Goal: Information Seeking & Learning: Learn about a topic

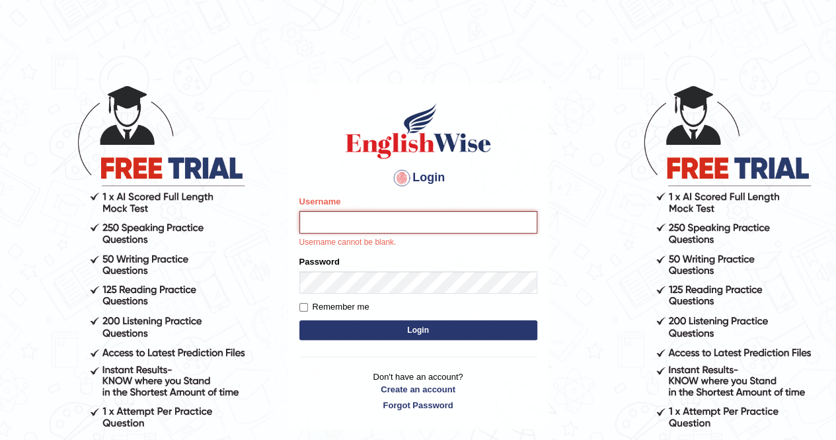
type input "mustafaD"
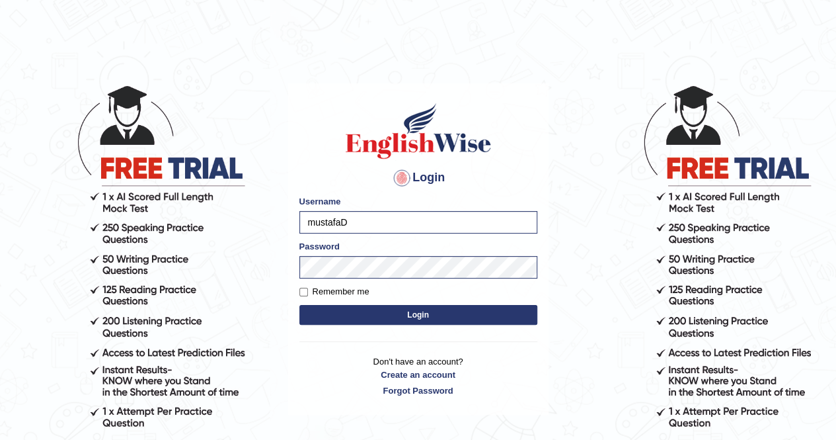
click at [436, 311] on button "Login" at bounding box center [418, 315] width 238 height 20
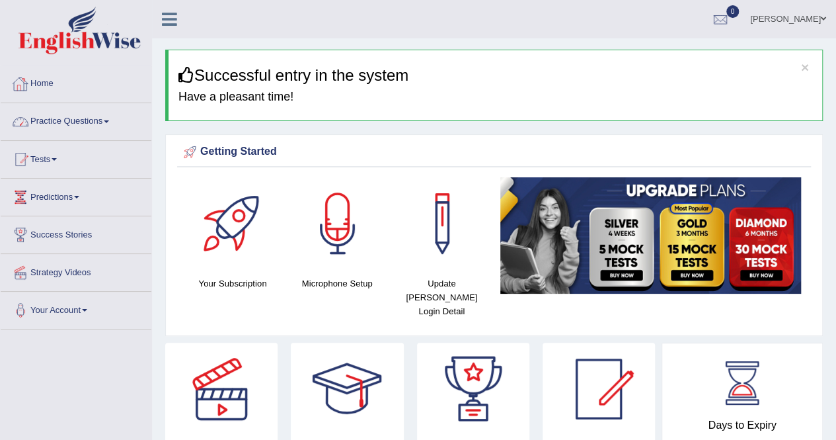
click at [53, 92] on link "Home" at bounding box center [76, 81] width 151 height 33
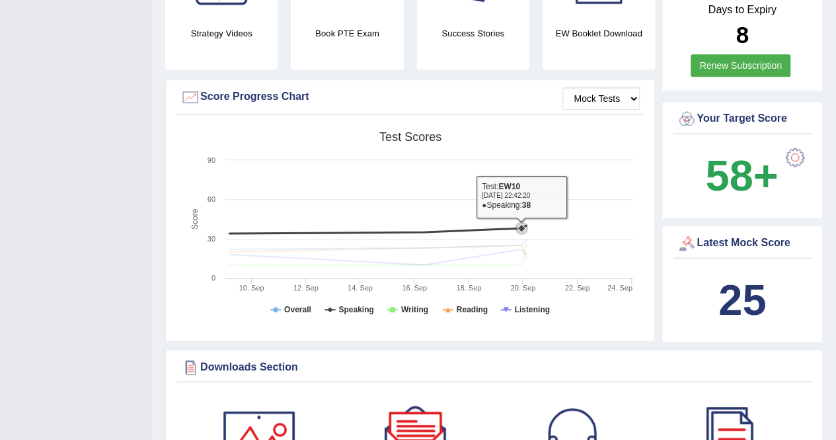
scroll to position [66, 0]
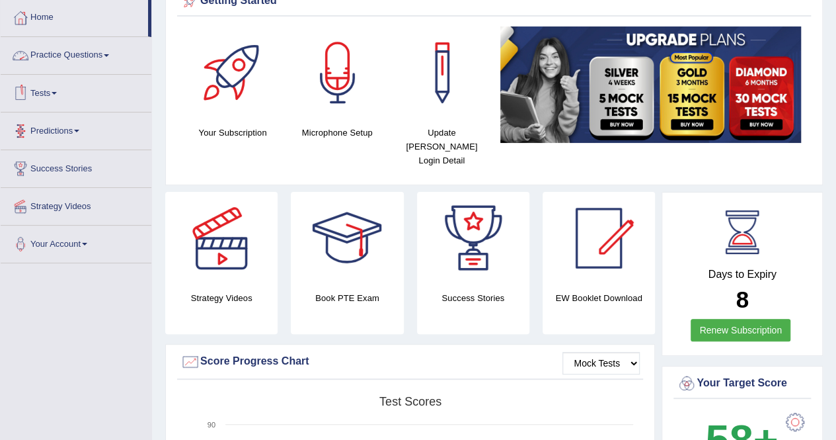
click at [61, 54] on link "Practice Questions" at bounding box center [76, 53] width 151 height 33
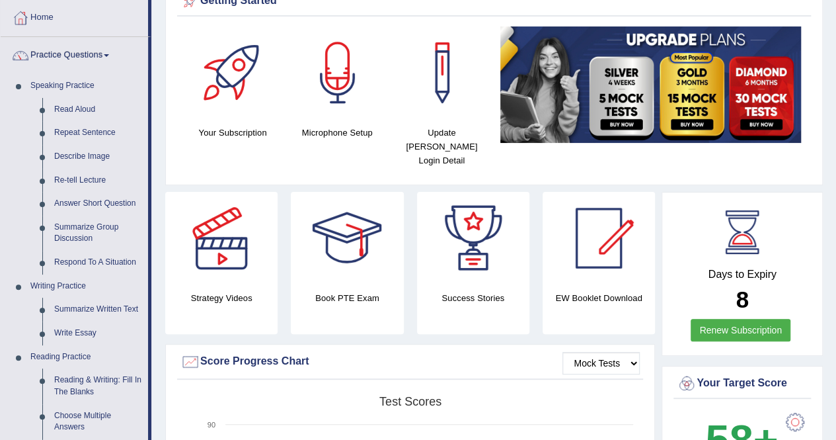
click at [78, 157] on link "Describe Image" at bounding box center [98, 157] width 100 height 24
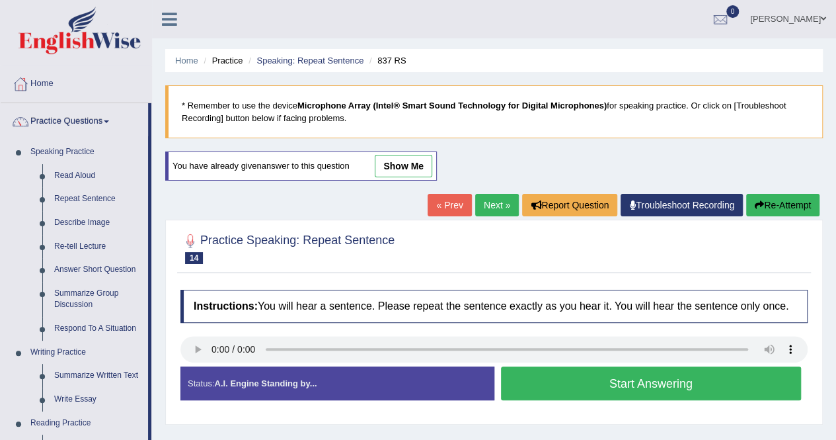
click at [715, 374] on button "Start Answering" at bounding box center [651, 383] width 301 height 34
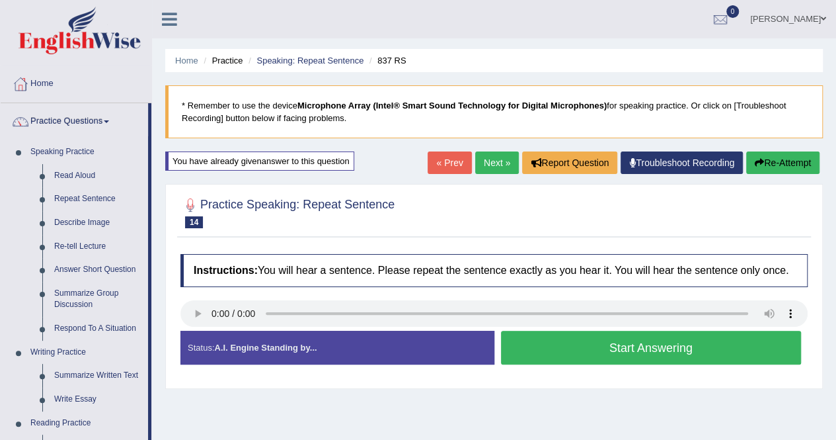
click at [644, 338] on button "Start Answering" at bounding box center [651, 348] width 301 height 34
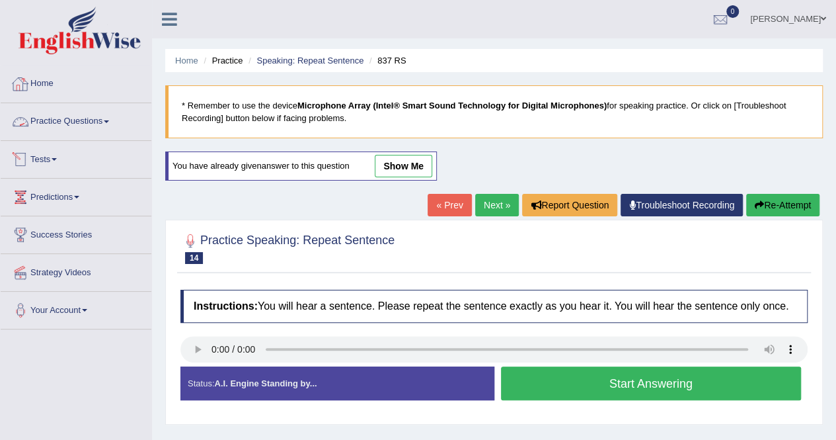
click at [87, 118] on link "Practice Questions" at bounding box center [76, 119] width 151 height 33
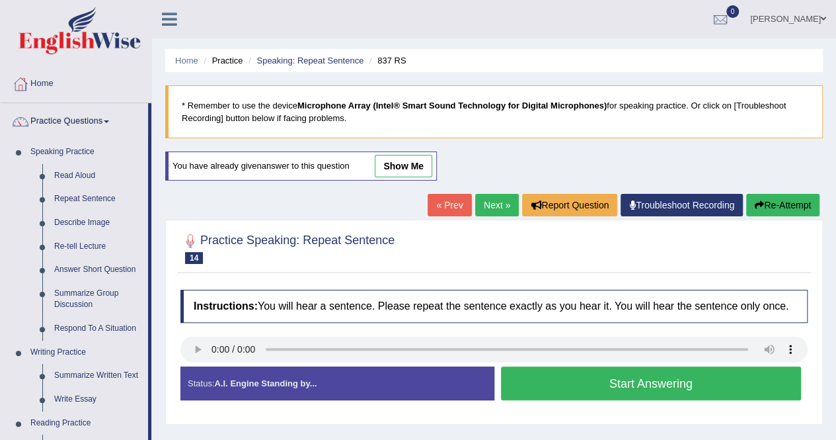
click at [98, 226] on link "Describe Image" at bounding box center [98, 223] width 100 height 24
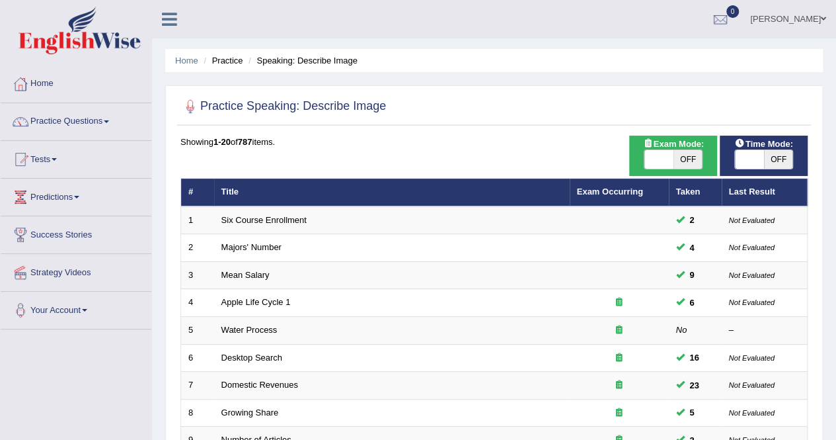
click at [281, 218] on link "Six Course Enrollment" at bounding box center [263, 220] width 85 height 10
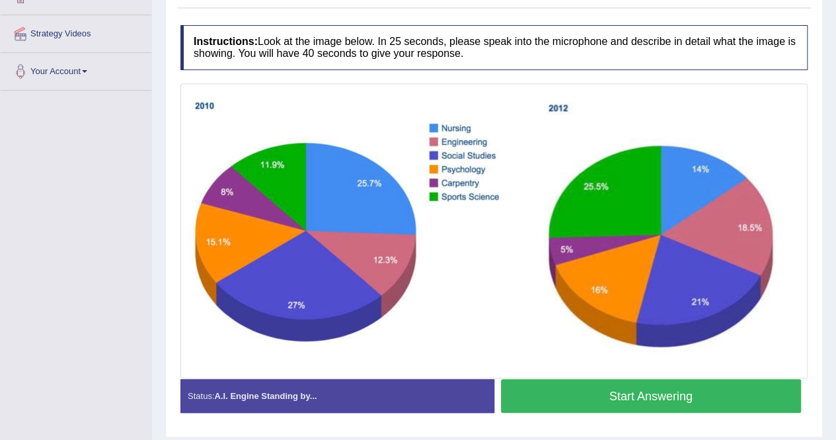
scroll to position [264, 0]
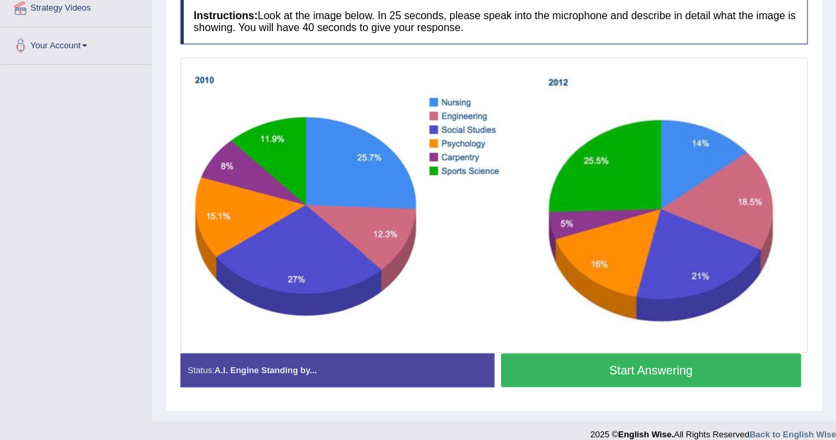
click at [629, 391] on div "Status: A.I. Engine Standing by... Start Answering Stop Recording" at bounding box center [493, 376] width 627 height 47
click at [617, 376] on button "Start Answering" at bounding box center [651, 370] width 301 height 34
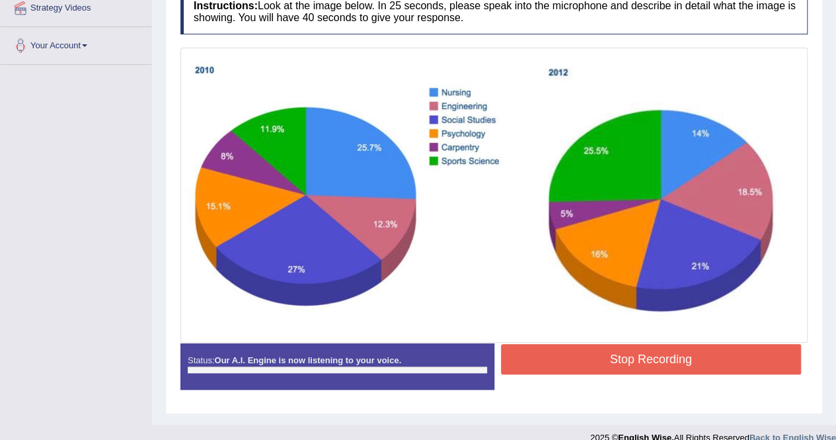
scroll to position [198, 0]
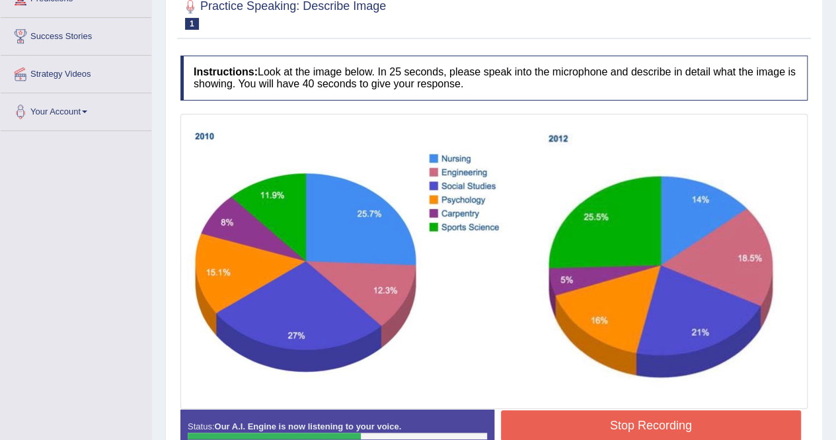
click at [641, 416] on button "Stop Recording" at bounding box center [651, 425] width 301 height 30
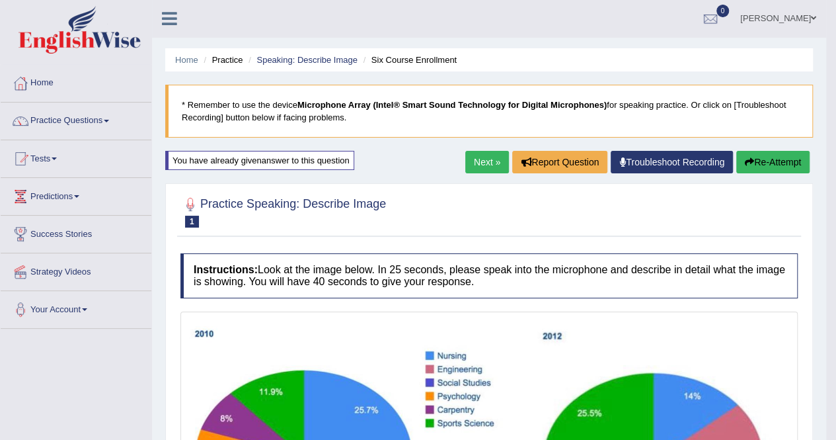
scroll to position [0, 0]
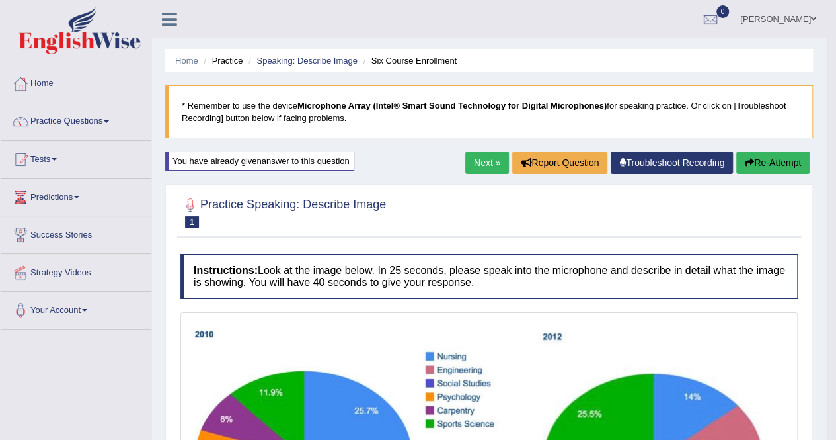
click at [787, 165] on button "Re-Attempt" at bounding box center [772, 162] width 73 height 22
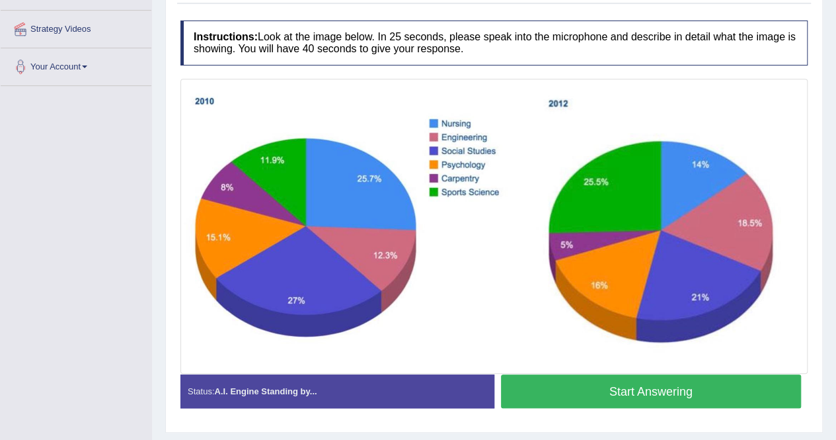
scroll to position [264, 0]
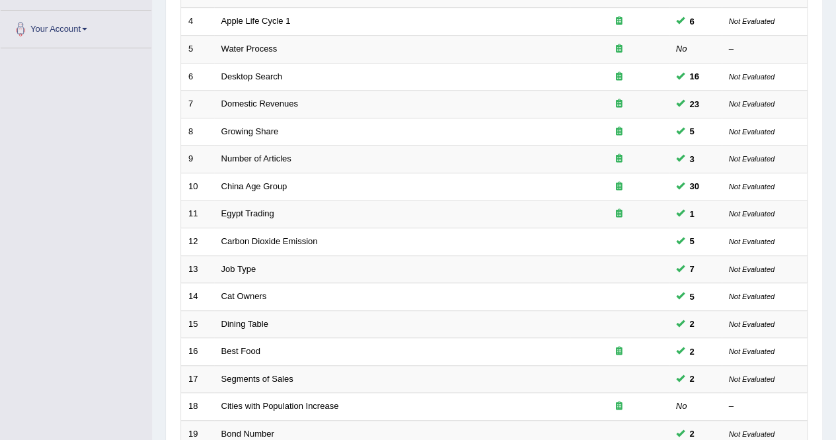
scroll to position [429, 0]
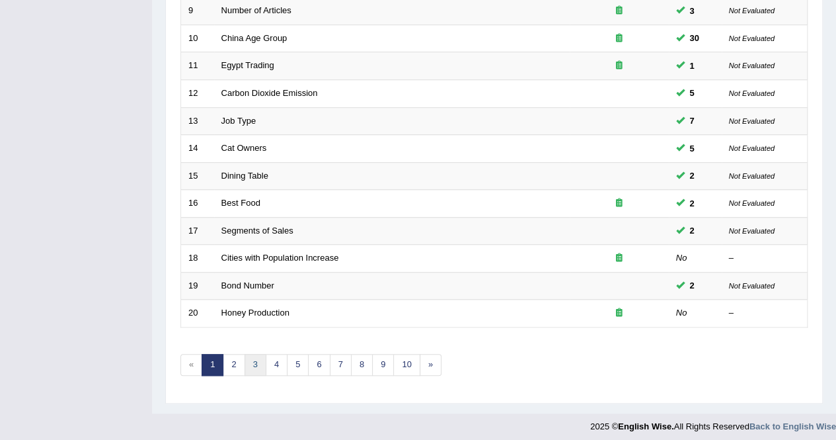
click at [247, 361] on link "3" at bounding box center [256, 365] width 22 height 22
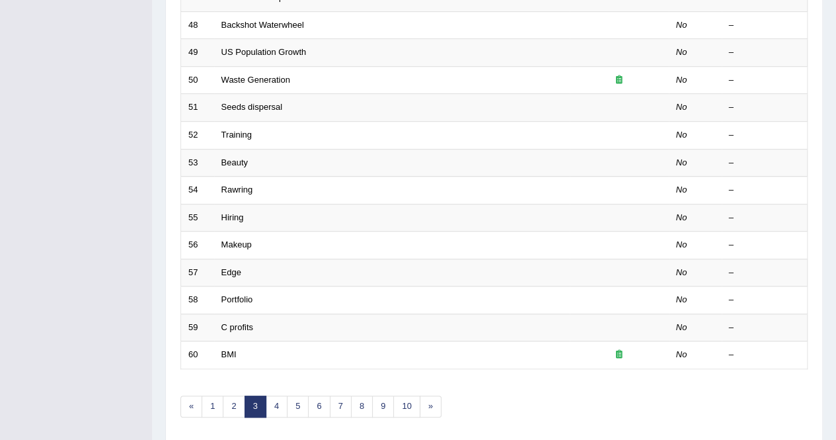
scroll to position [429, 0]
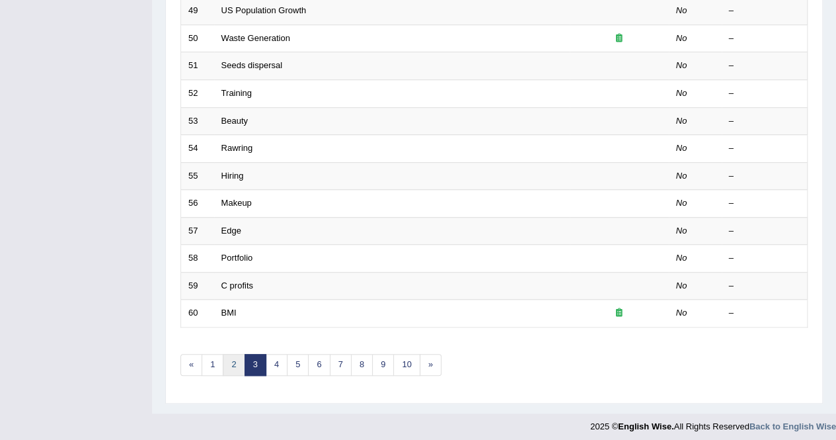
click at [235, 363] on link "2" at bounding box center [234, 365] width 22 height 22
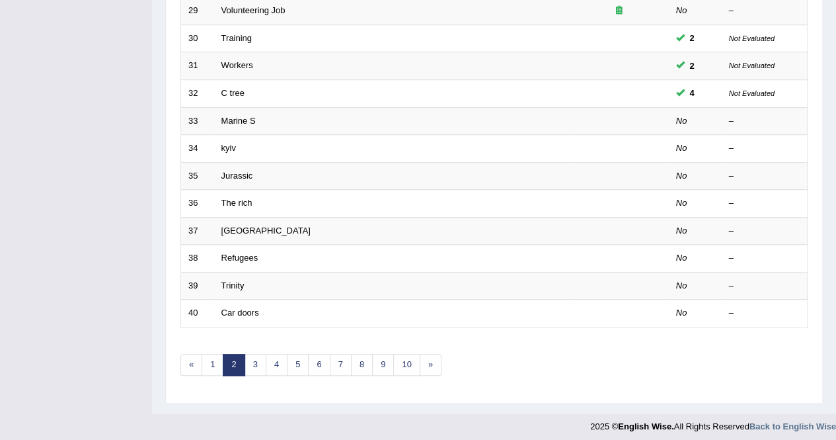
scroll to position [99, 0]
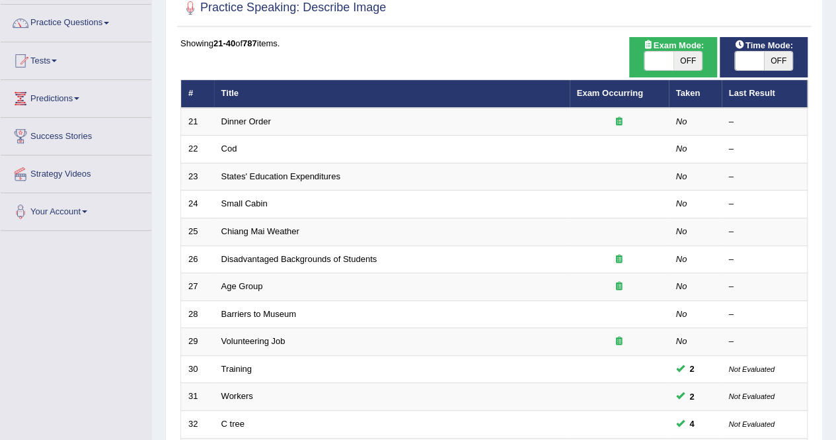
click at [242, 126] on td "Dinner Order" at bounding box center [392, 122] width 356 height 28
click at [243, 124] on link "Dinner Order" at bounding box center [246, 121] width 50 height 10
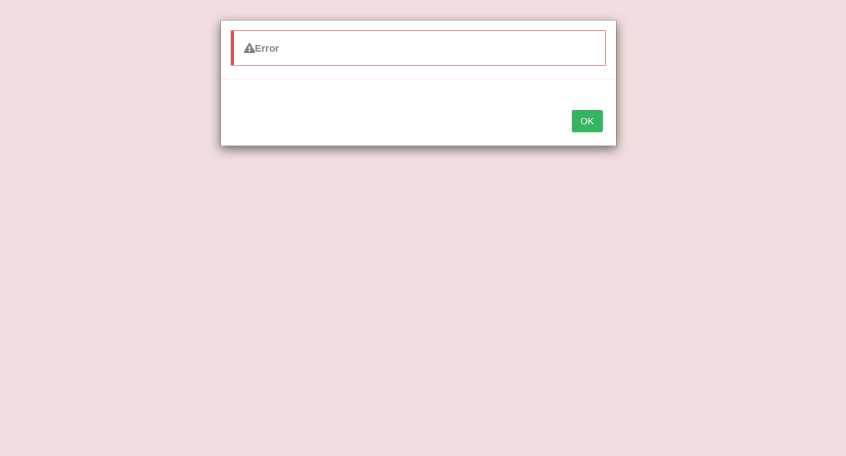
click at [584, 110] on button "OK" at bounding box center [587, 121] width 30 height 22
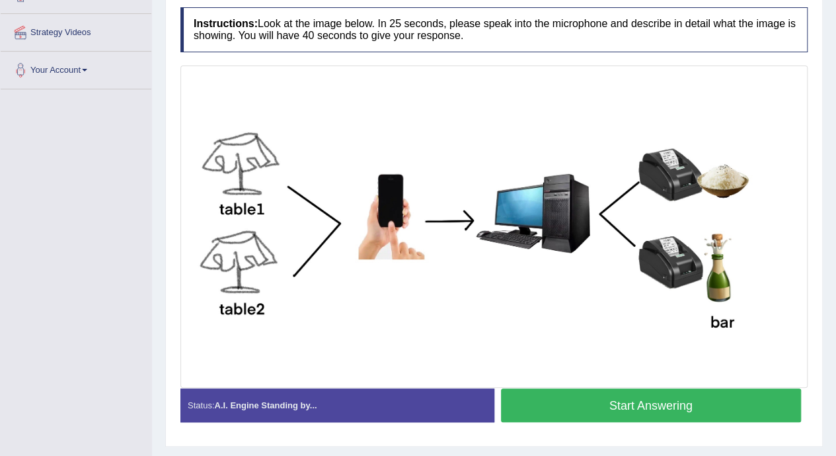
scroll to position [238, 0]
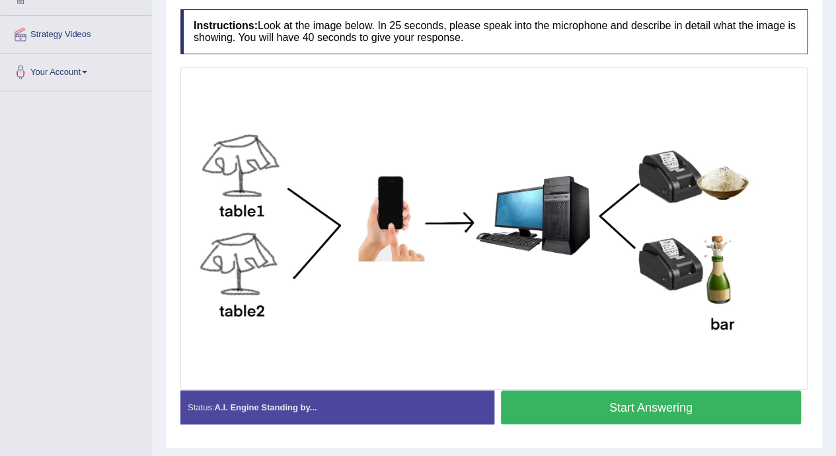
click at [586, 390] on button "Start Answering" at bounding box center [651, 407] width 301 height 34
click at [589, 403] on button "Start Answering" at bounding box center [651, 407] width 301 height 34
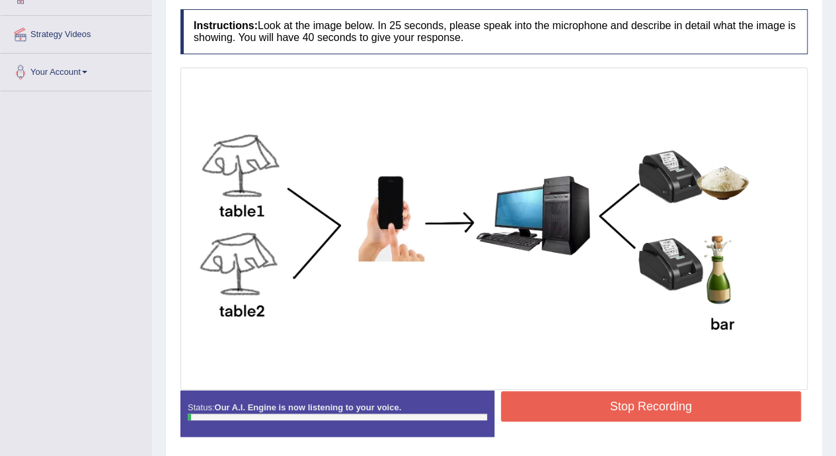
click at [589, 403] on button "Stop Recording" at bounding box center [651, 406] width 301 height 30
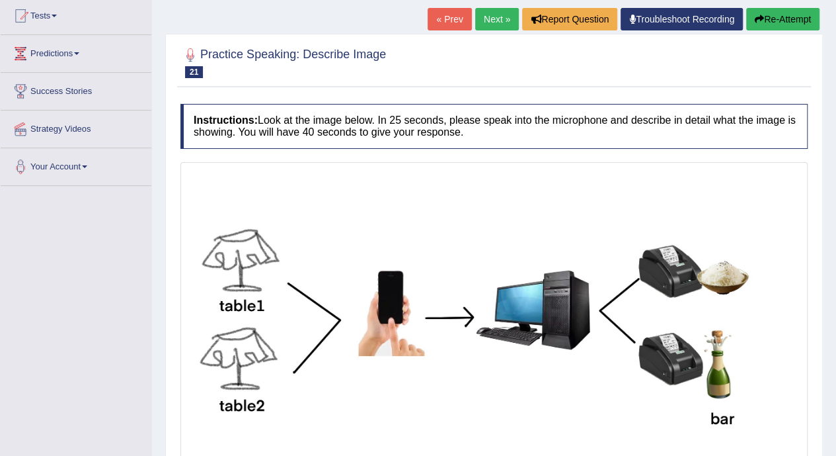
scroll to position [132, 0]
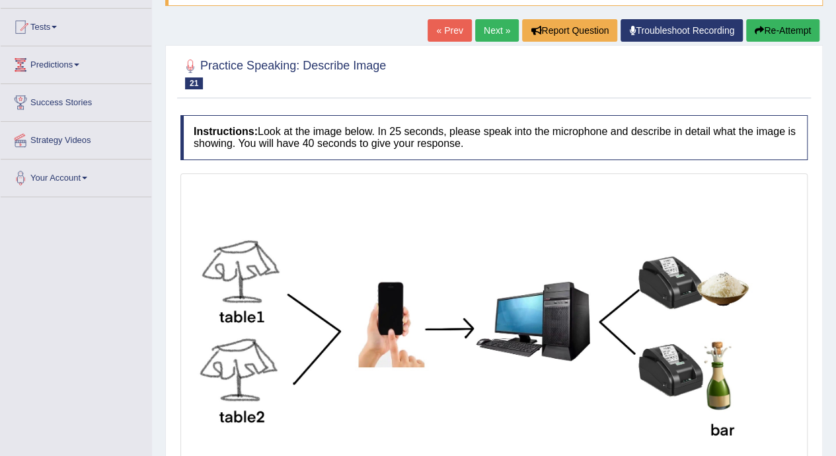
click at [772, 30] on button "Re-Attempt" at bounding box center [782, 30] width 73 height 22
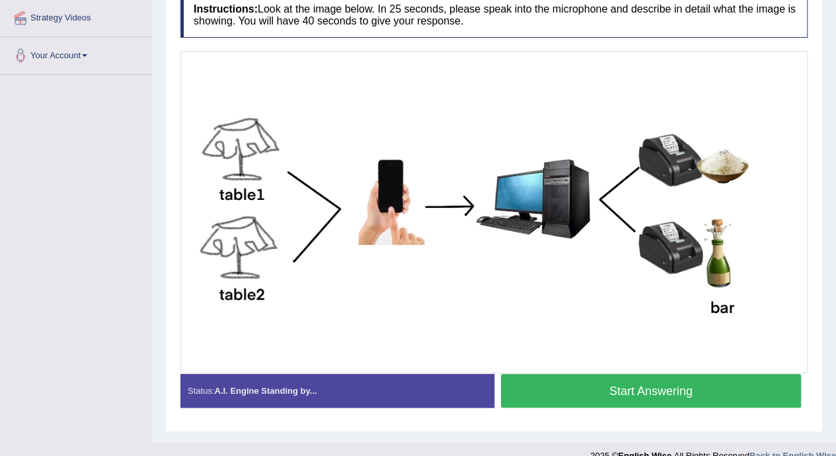
scroll to position [272, 0]
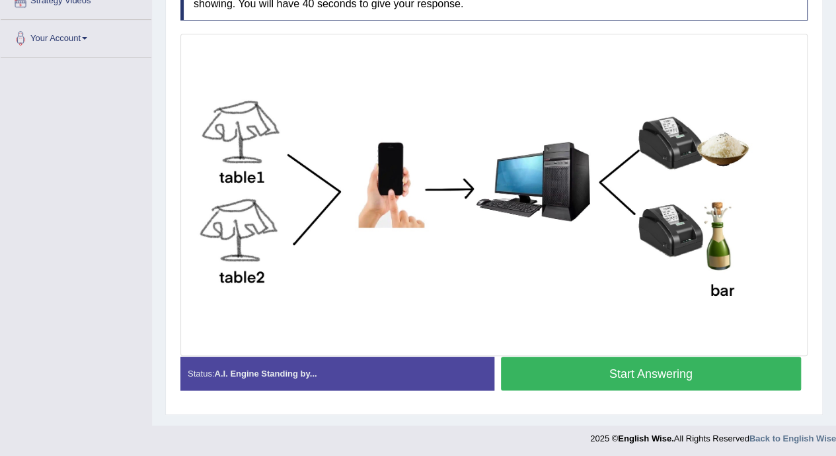
click at [657, 375] on button "Start Answering" at bounding box center [651, 373] width 301 height 34
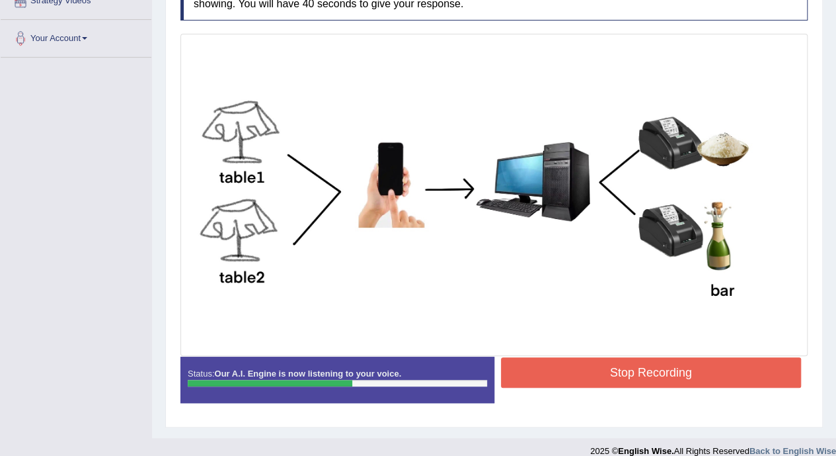
click at [658, 375] on button "Stop Recording" at bounding box center [651, 372] width 301 height 30
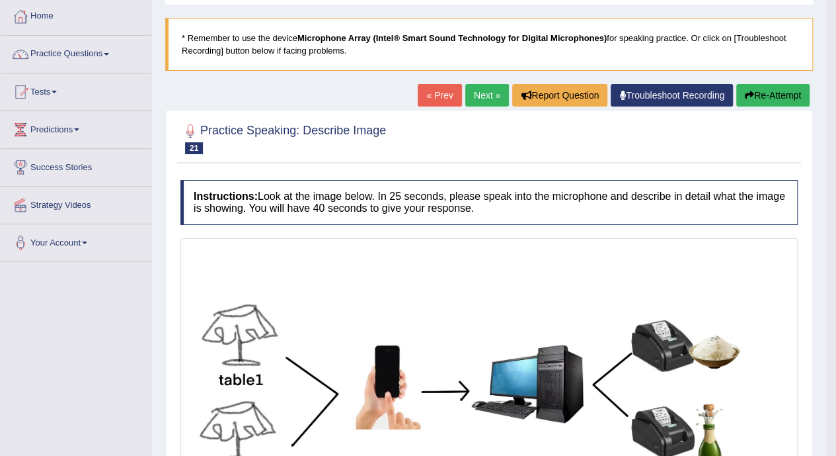
scroll to position [66, 0]
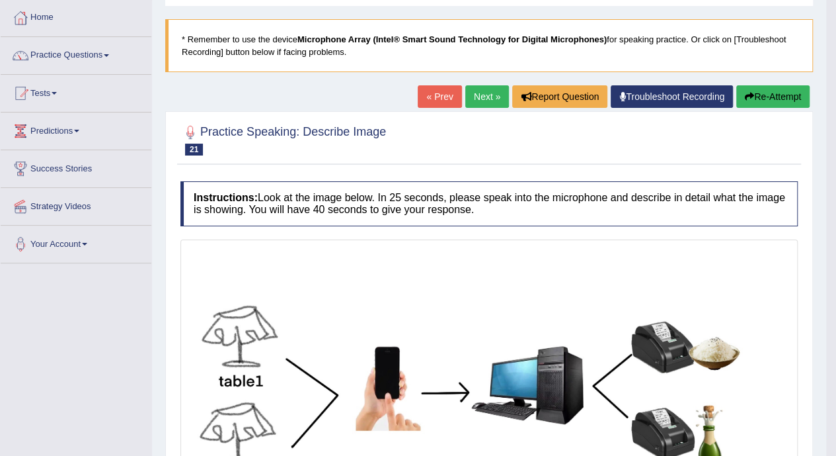
click at [779, 100] on button "Re-Attempt" at bounding box center [772, 96] width 73 height 22
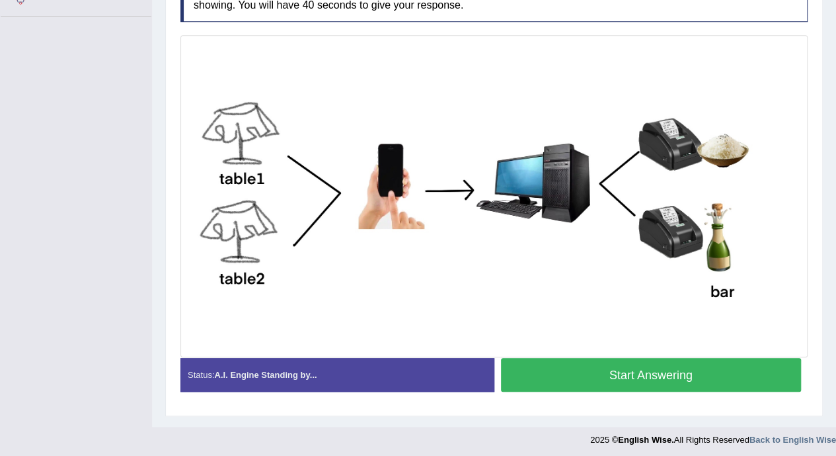
scroll to position [313, 0]
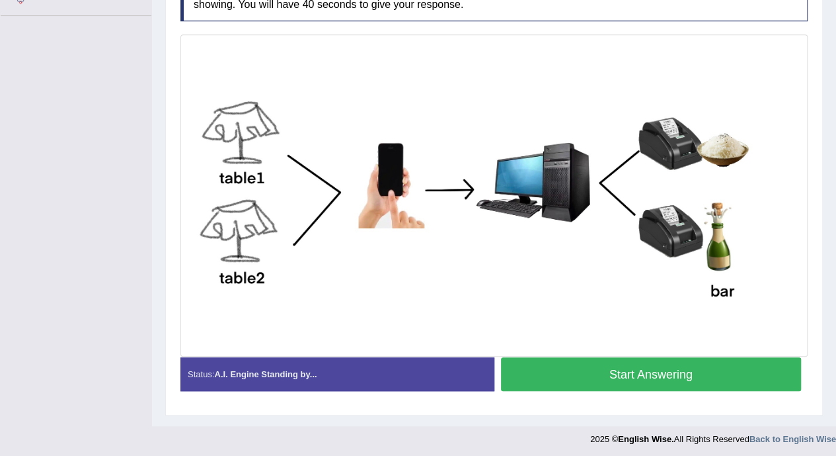
click at [686, 379] on button "Start Answering" at bounding box center [651, 374] width 301 height 34
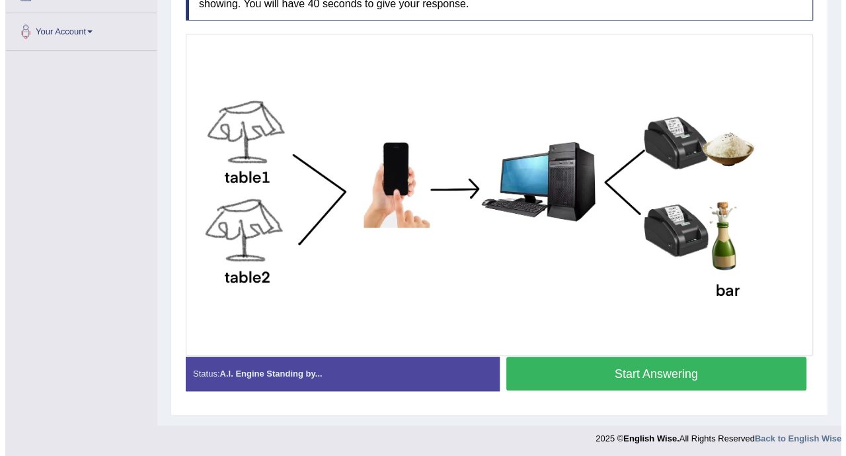
scroll to position [291, 0]
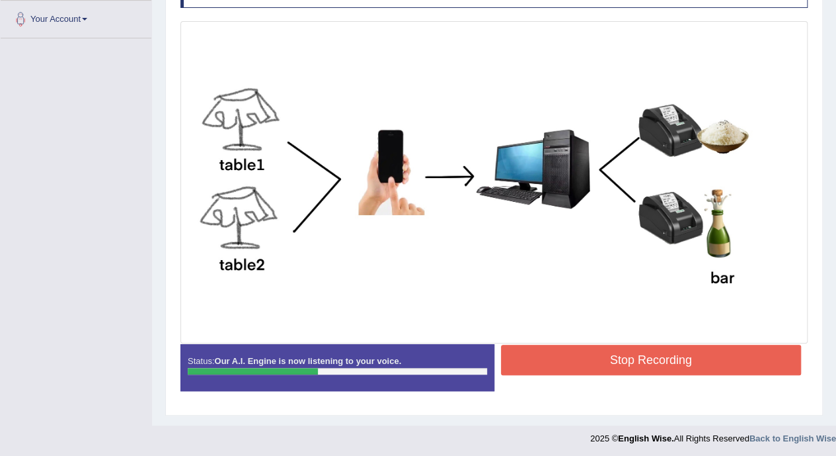
click at [685, 368] on button "Stop Recording" at bounding box center [651, 359] width 301 height 30
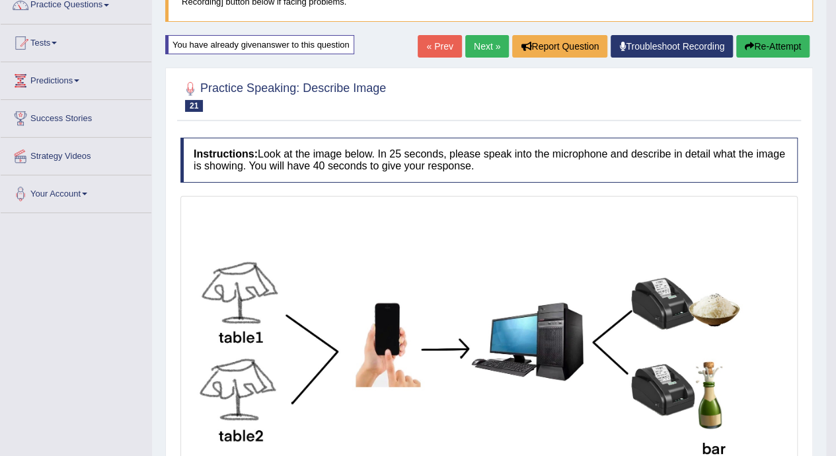
scroll to position [112, 0]
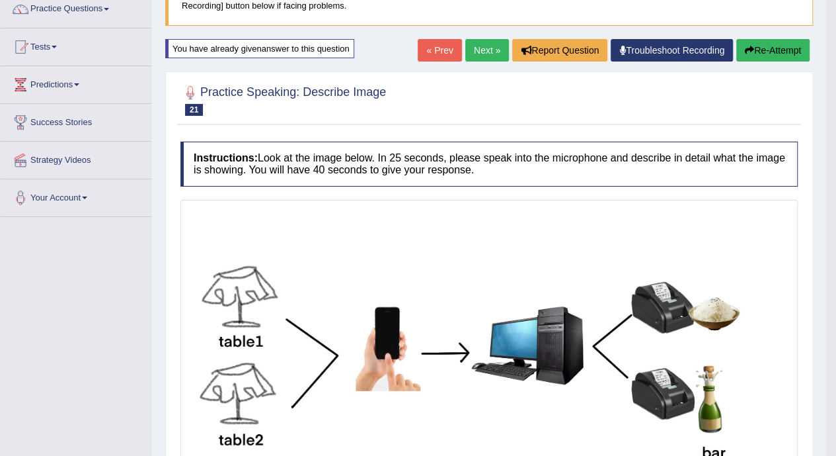
click at [497, 58] on link "Next »" at bounding box center [487, 50] width 44 height 22
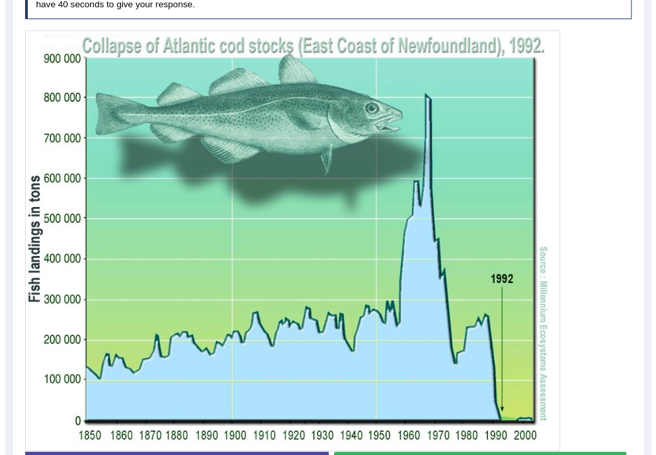
scroll to position [258, 0]
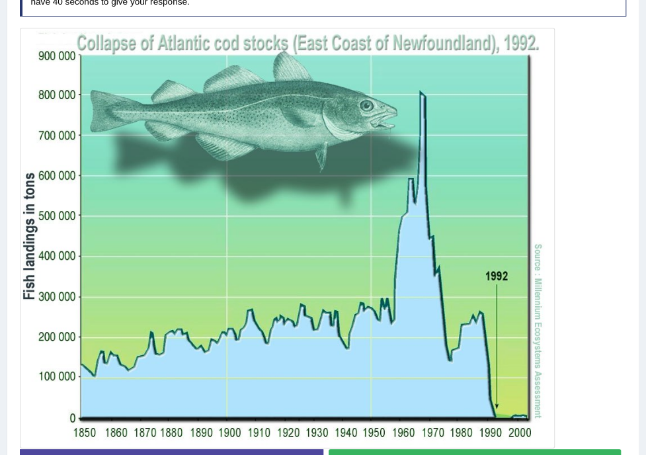
click at [573, 449] on button "Start Answering" at bounding box center [475, 463] width 292 height 28
click at [518, 450] on button "Stop Recording" at bounding box center [475, 463] width 292 height 26
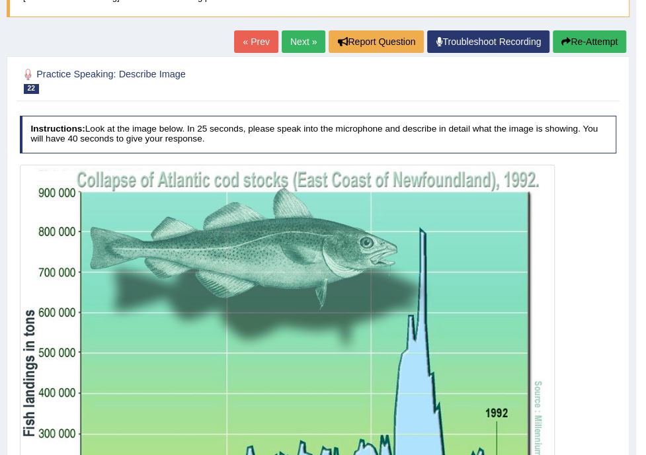
scroll to position [132, 0]
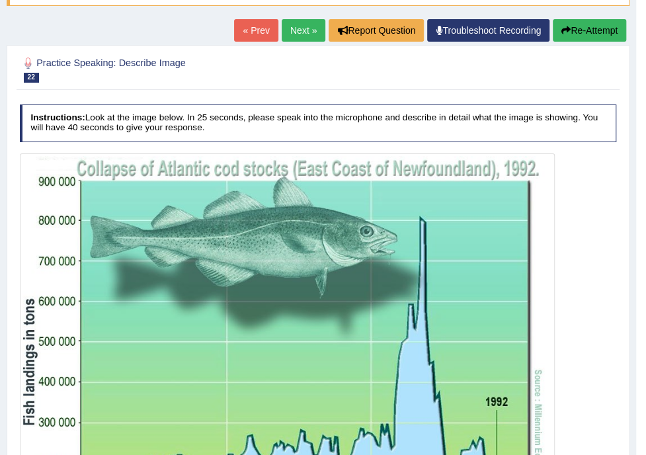
click at [301, 30] on link "Next »" at bounding box center [304, 30] width 44 height 22
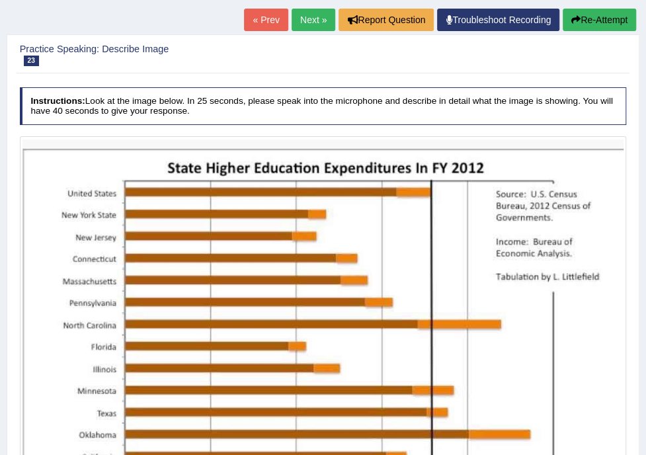
scroll to position [239, 0]
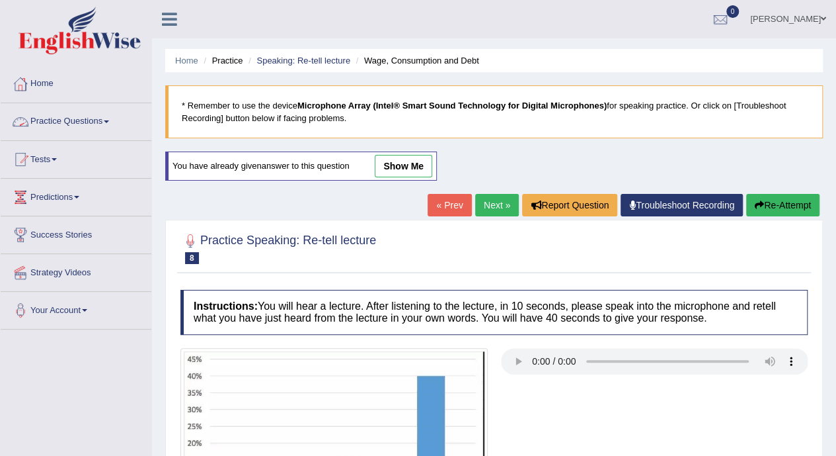
click at [58, 91] on link "Home" at bounding box center [76, 81] width 151 height 33
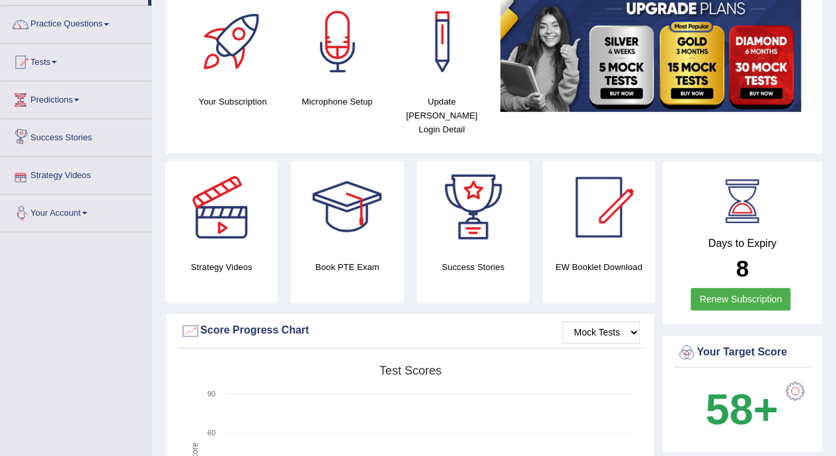
scroll to position [79, 0]
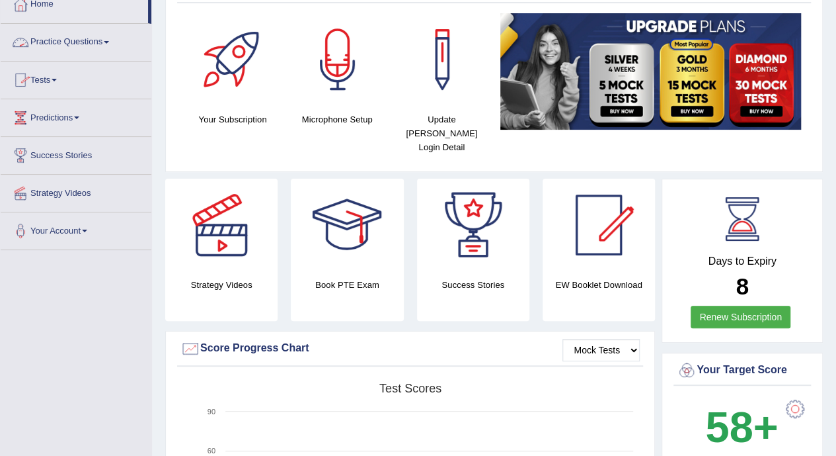
click at [71, 39] on link "Practice Questions" at bounding box center [76, 40] width 151 height 33
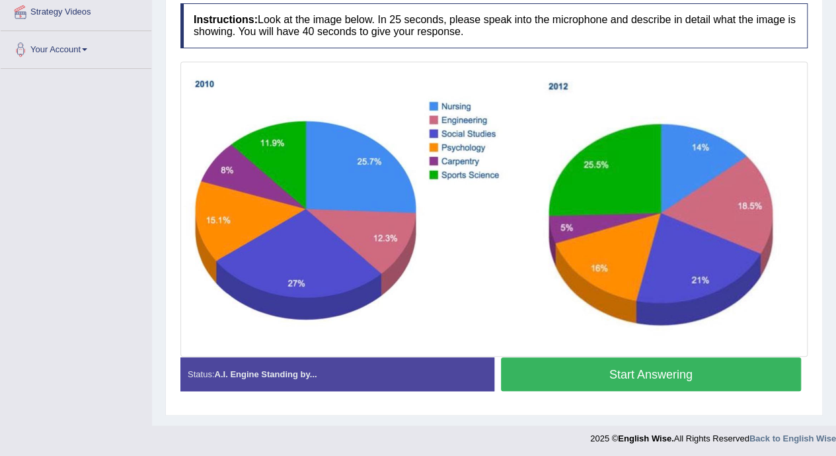
click at [555, 366] on button "Start Answering" at bounding box center [651, 374] width 301 height 34
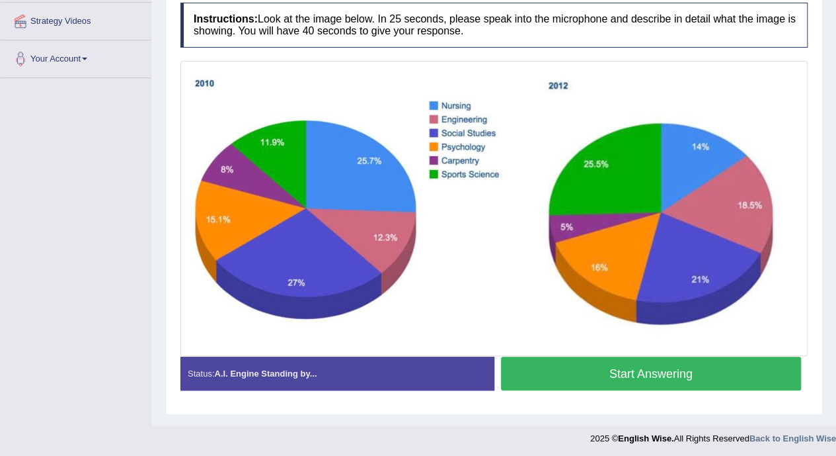
scroll to position [260, 0]
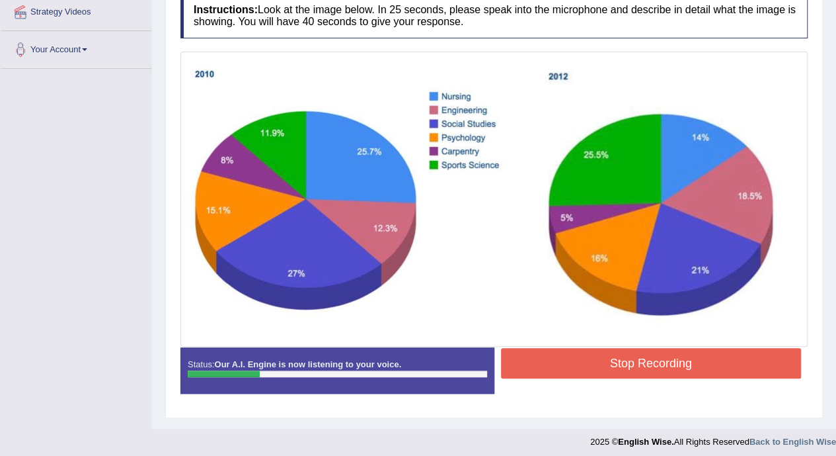
click at [555, 366] on button "Stop Recording" at bounding box center [651, 363] width 301 height 30
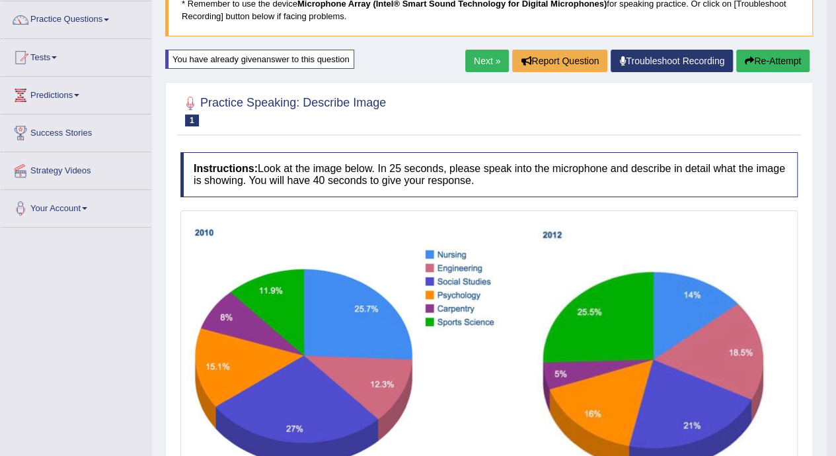
scroll to position [102, 0]
click at [768, 61] on button "Re-Attempt" at bounding box center [772, 61] width 73 height 22
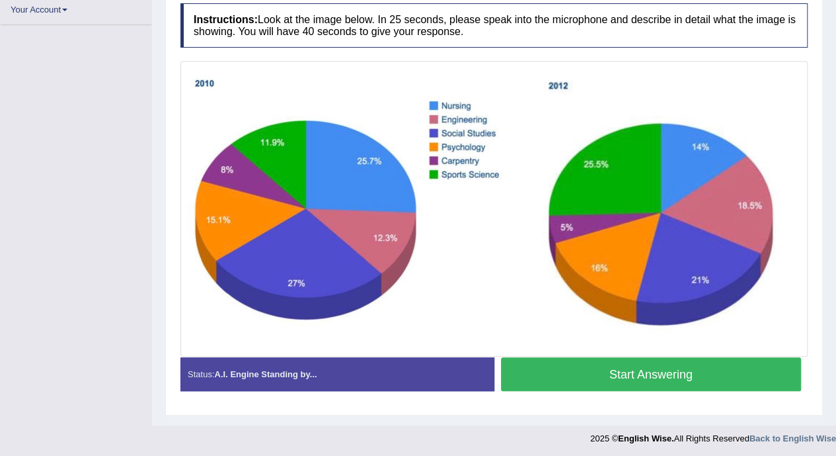
scroll to position [260, 0]
click at [662, 371] on button "Start Answering" at bounding box center [651, 374] width 301 height 34
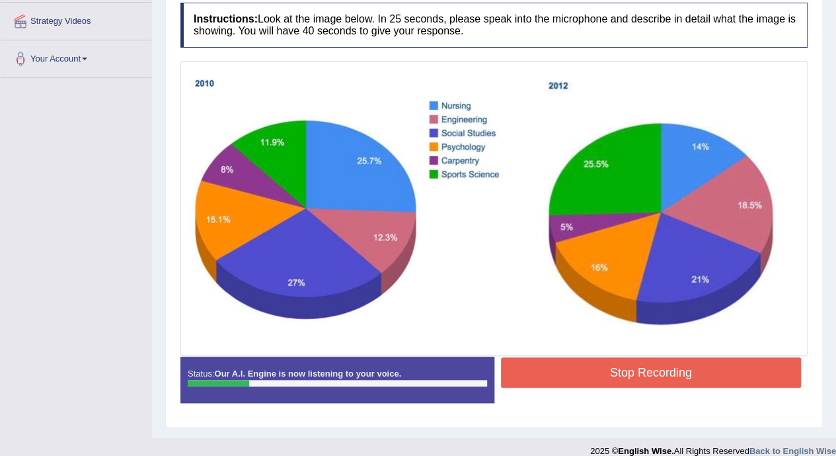
click at [662, 371] on button "Stop Recording" at bounding box center [651, 372] width 301 height 30
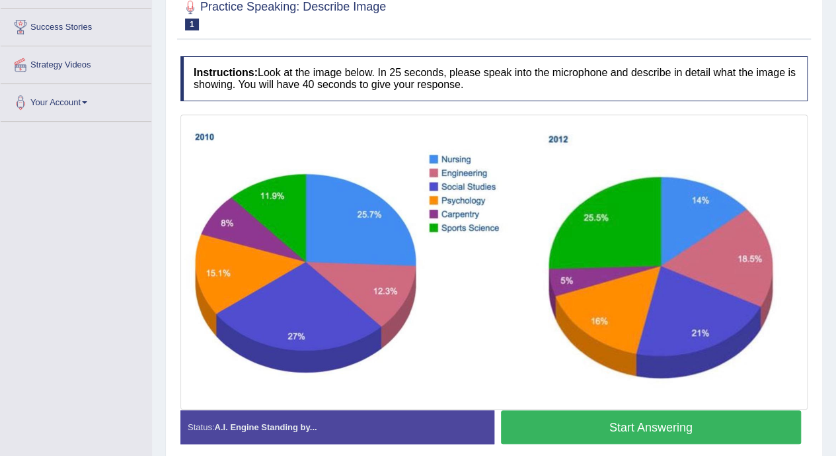
scroll to position [210, 0]
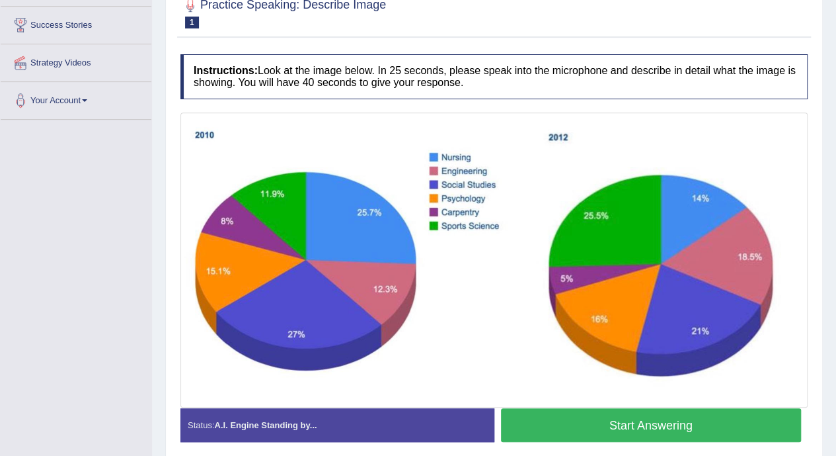
click at [666, 416] on button "Start Answering" at bounding box center [651, 425] width 301 height 34
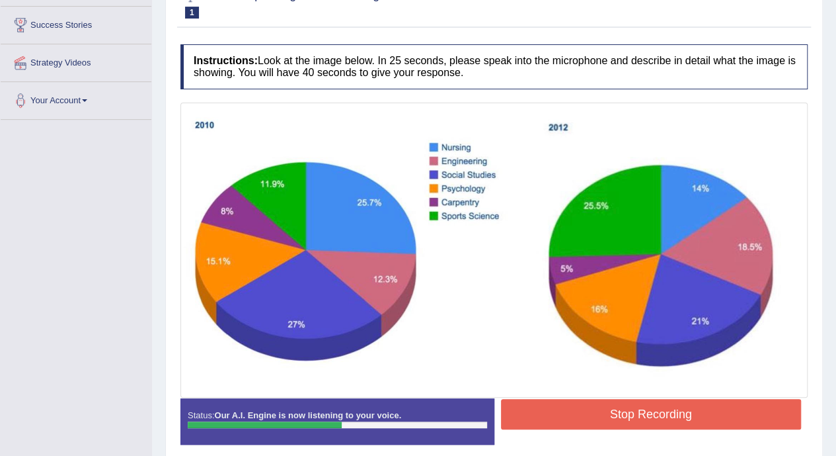
click at [666, 416] on button "Stop Recording" at bounding box center [651, 414] width 301 height 30
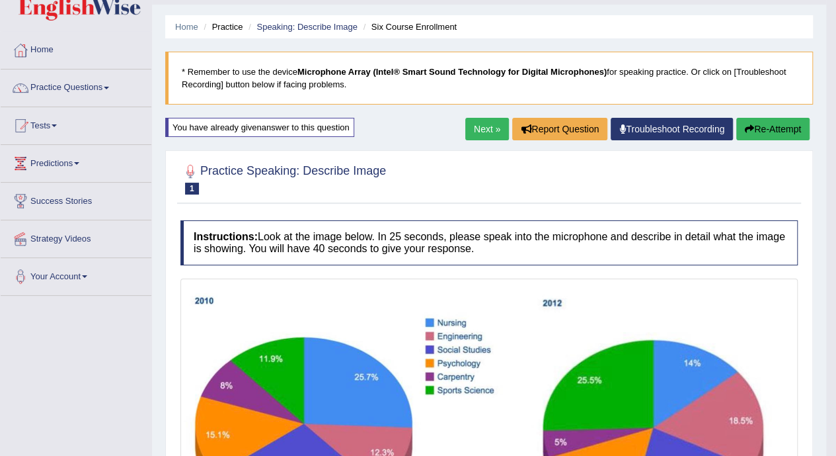
scroll to position [0, 0]
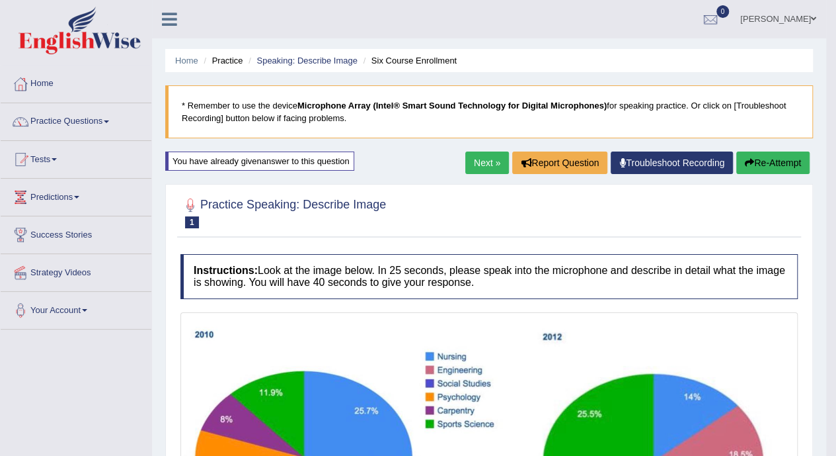
click at [781, 159] on button "Re-Attempt" at bounding box center [772, 162] width 73 height 22
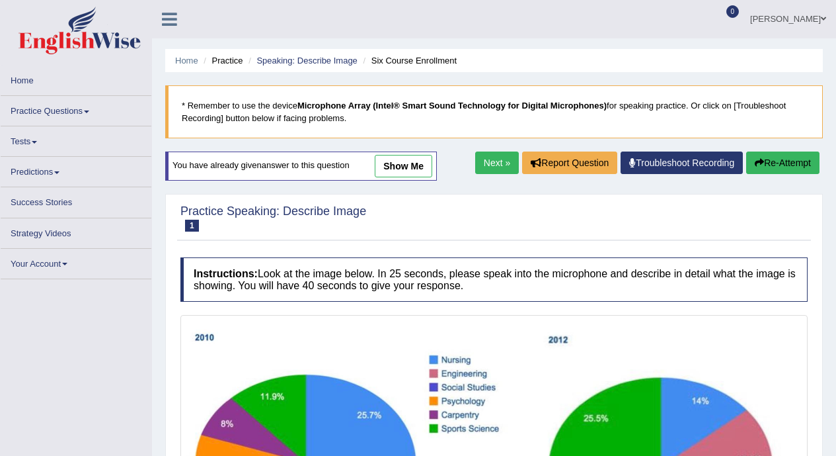
click at [781, 159] on button "Re-Attempt" at bounding box center [782, 162] width 73 height 22
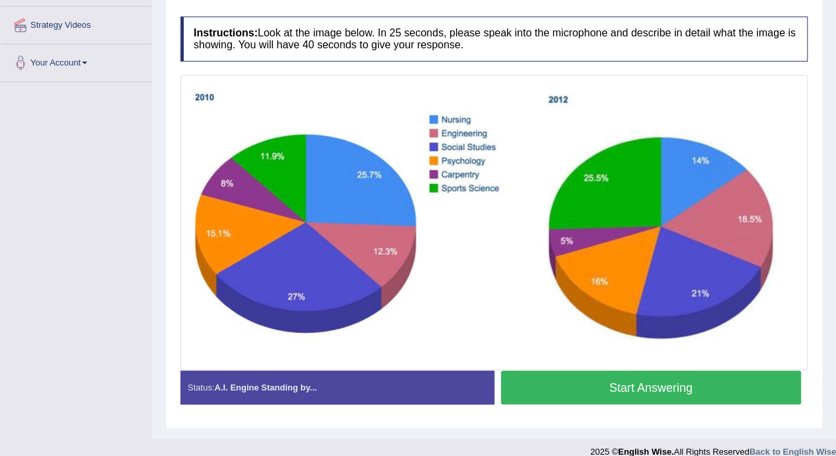
scroll to position [260, 0]
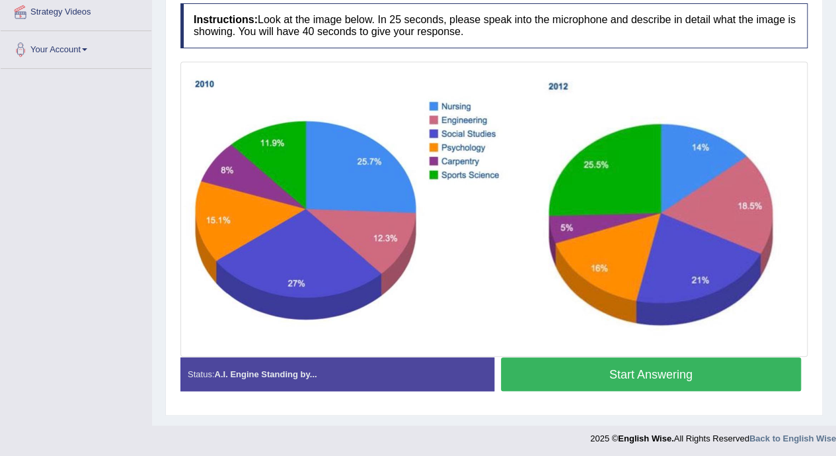
click at [670, 374] on button "Start Answering" at bounding box center [651, 374] width 301 height 34
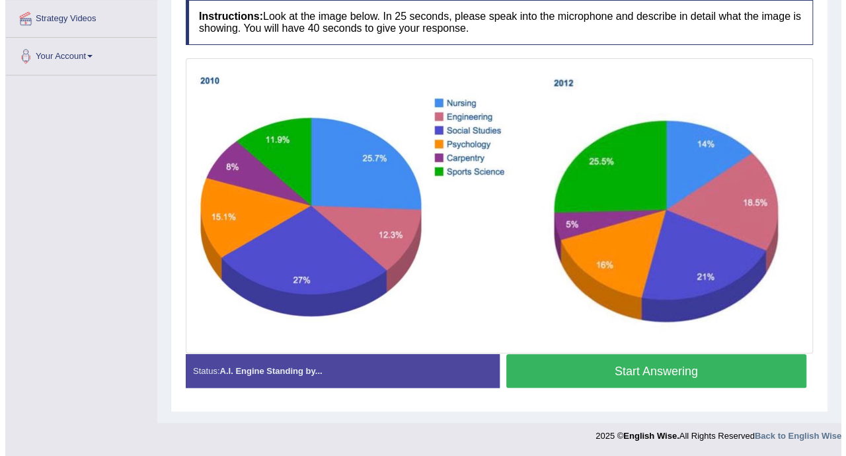
scroll to position [251, 0]
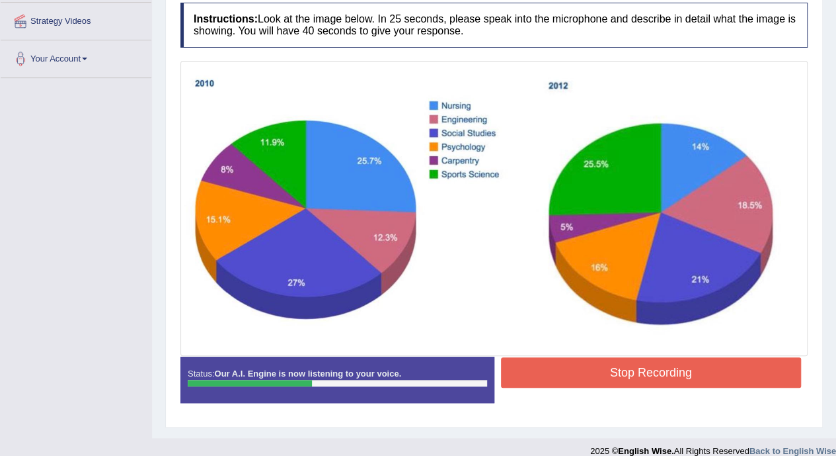
click at [670, 374] on button "Stop Recording" at bounding box center [651, 372] width 301 height 30
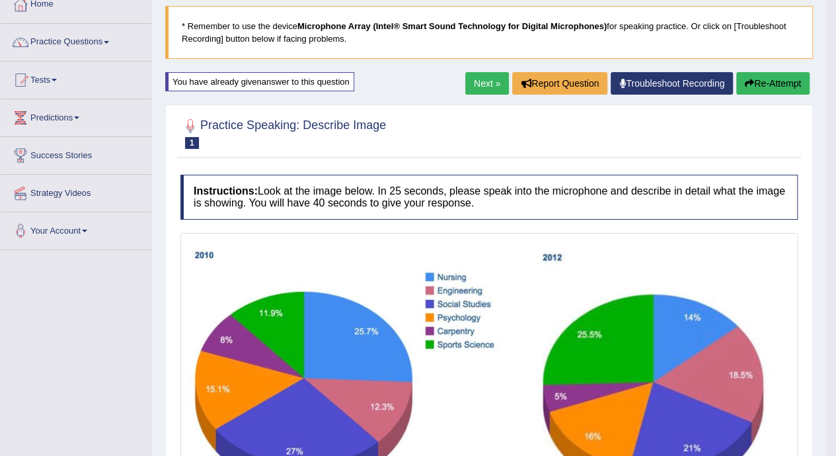
scroll to position [106, 0]
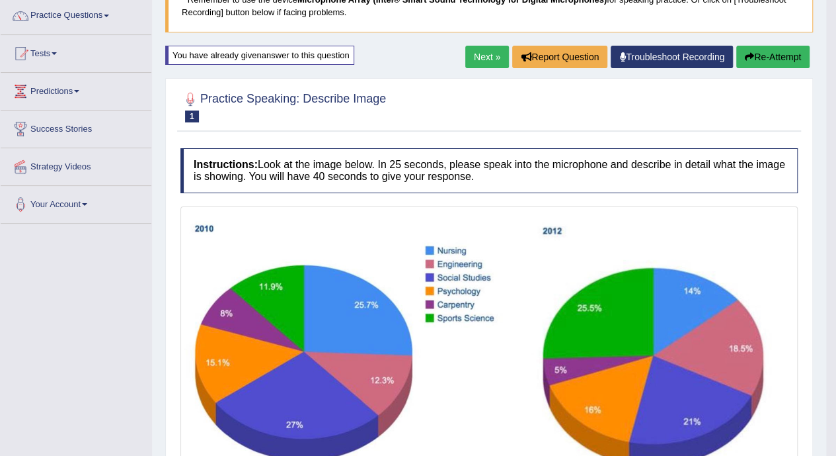
click at [5, 219] on li "Your Account Notifications Microphone Setup Change Password Manage Subscription…" at bounding box center [76, 205] width 151 height 38
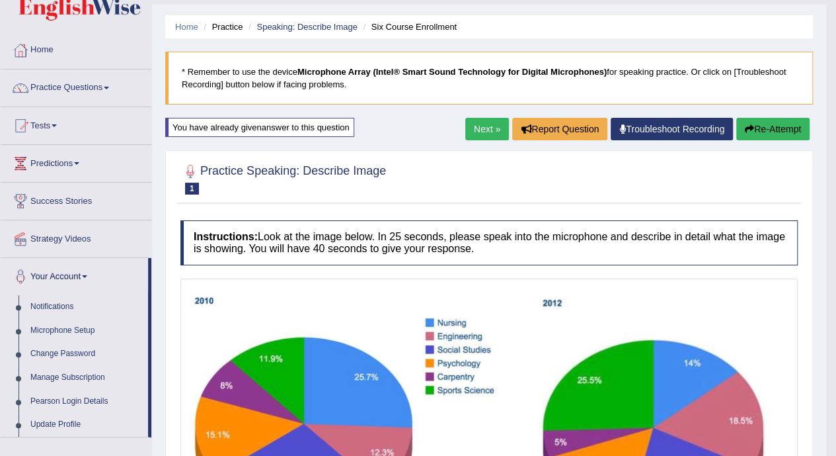
scroll to position [9, 0]
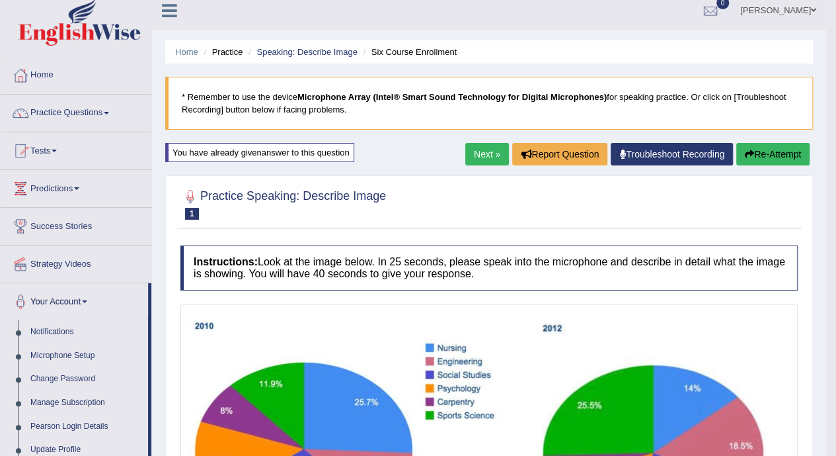
click at [781, 154] on button "Re-Attempt" at bounding box center [772, 154] width 73 height 22
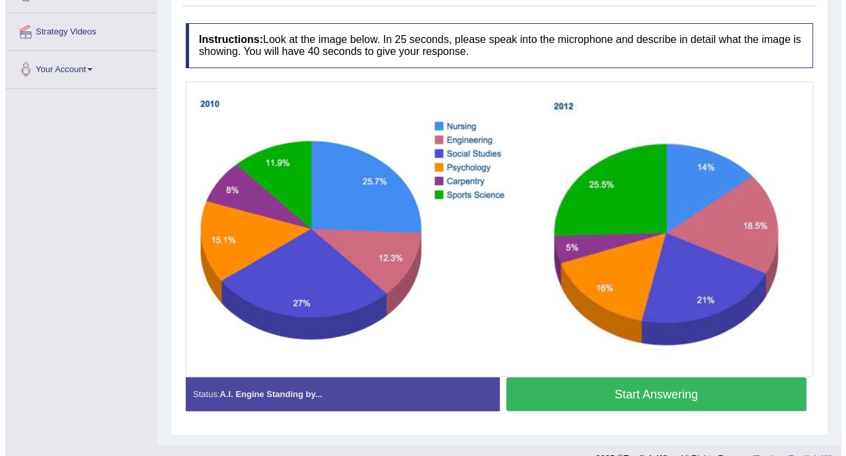
scroll to position [239, 0]
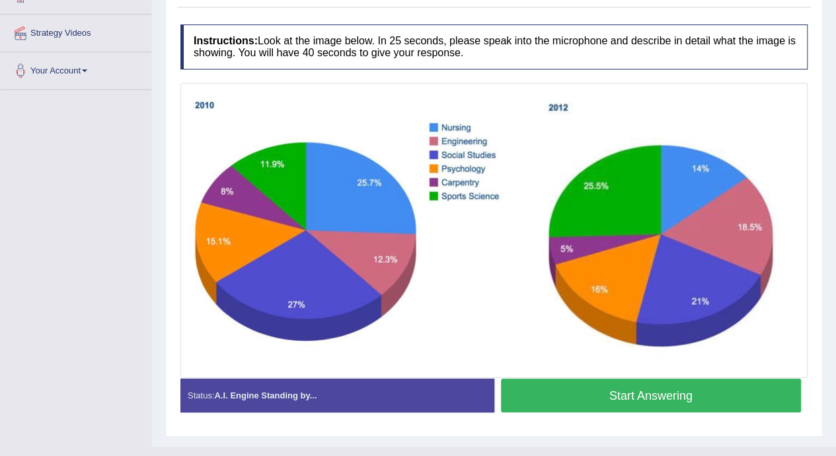
click at [710, 389] on button "Start Answering" at bounding box center [651, 395] width 301 height 34
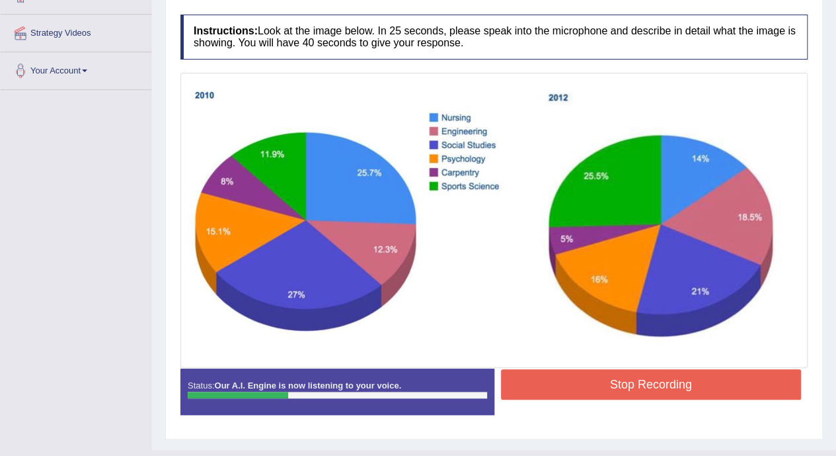
click at [727, 384] on button "Stop Recording" at bounding box center [651, 384] width 301 height 30
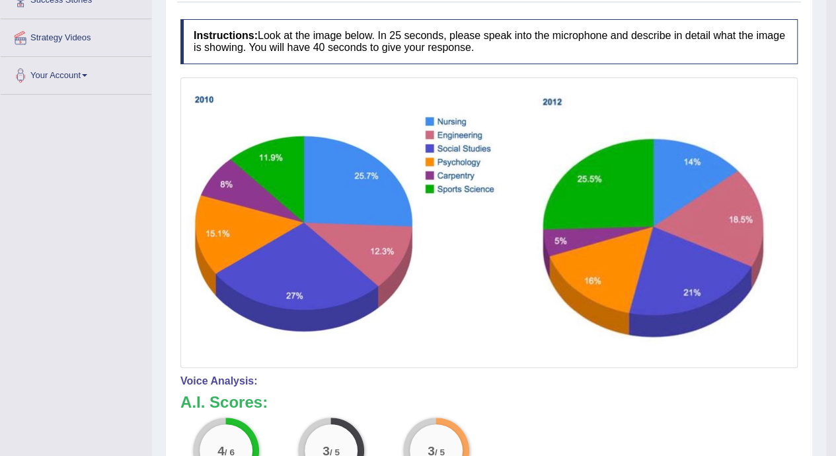
scroll to position [235, 0]
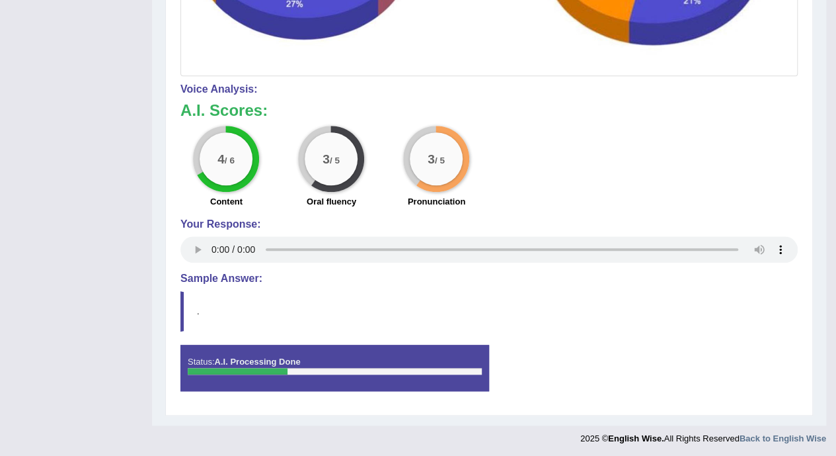
click at [783, 309] on blockquote "." at bounding box center [488, 311] width 617 height 40
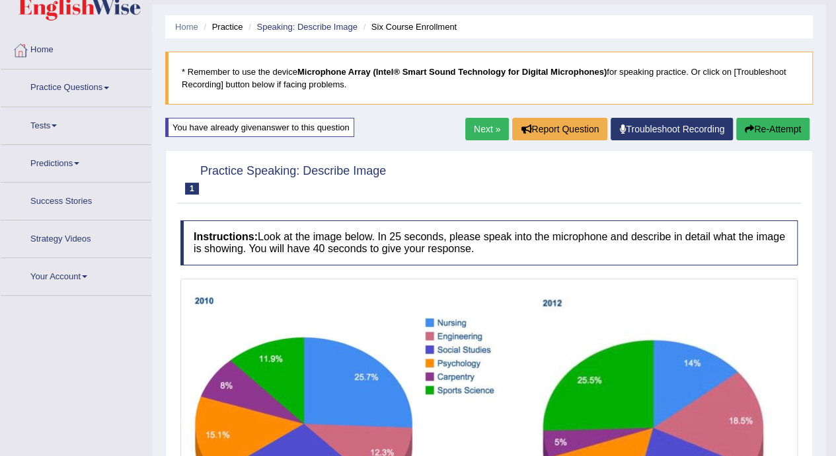
scroll to position [0, 0]
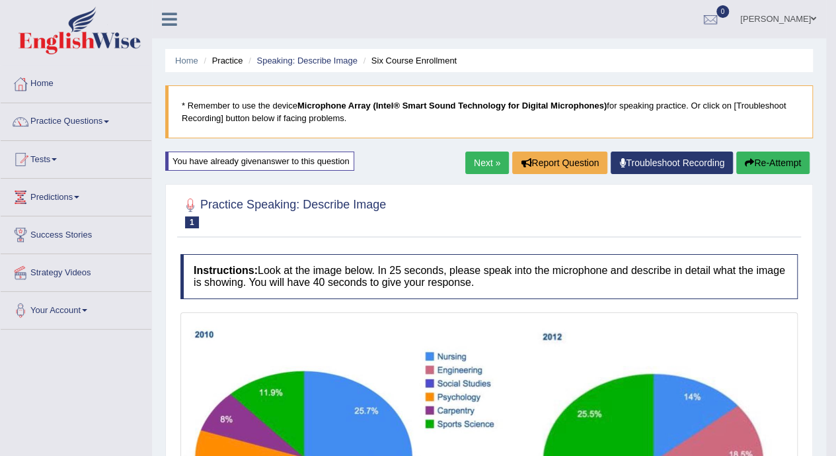
click at [791, 167] on button "Re-Attempt" at bounding box center [772, 162] width 73 height 22
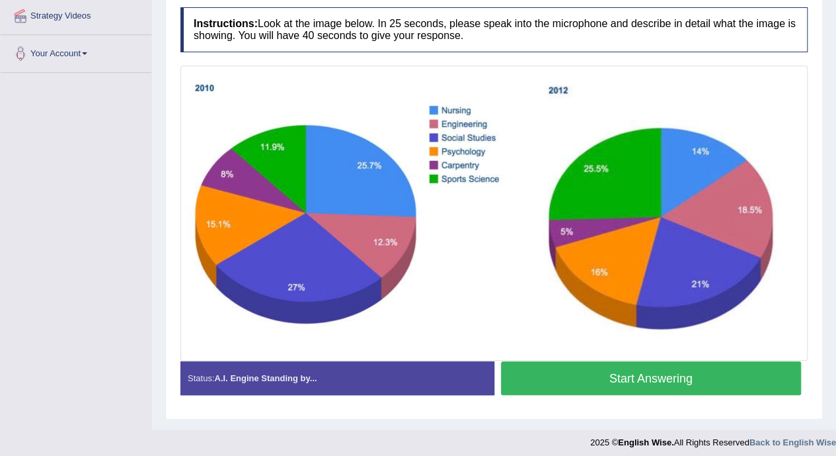
scroll to position [260, 0]
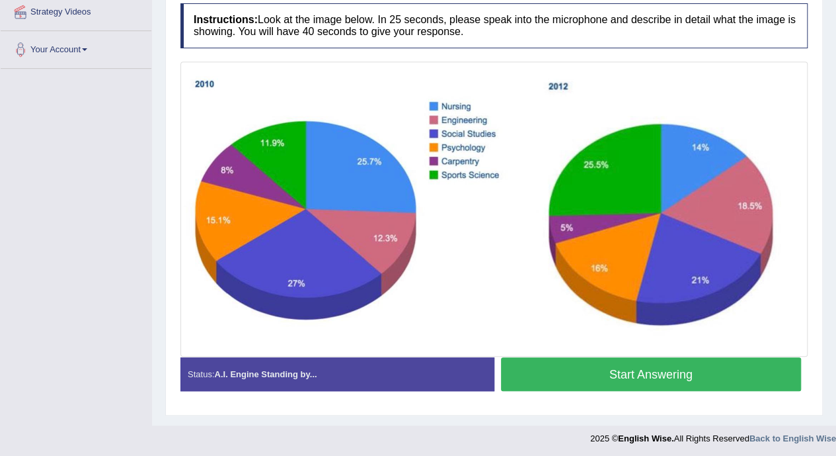
click at [743, 370] on button "Start Answering" at bounding box center [651, 374] width 301 height 34
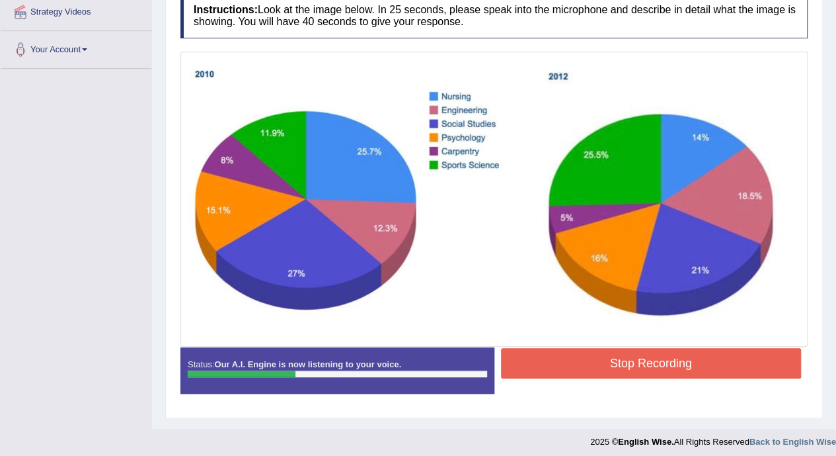
click at [736, 368] on button "Stop Recording" at bounding box center [651, 363] width 301 height 30
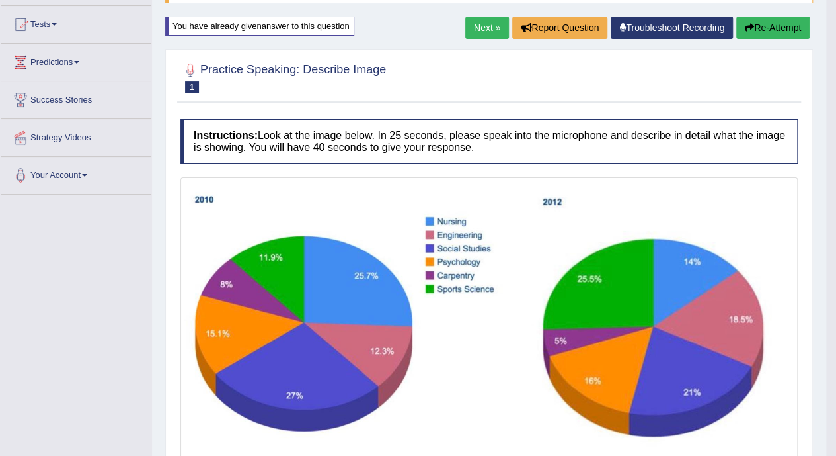
scroll to position [0, 0]
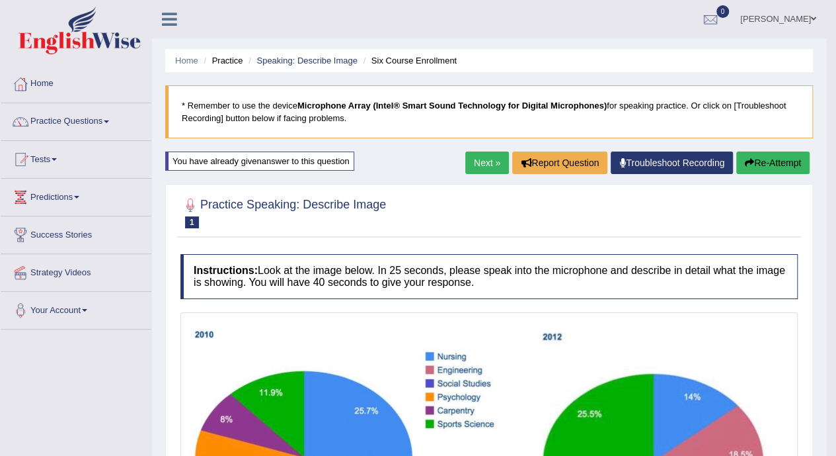
click at [475, 171] on link "Next »" at bounding box center [487, 162] width 44 height 22
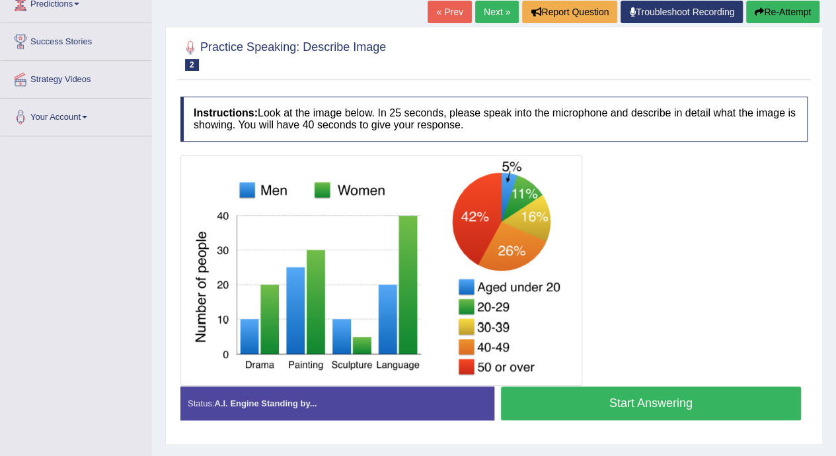
scroll to position [214, 0]
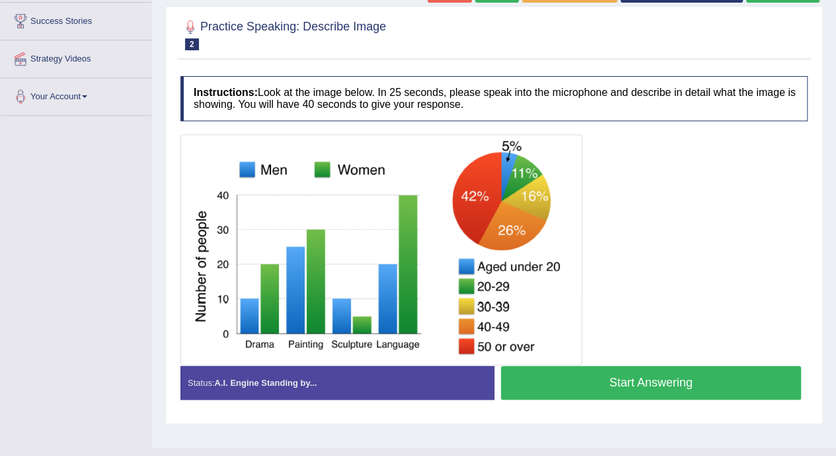
click at [758, 387] on button "Start Answering" at bounding box center [651, 383] width 301 height 34
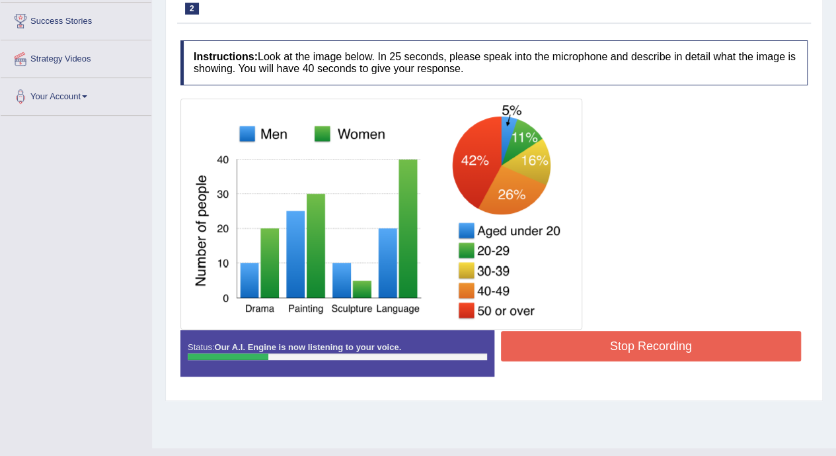
click at [742, 344] on button "Stop Recording" at bounding box center [651, 346] width 301 height 30
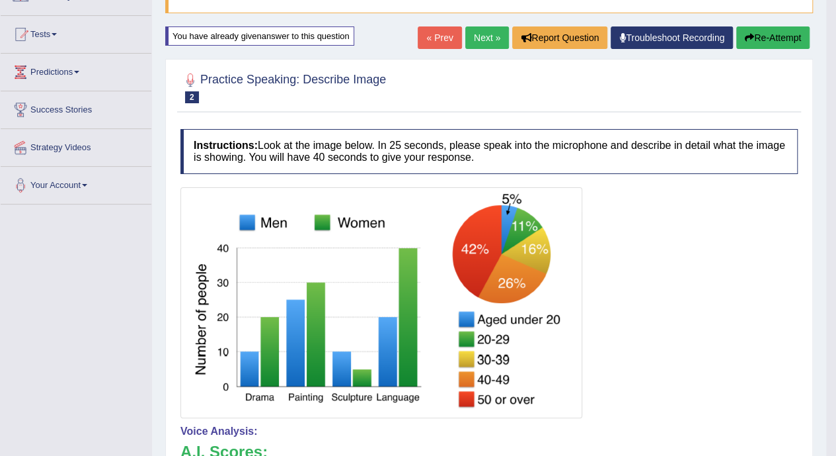
scroll to position [126, 0]
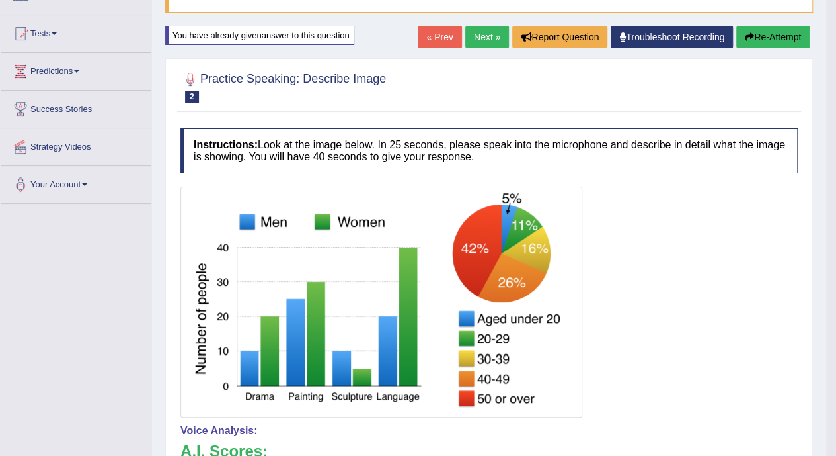
click at [783, 43] on button "Re-Attempt" at bounding box center [772, 37] width 73 height 22
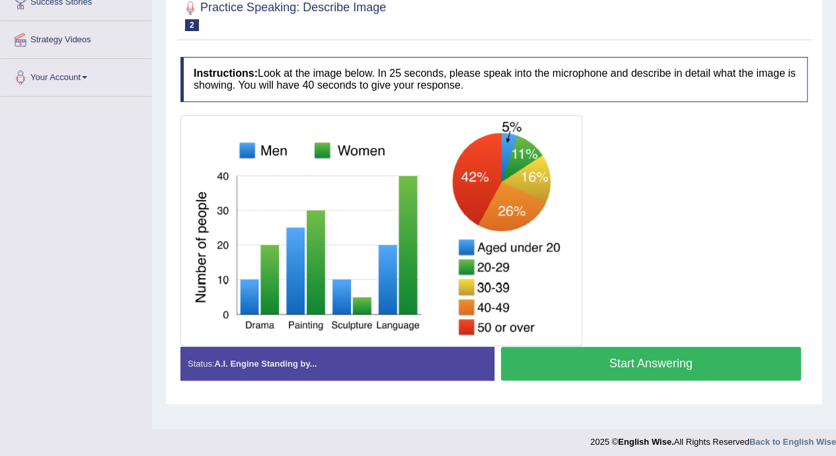
scroll to position [238, 0]
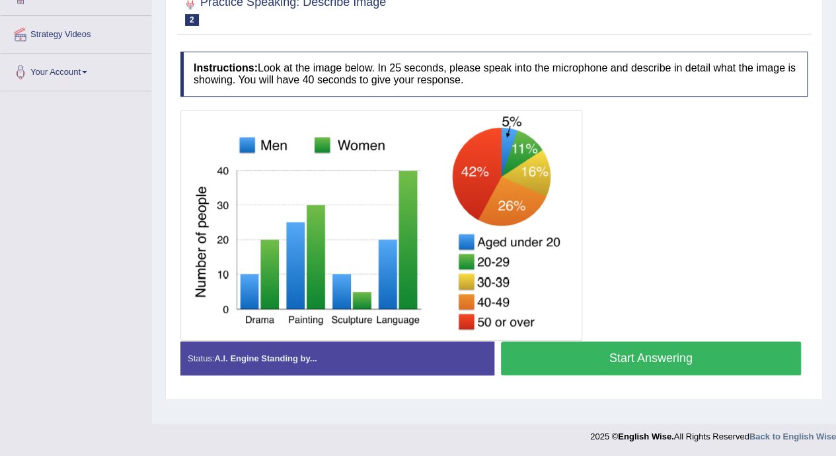
click at [677, 353] on button "Start Answering" at bounding box center [651, 358] width 301 height 34
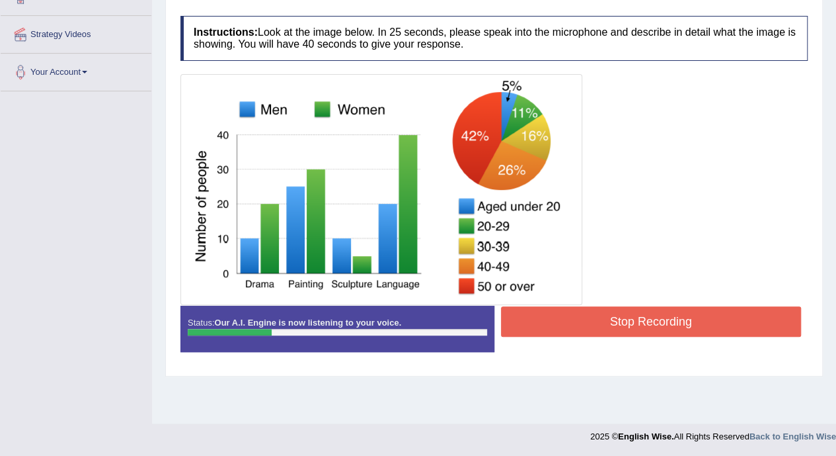
click at [749, 312] on button "Stop Recording" at bounding box center [651, 321] width 301 height 30
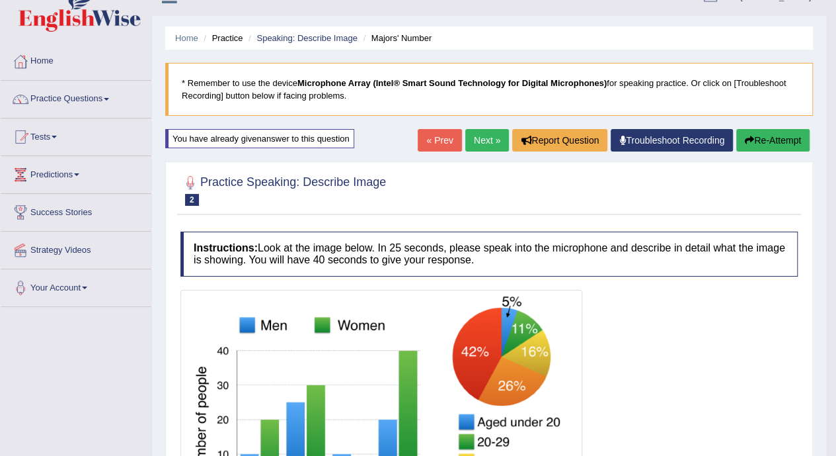
scroll to position [19, 0]
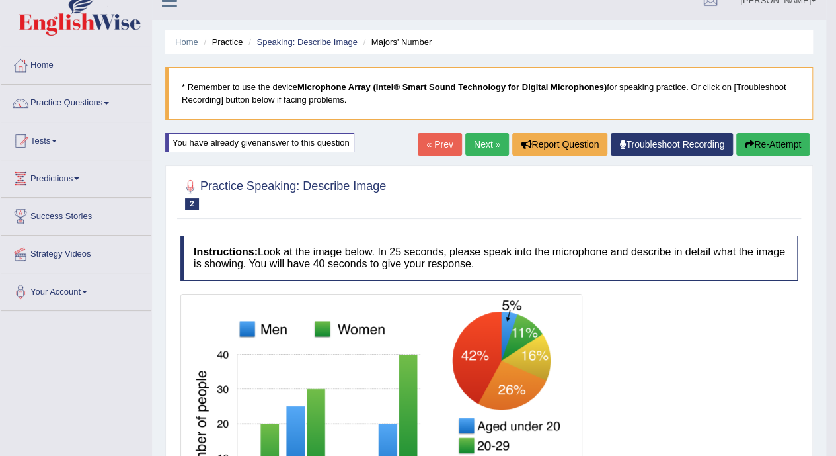
click at [774, 138] on button "Re-Attempt" at bounding box center [772, 144] width 73 height 22
click at [777, 143] on button "Re-Attempt" at bounding box center [772, 144] width 73 height 22
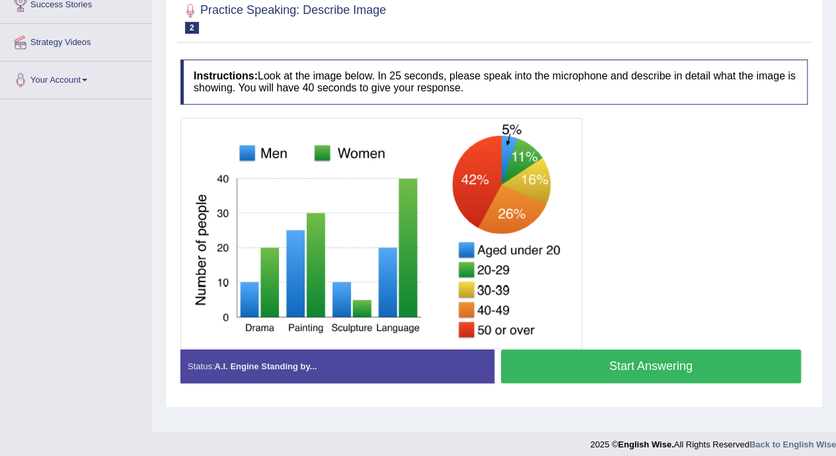
scroll to position [238, 0]
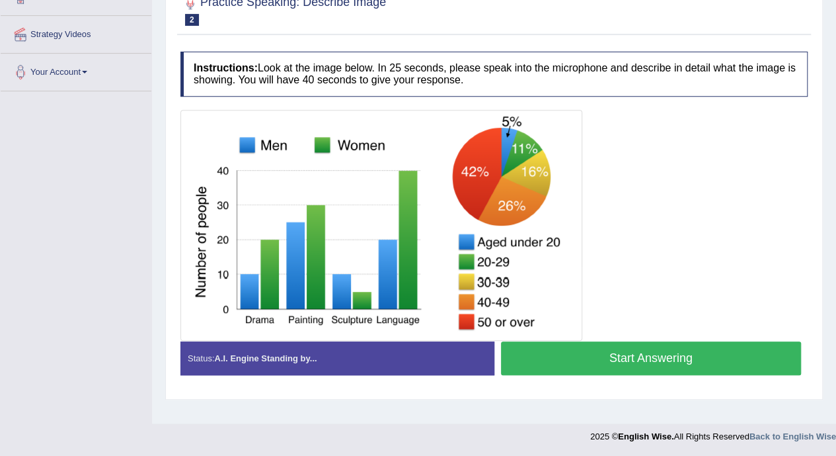
click at [730, 347] on button "Start Answering" at bounding box center [651, 358] width 301 height 34
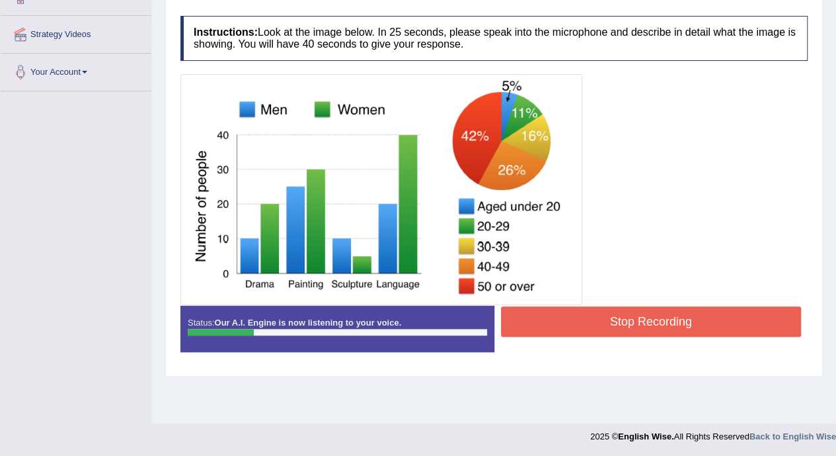
click at [722, 322] on button "Stop Recording" at bounding box center [651, 321] width 301 height 30
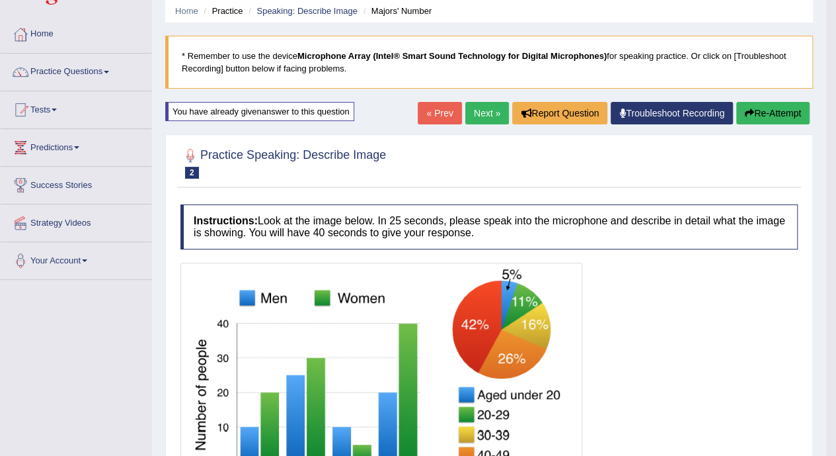
scroll to position [48, 0]
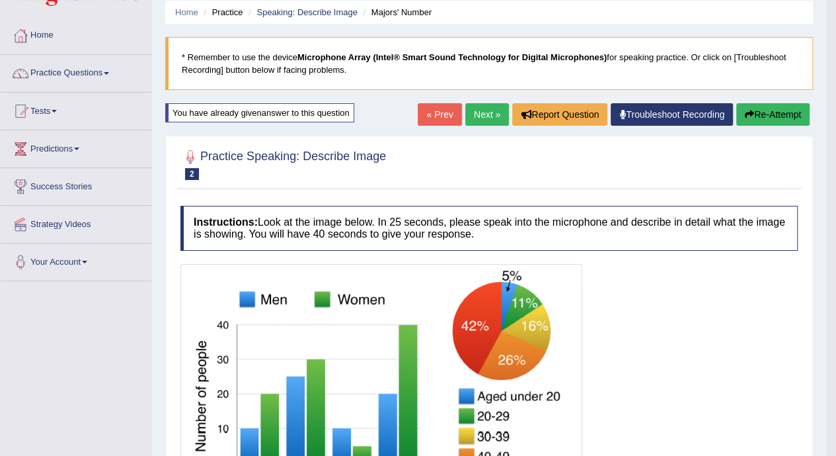
click at [794, 114] on button "Re-Attempt" at bounding box center [772, 114] width 73 height 22
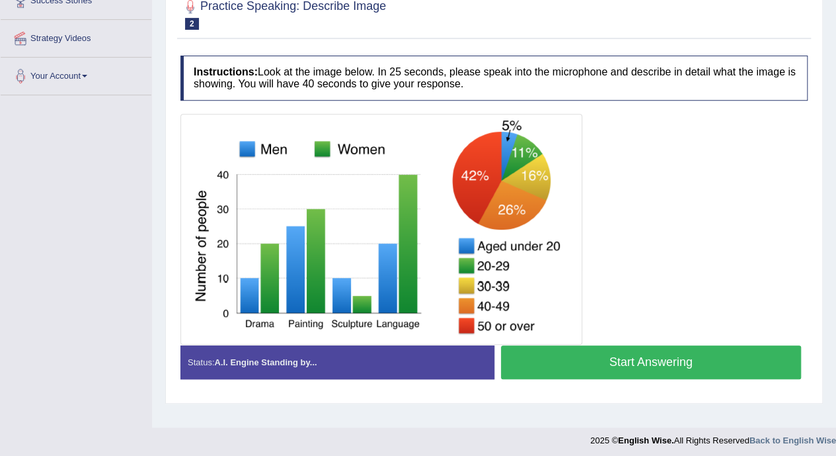
scroll to position [238, 0]
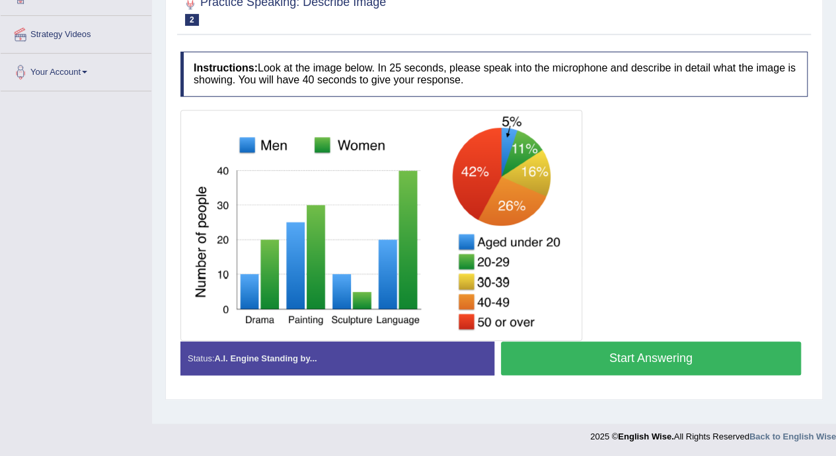
click at [735, 351] on button "Start Answering" at bounding box center [651, 358] width 301 height 34
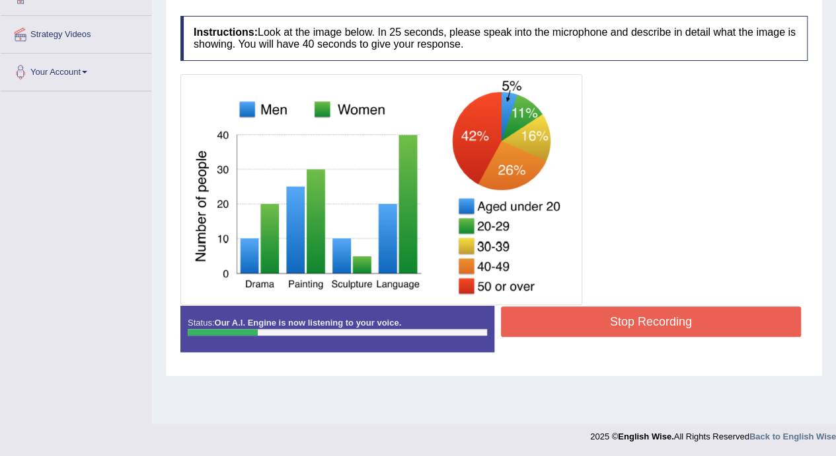
click at [747, 316] on button "Stop Recording" at bounding box center [651, 321] width 301 height 30
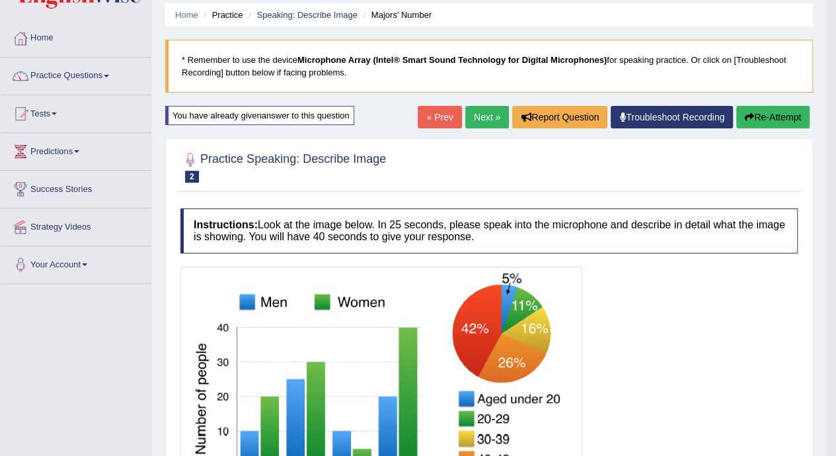
scroll to position [45, 0]
click at [788, 118] on button "Re-Attempt" at bounding box center [772, 117] width 73 height 22
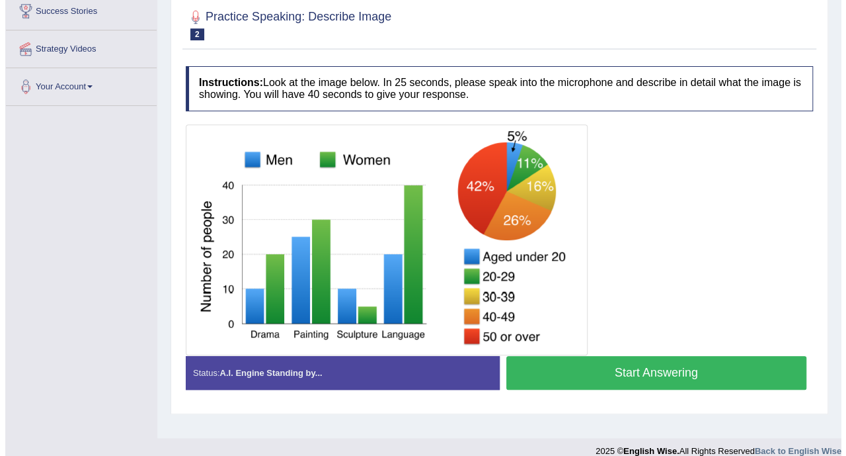
scroll to position [227, 0]
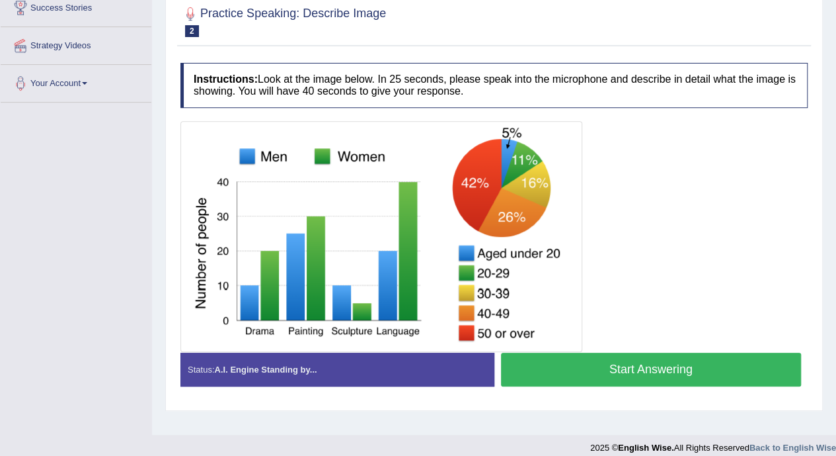
click at [725, 365] on button "Start Answering" at bounding box center [651, 369] width 301 height 34
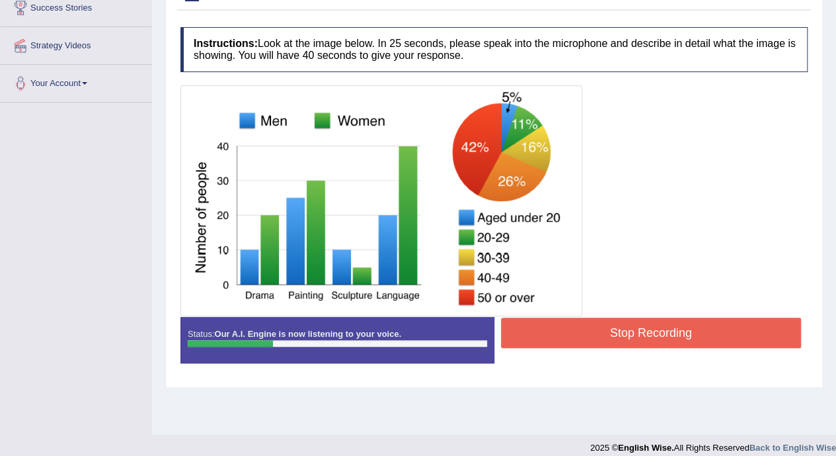
click at [736, 331] on button "Stop Recording" at bounding box center [651, 332] width 301 height 30
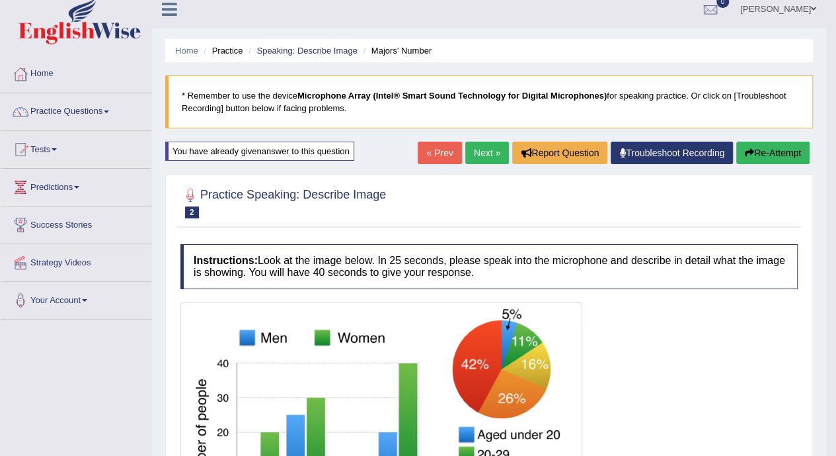
scroll to position [0, 0]
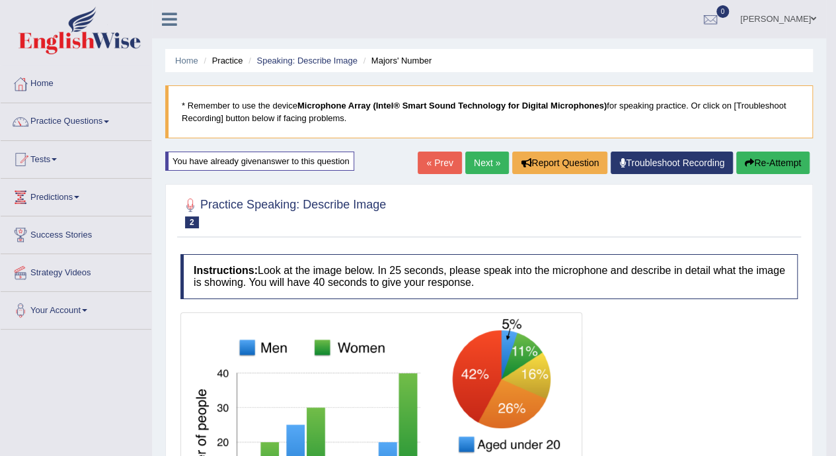
click at [776, 160] on button "Re-Attempt" at bounding box center [772, 162] width 73 height 22
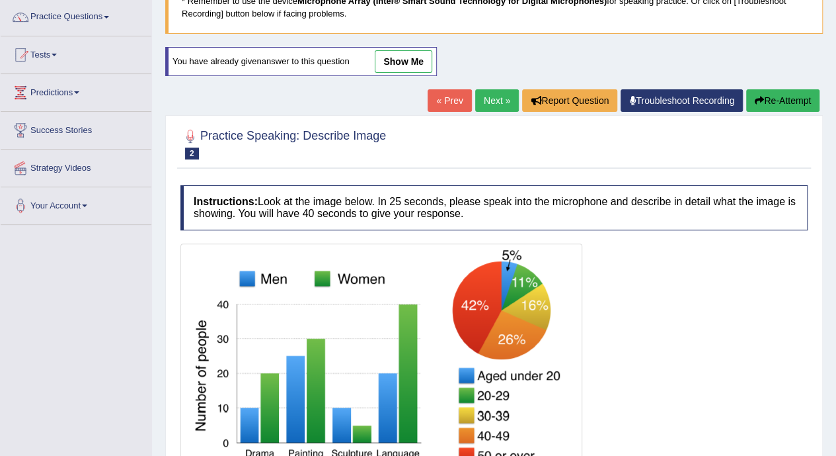
scroll to position [238, 0]
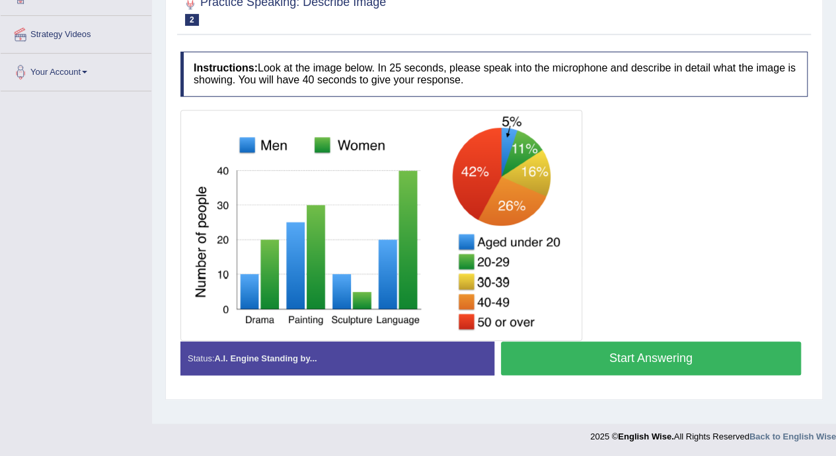
click at [776, 239] on div at bounding box center [493, 225] width 627 height 231
click at [740, 361] on button "Start Answering" at bounding box center [651, 358] width 301 height 34
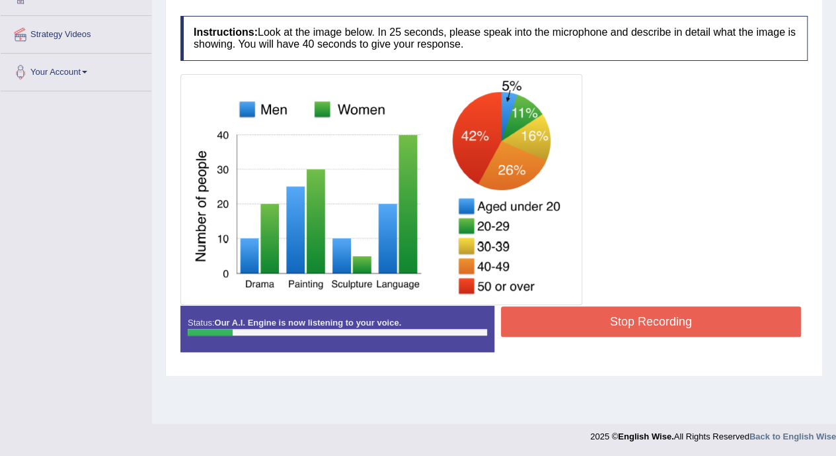
click at [739, 315] on button "Stop Recording" at bounding box center [651, 321] width 301 height 30
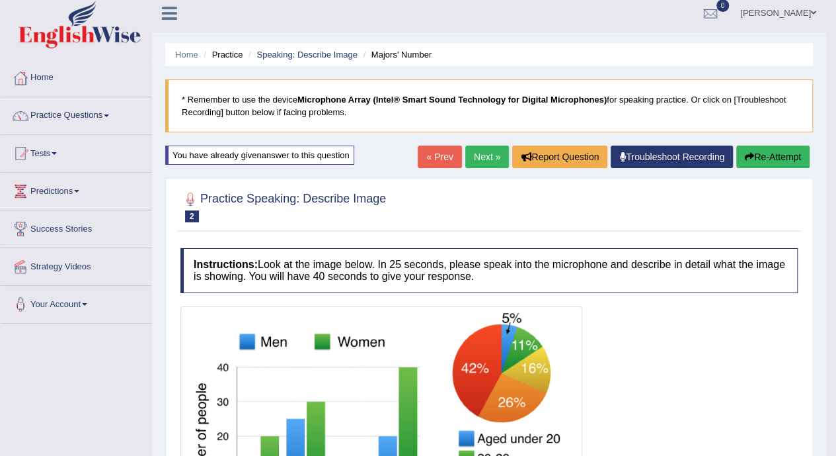
scroll to position [0, 0]
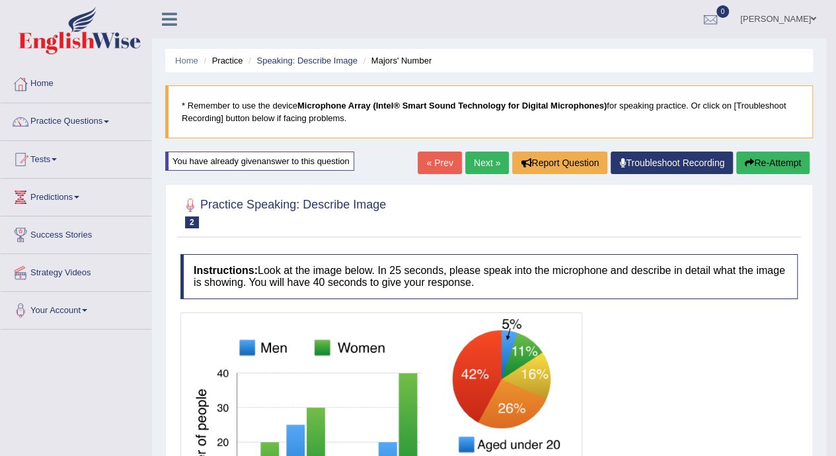
click at [779, 162] on button "Re-Attempt" at bounding box center [772, 162] width 73 height 22
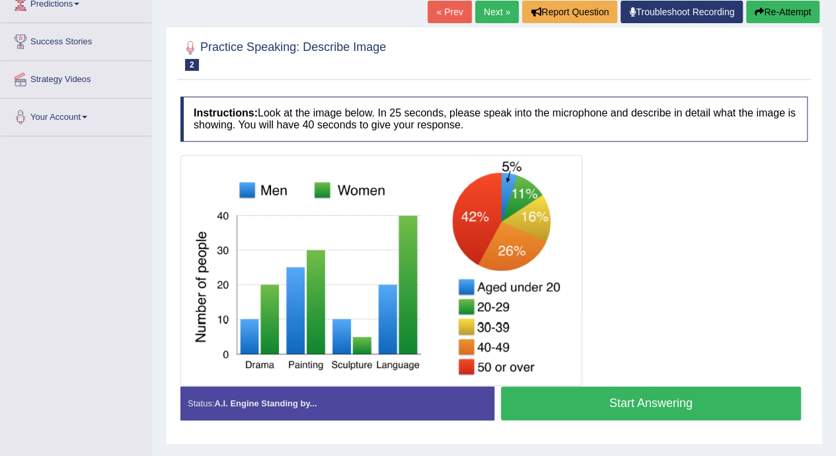
scroll to position [238, 0]
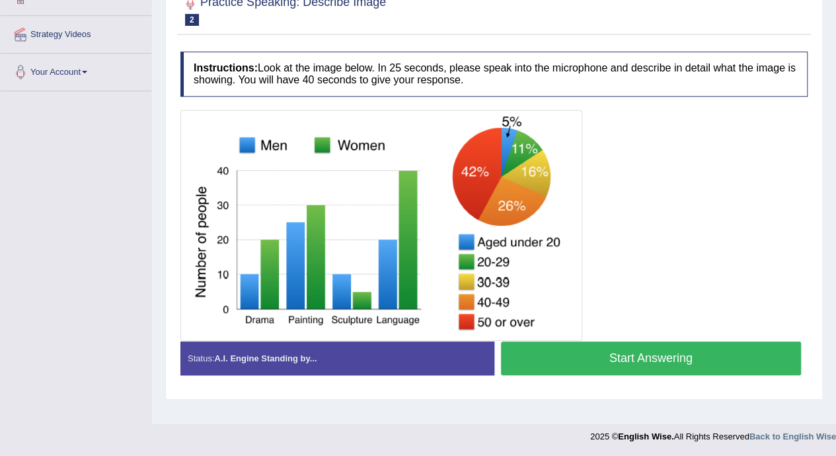
click at [736, 366] on button "Start Answering" at bounding box center [651, 358] width 301 height 34
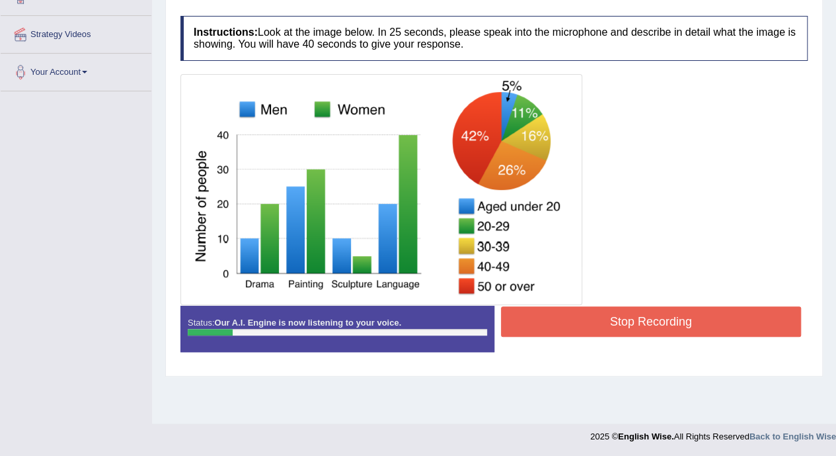
click at [728, 317] on button "Stop Recording" at bounding box center [651, 321] width 301 height 30
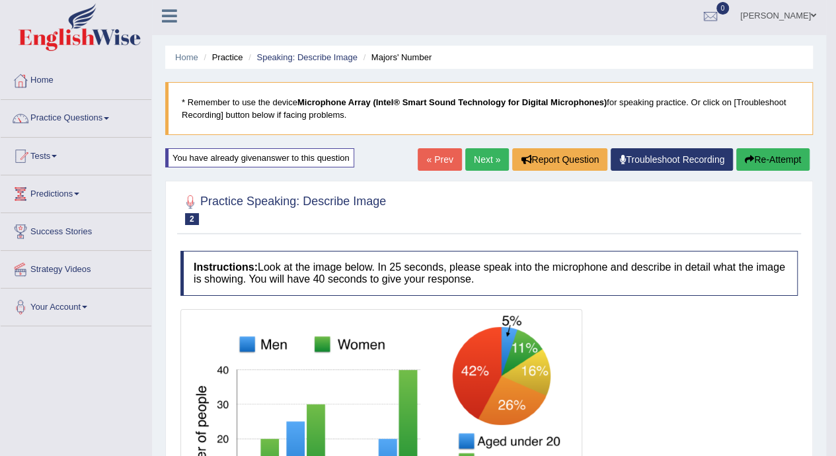
scroll to position [0, 0]
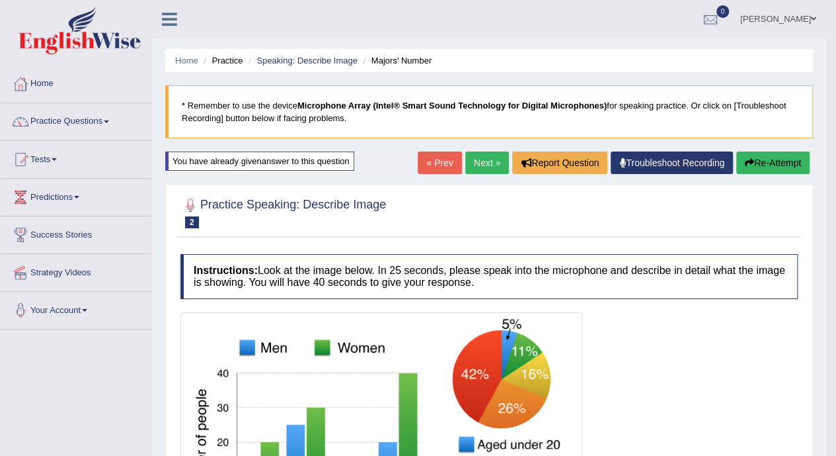
click at [779, 169] on button "Re-Attempt" at bounding box center [772, 162] width 73 height 22
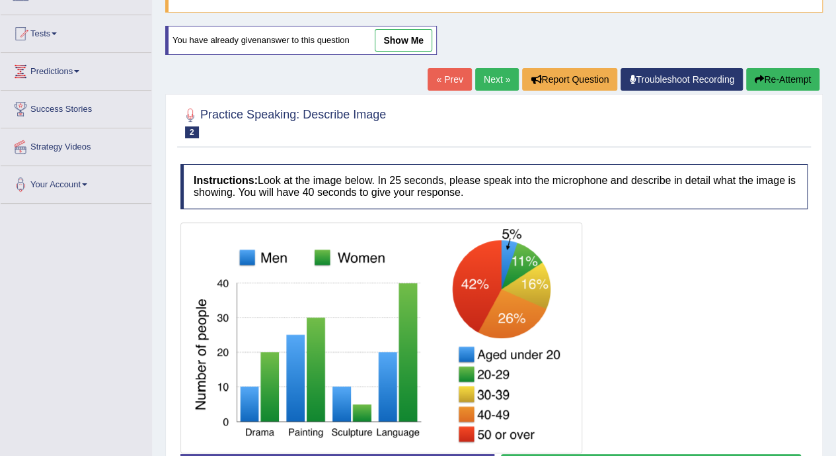
scroll to position [238, 0]
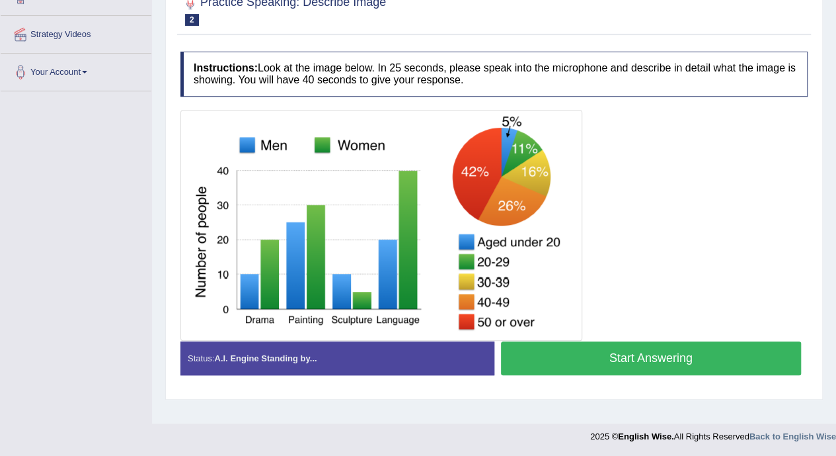
click at [736, 360] on button "Start Answering" at bounding box center [651, 358] width 301 height 34
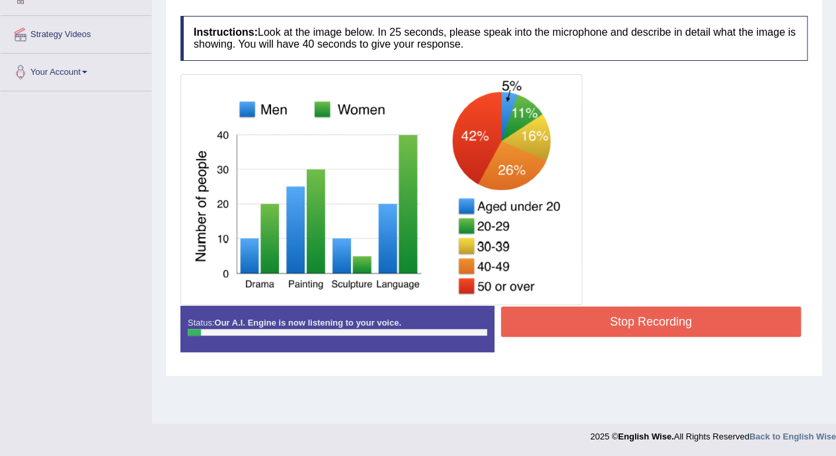
click at [756, 315] on button "Stop Recording" at bounding box center [651, 321] width 301 height 30
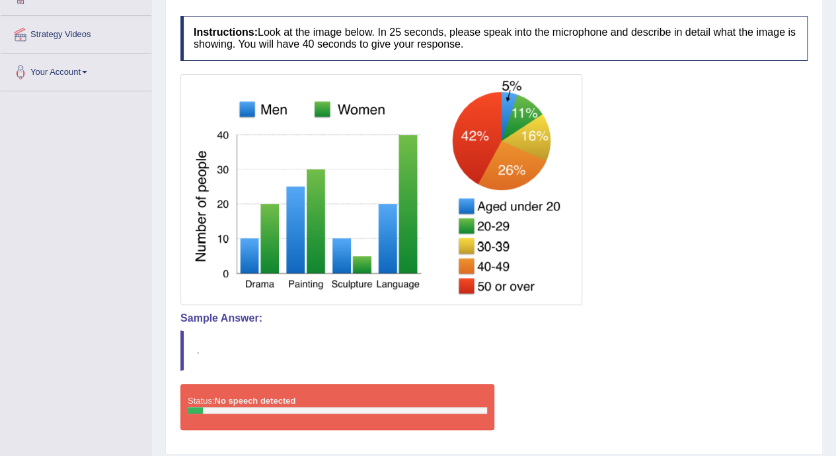
scroll to position [161, 0]
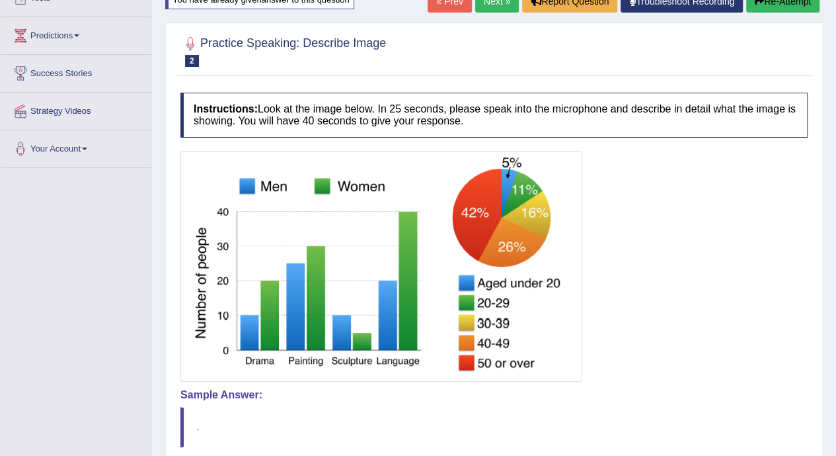
click at [772, 3] on button "Re-Attempt" at bounding box center [782, 1] width 73 height 22
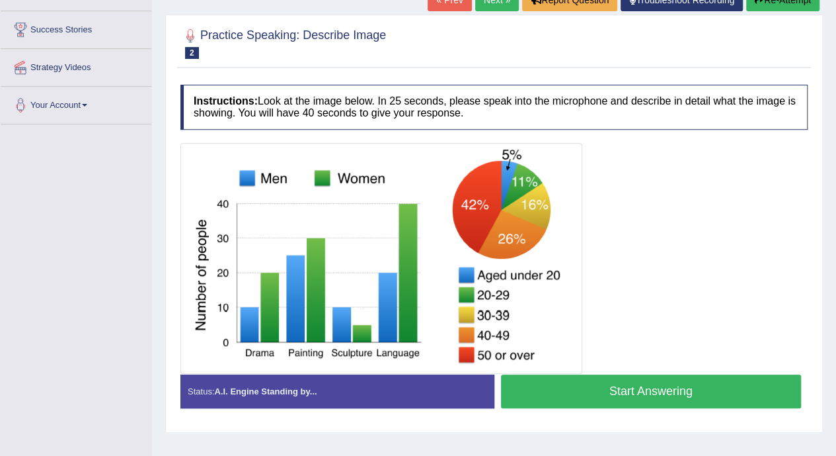
scroll to position [238, 0]
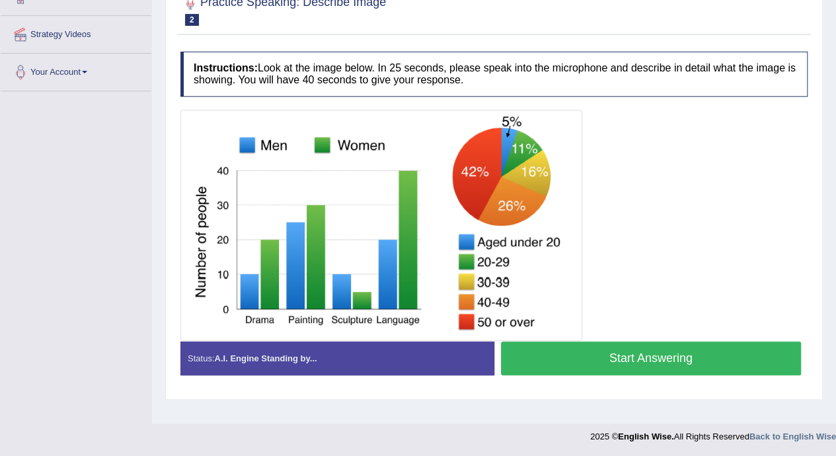
click at [752, 366] on button "Start Answering" at bounding box center [651, 358] width 301 height 34
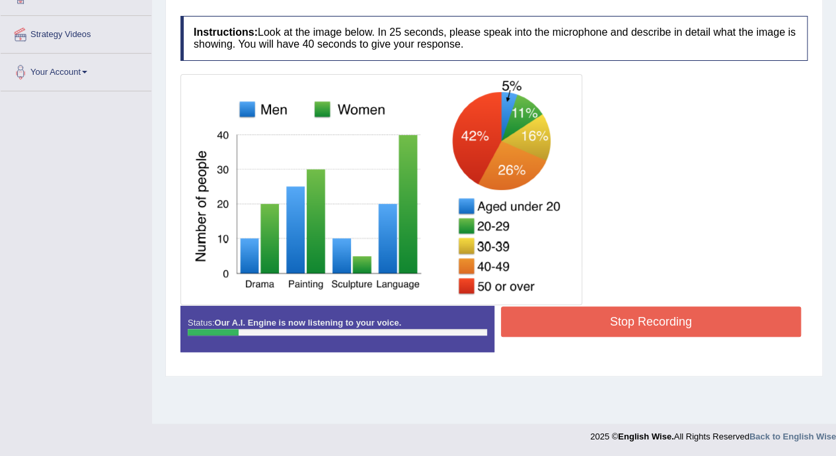
click at [744, 320] on button "Stop Recording" at bounding box center [651, 321] width 301 height 30
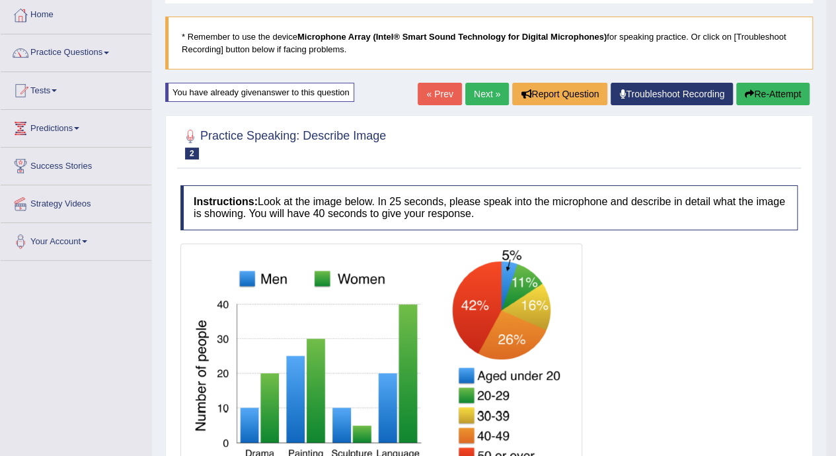
scroll to position [0, 0]
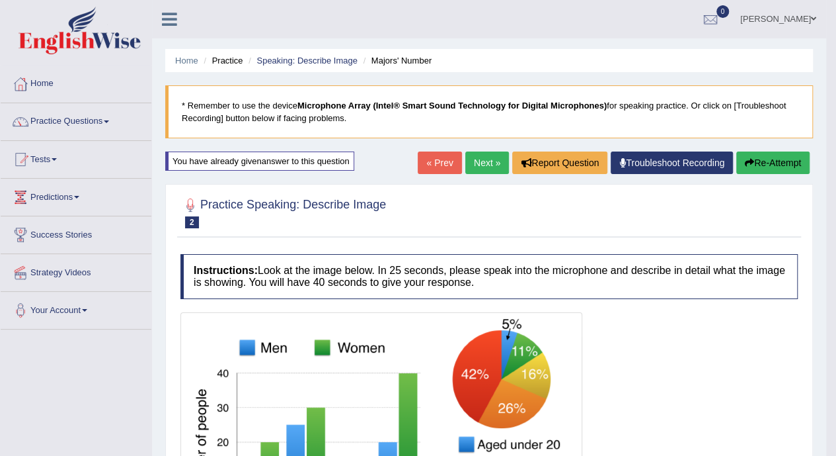
click at [795, 170] on button "Re-Attempt" at bounding box center [772, 162] width 73 height 22
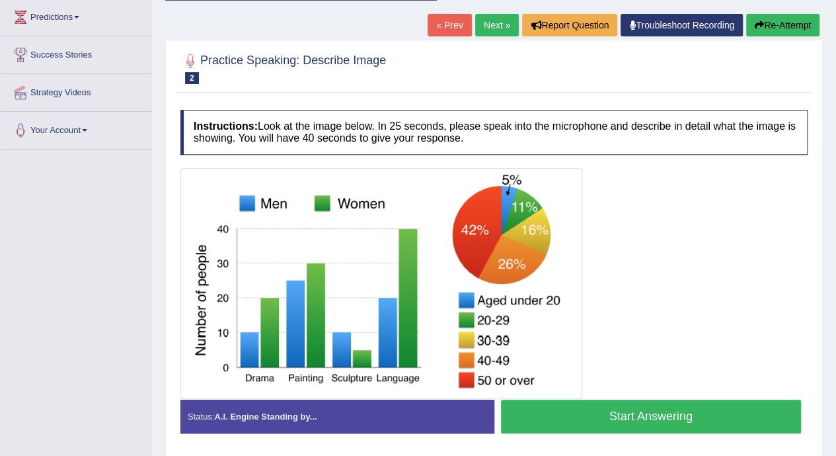
scroll to position [238, 0]
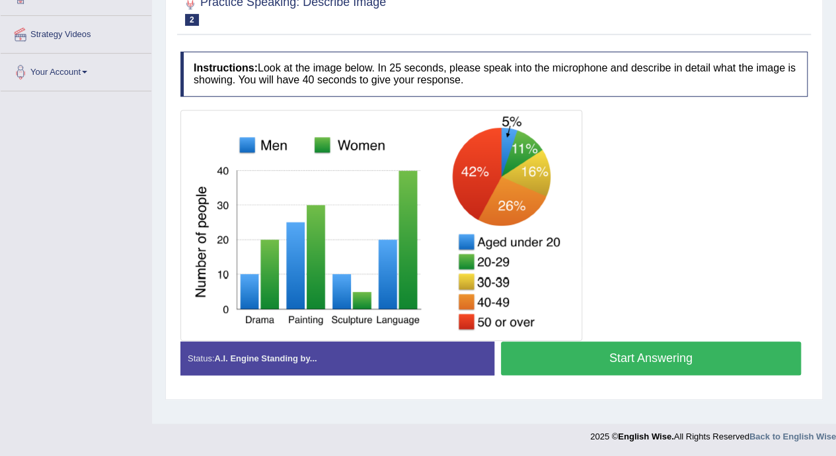
click at [736, 356] on button "Start Answering" at bounding box center [651, 358] width 301 height 34
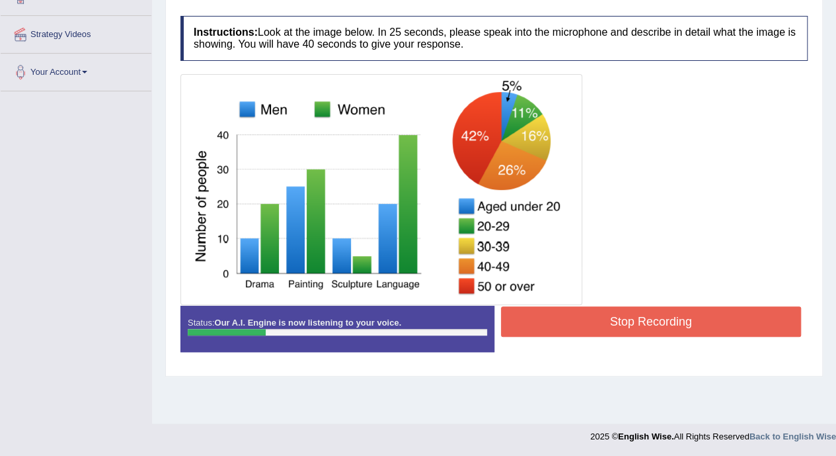
click at [760, 320] on button "Stop Recording" at bounding box center [651, 321] width 301 height 30
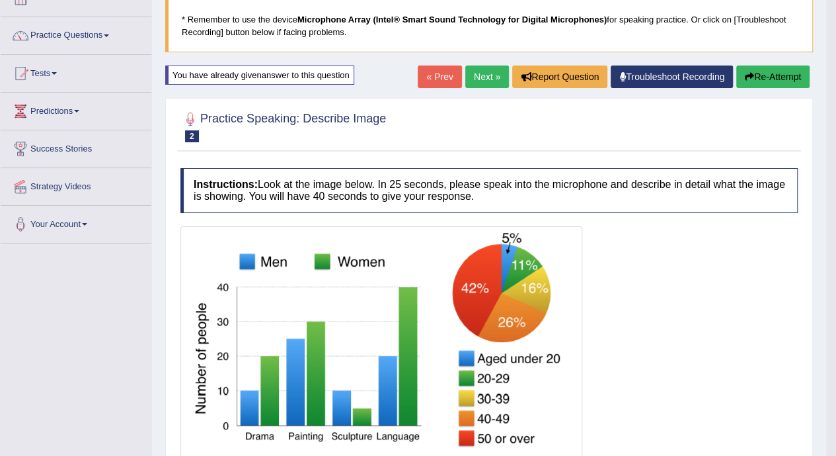
scroll to position [0, 0]
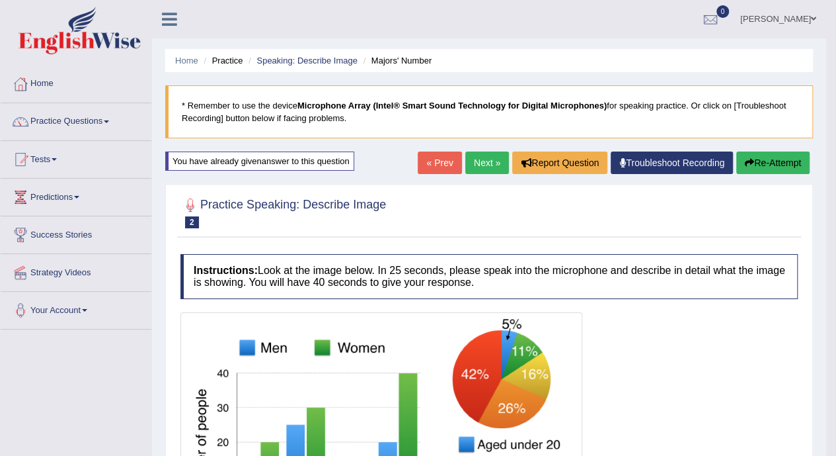
click at [65, 122] on link "Practice Questions" at bounding box center [76, 119] width 151 height 33
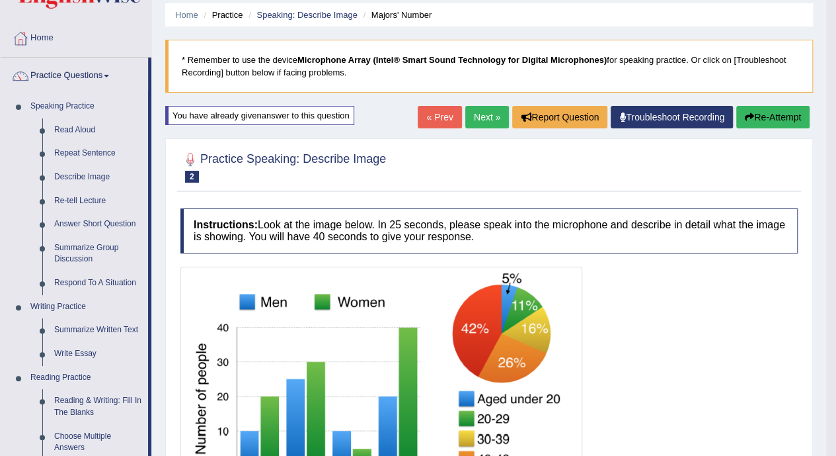
scroll to position [46, 0]
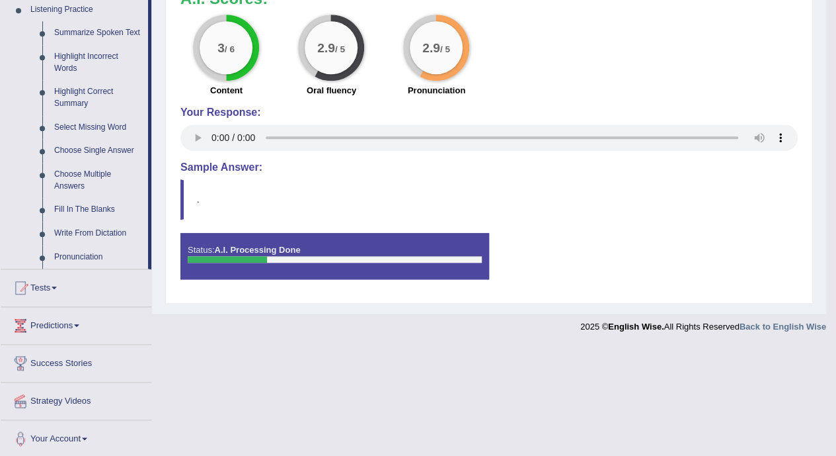
click at [57, 286] on span at bounding box center [54, 287] width 5 height 3
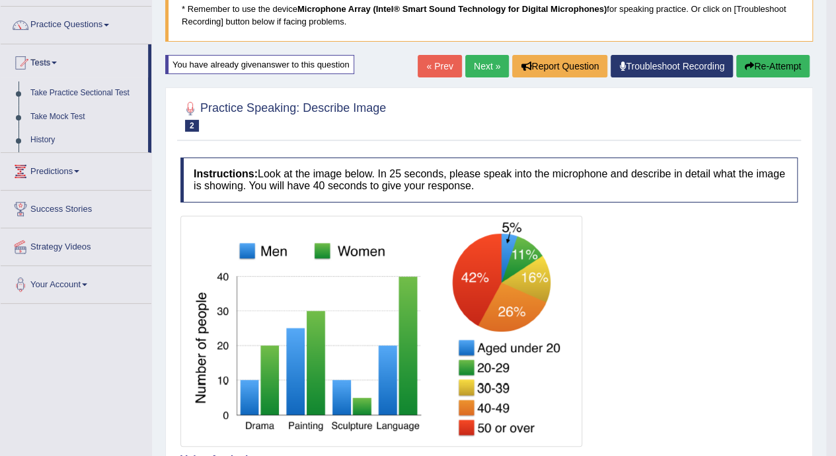
scroll to position [81, 0]
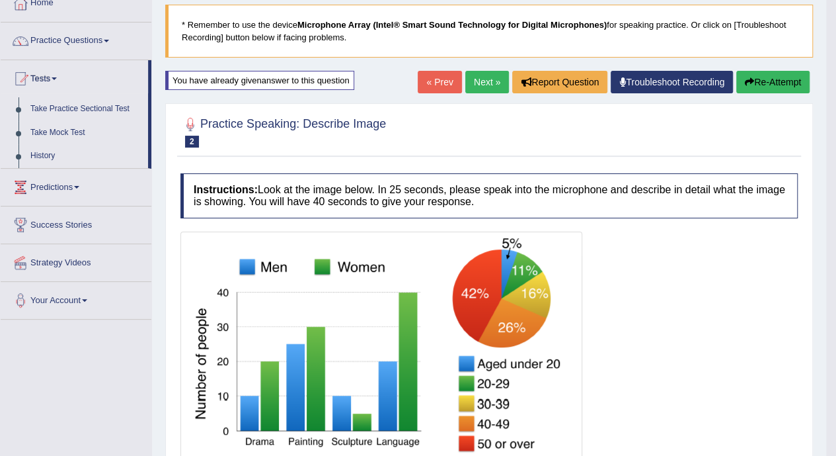
click at [53, 107] on link "Take Practice Sectional Test" at bounding box center [86, 109] width 124 height 24
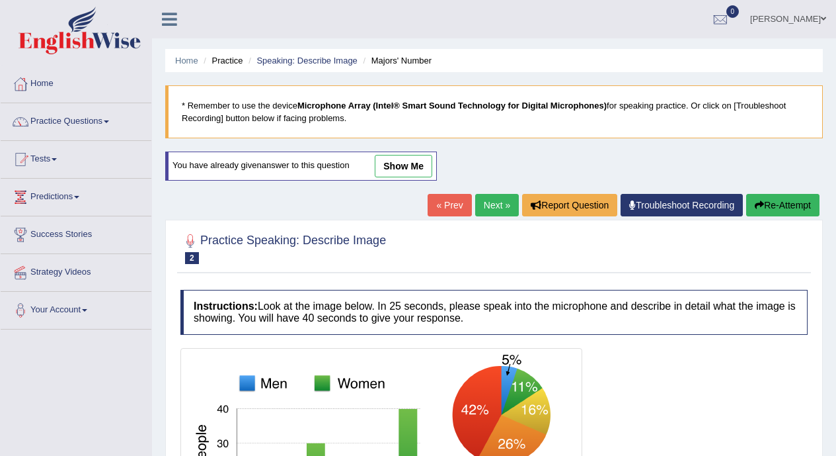
scroll to position [81, 0]
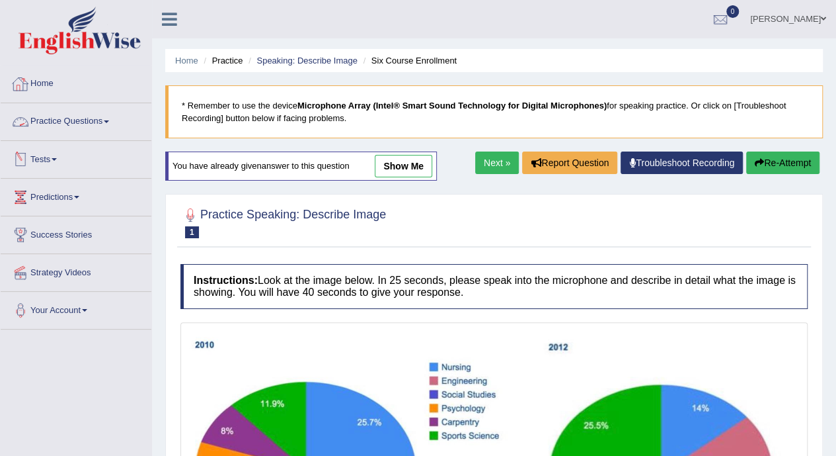
click at [85, 157] on link "Tests" at bounding box center [76, 157] width 151 height 33
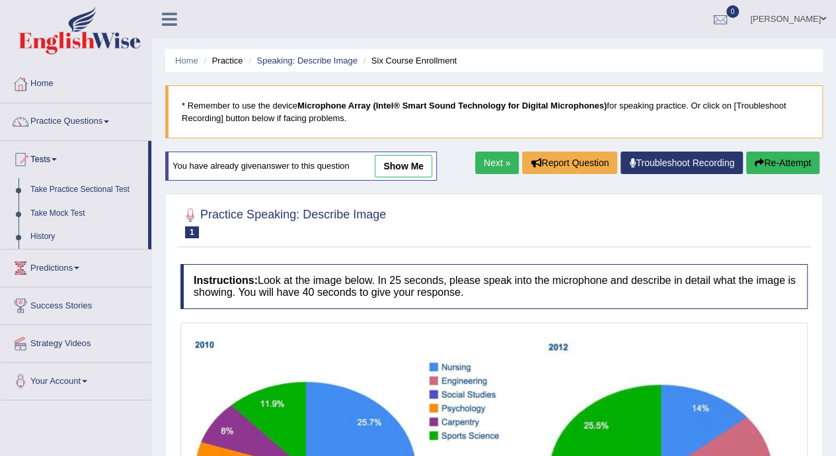
click at [89, 184] on link "Take Practice Sectional Test" at bounding box center [86, 190] width 124 height 24
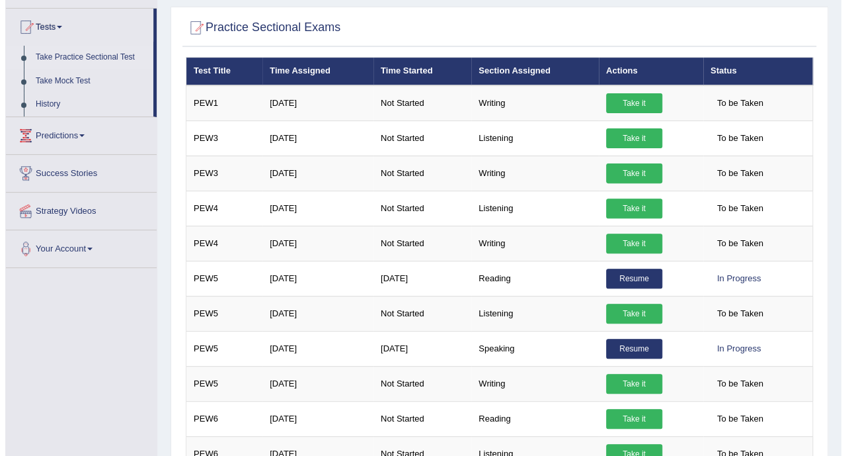
scroll to position [159, 0]
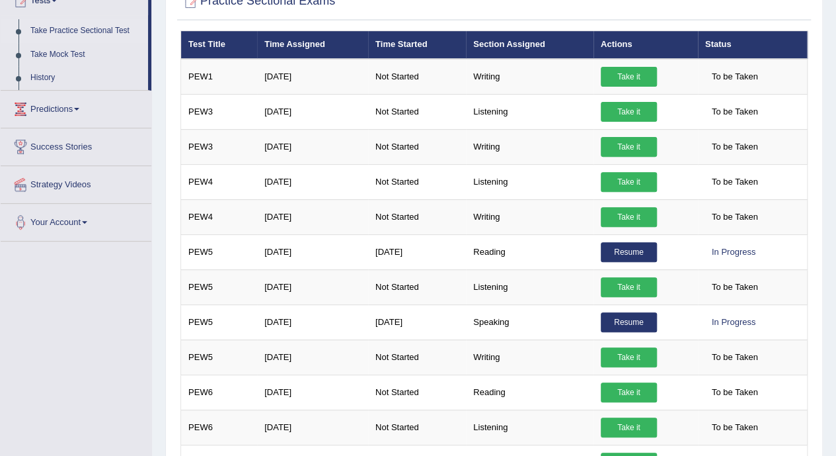
click at [617, 108] on link "Take it" at bounding box center [629, 112] width 56 height 20
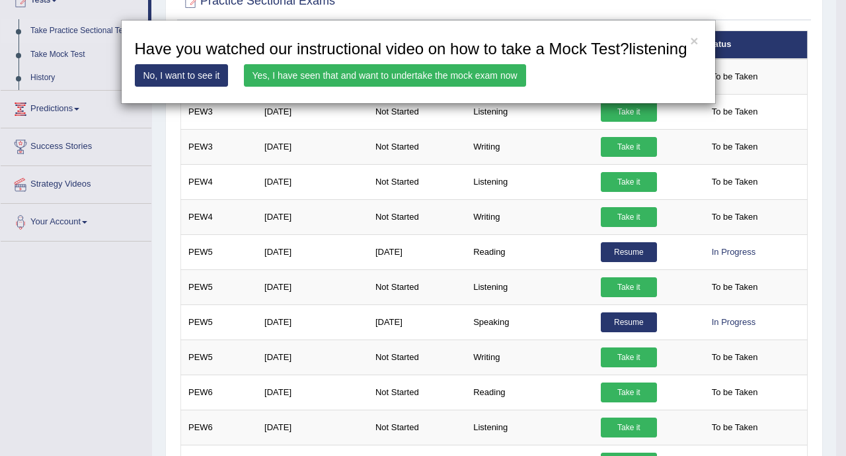
click at [504, 77] on link "Yes, I have seen that and want to undertake the mock exam now" at bounding box center [385, 75] width 282 height 22
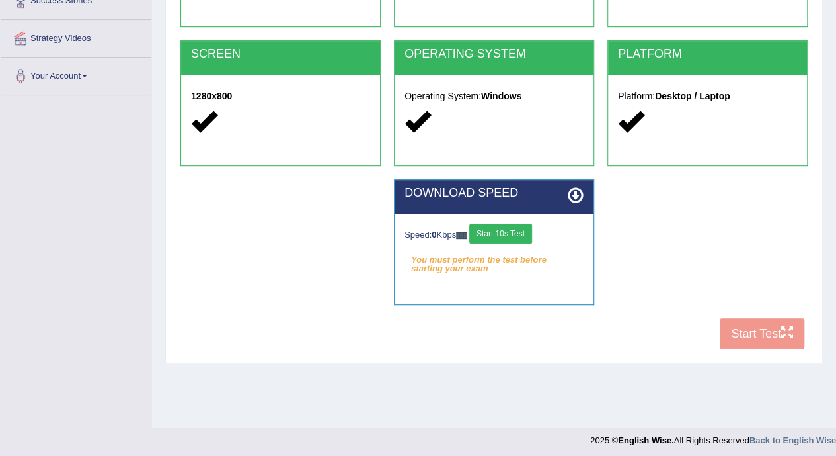
scroll to position [238, 0]
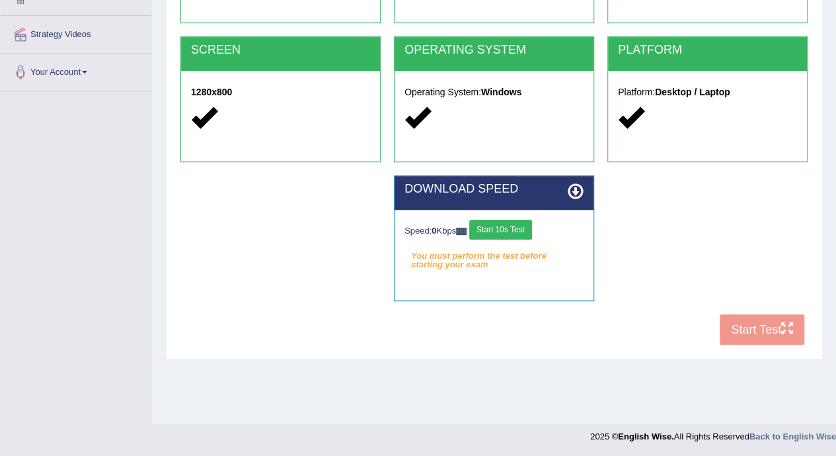
click at [504, 227] on button "Start 10s Test" at bounding box center [500, 229] width 63 height 20
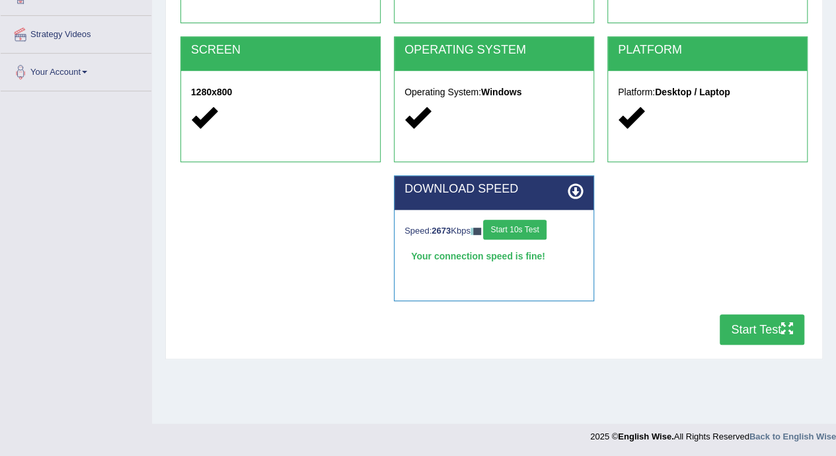
click at [750, 333] on button "Start Test" at bounding box center [762, 329] width 85 height 30
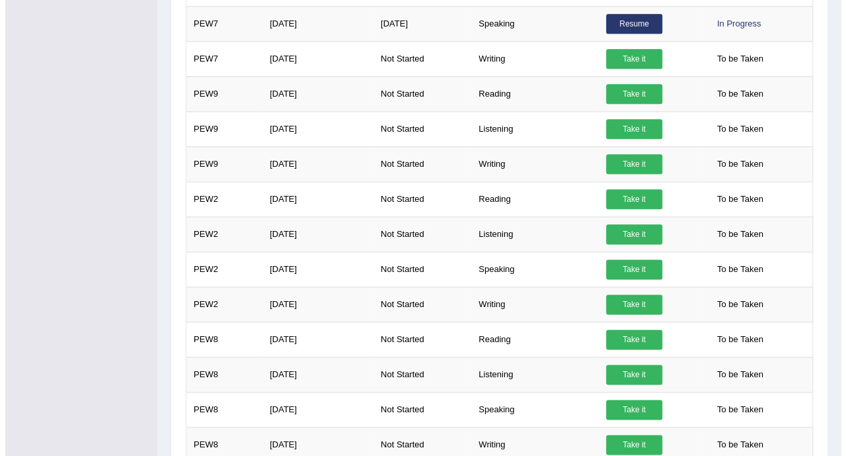
scroll to position [703, 0]
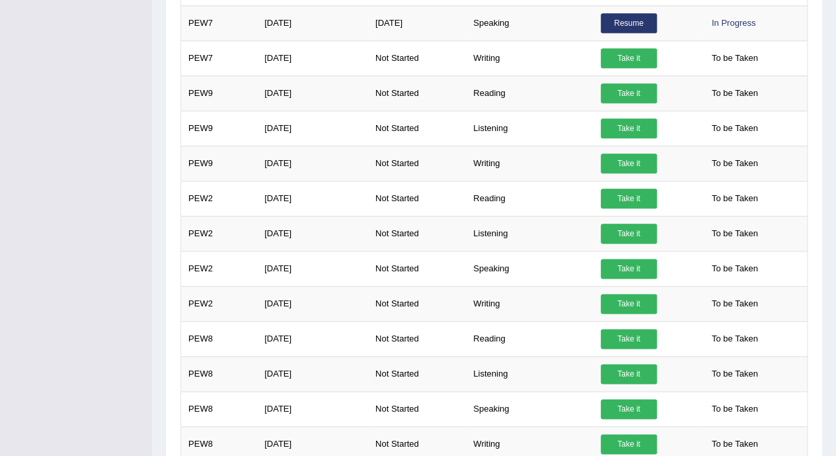
click at [649, 269] on link "Take it" at bounding box center [629, 269] width 56 height 20
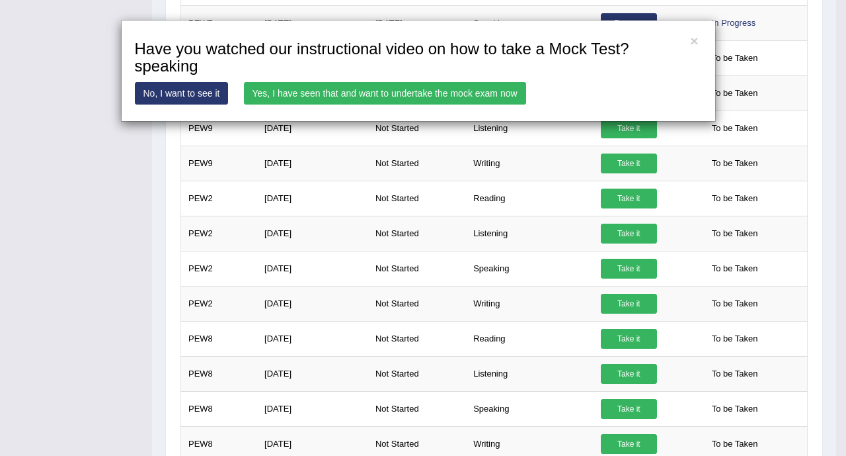
click at [393, 97] on link "Yes, I have seen that and want to undertake the mock exam now" at bounding box center [385, 93] width 282 height 22
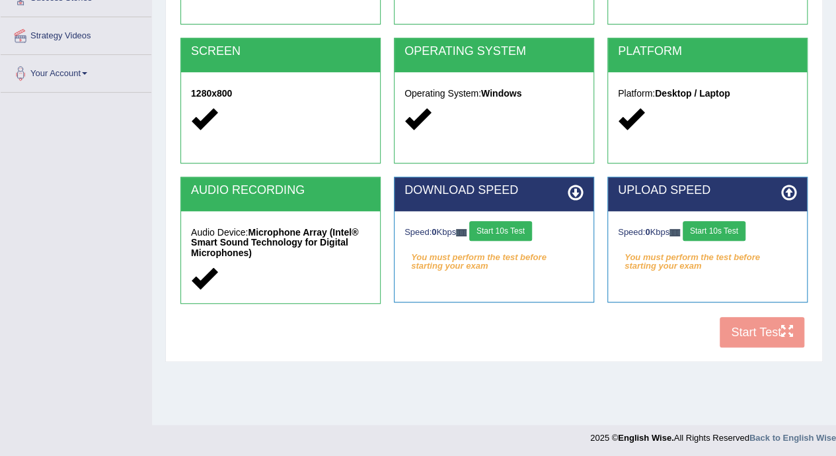
scroll to position [238, 0]
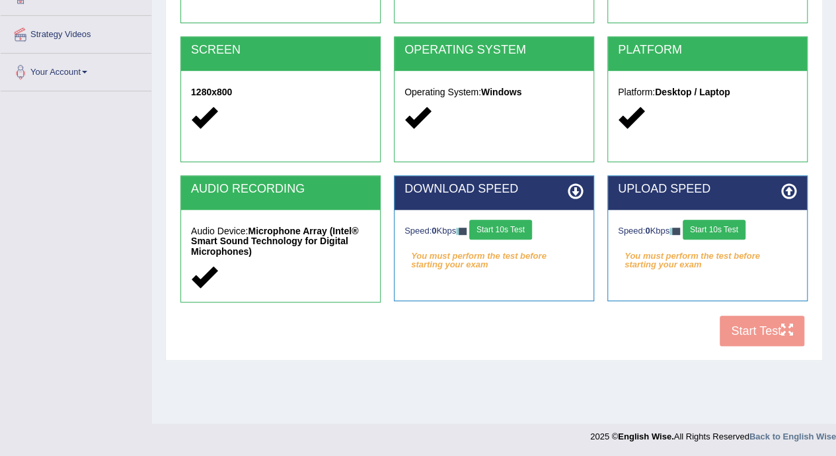
click at [512, 224] on button "Start 10s Test" at bounding box center [500, 229] width 63 height 20
click at [731, 229] on button "Start 10s Test" at bounding box center [714, 229] width 63 height 20
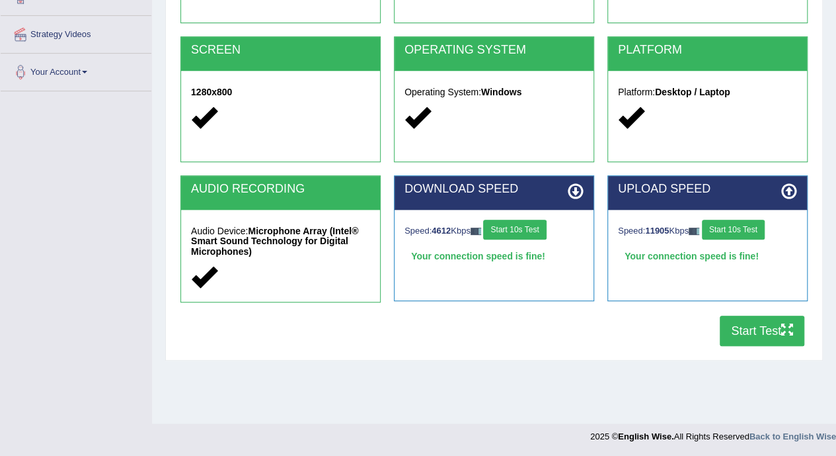
click at [750, 335] on button "Start Test" at bounding box center [762, 330] width 85 height 30
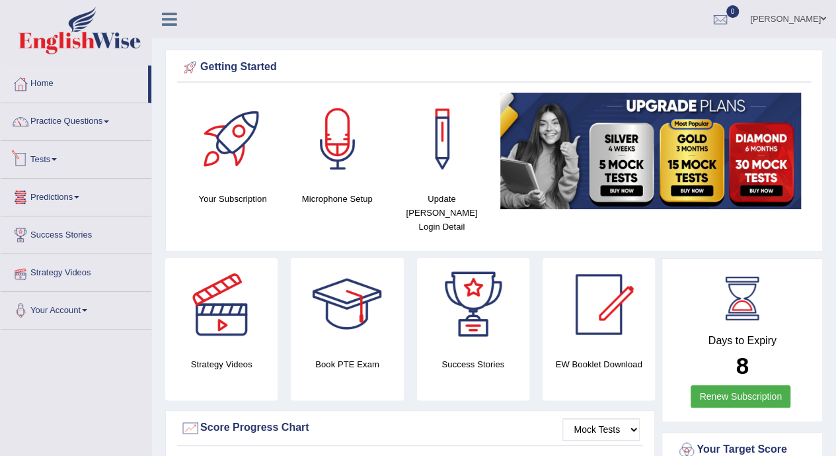
click at [58, 180] on link "Predictions" at bounding box center [76, 195] width 151 height 33
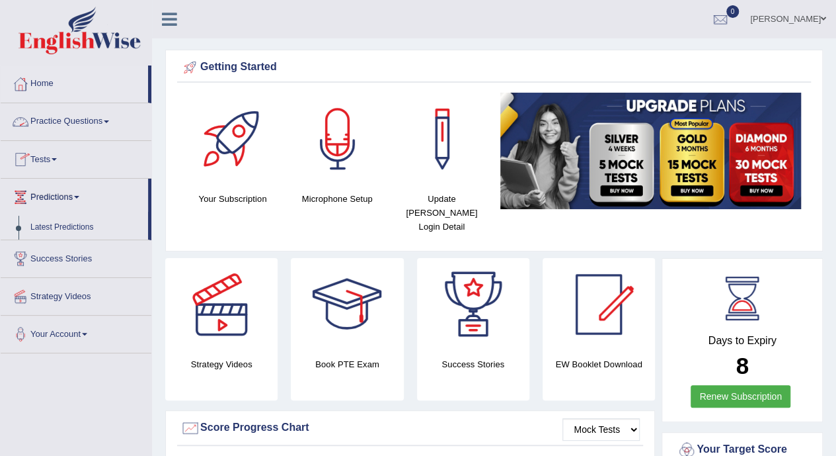
click at [77, 128] on link "Practice Questions" at bounding box center [76, 119] width 151 height 33
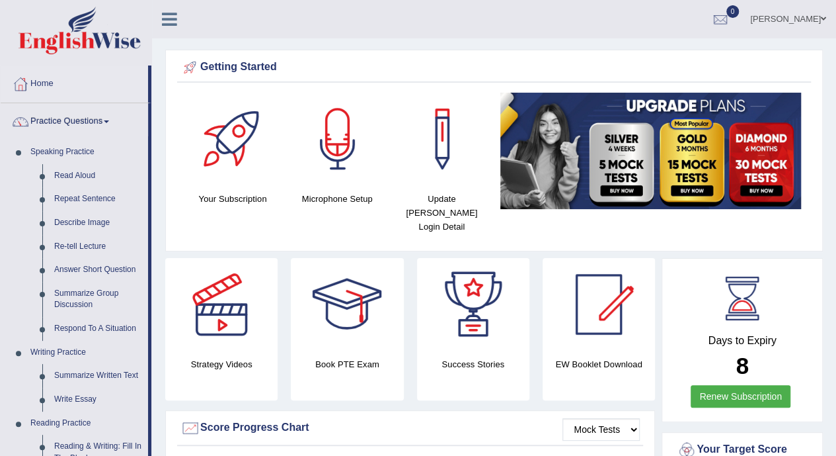
click at [88, 223] on link "Describe Image" at bounding box center [98, 223] width 100 height 24
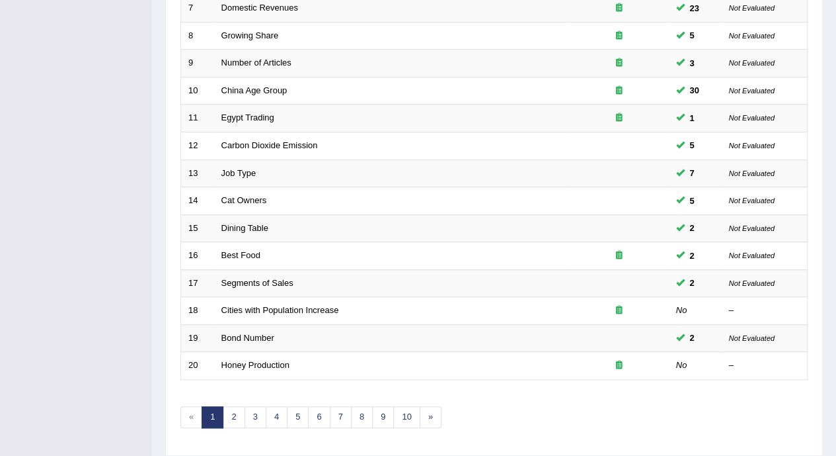
scroll to position [413, 0]
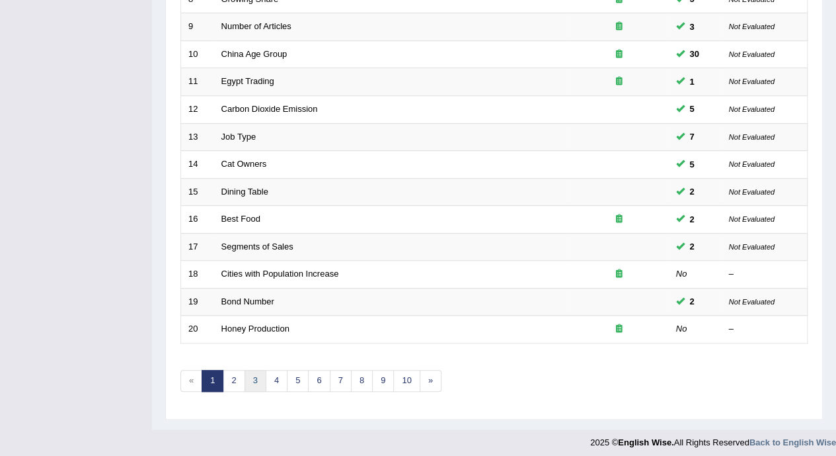
click at [253, 376] on link "3" at bounding box center [256, 381] width 22 height 22
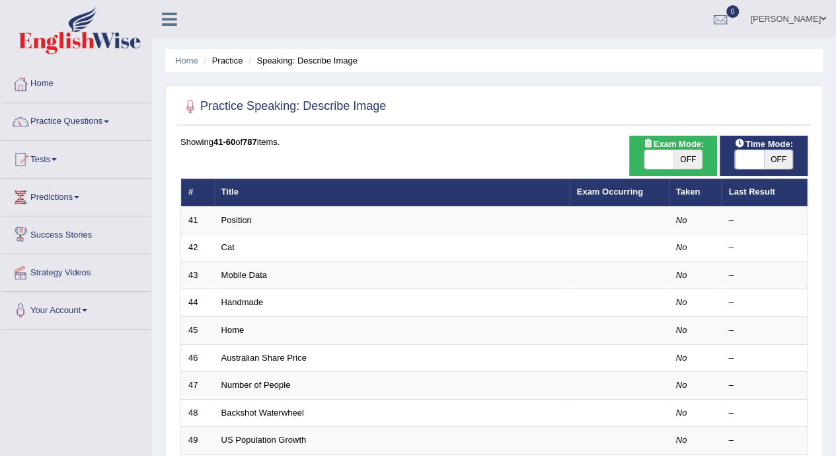
click at [227, 219] on link "Position" at bounding box center [236, 220] width 30 height 10
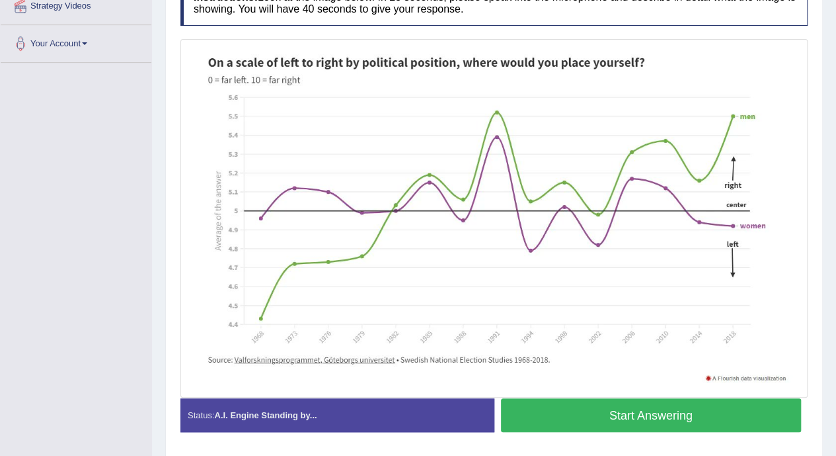
scroll to position [268, 0]
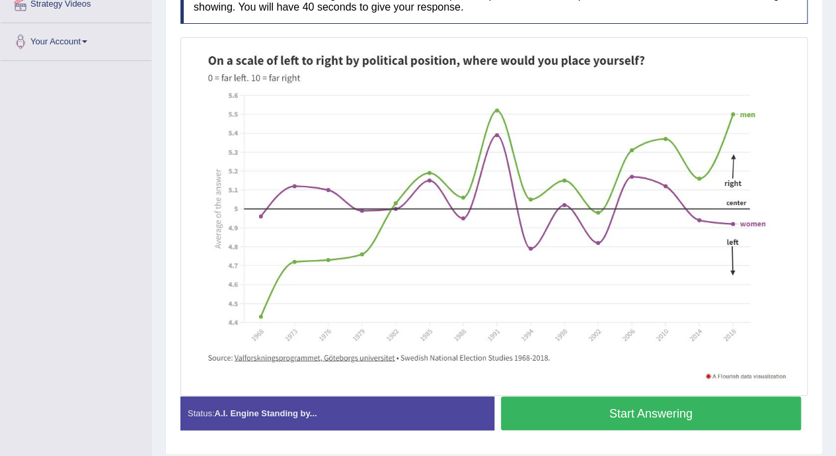
click at [735, 418] on button "Start Answering" at bounding box center [651, 413] width 301 height 34
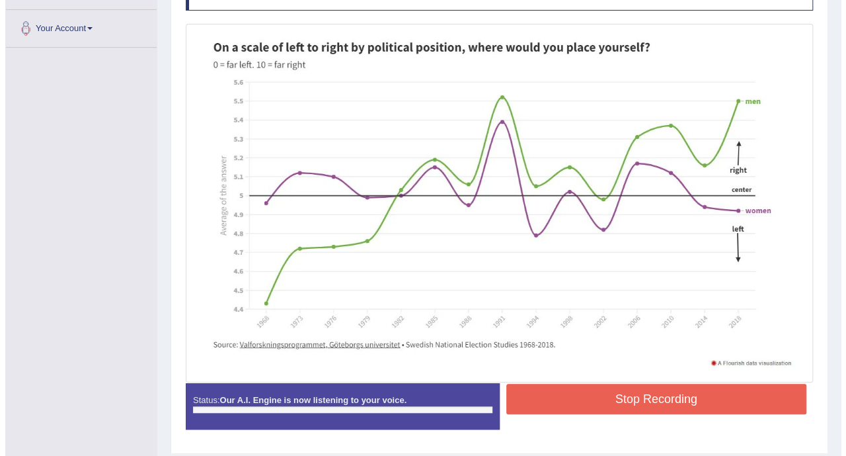
scroll to position [294, 0]
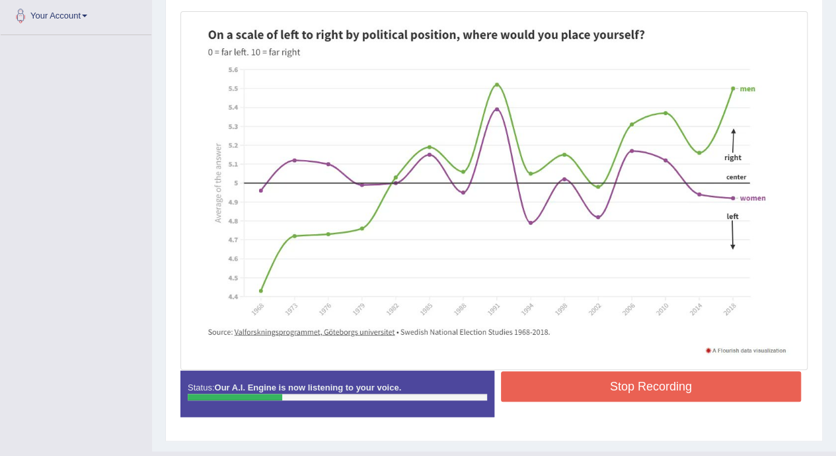
click at [710, 387] on button "Stop Recording" at bounding box center [651, 386] width 301 height 30
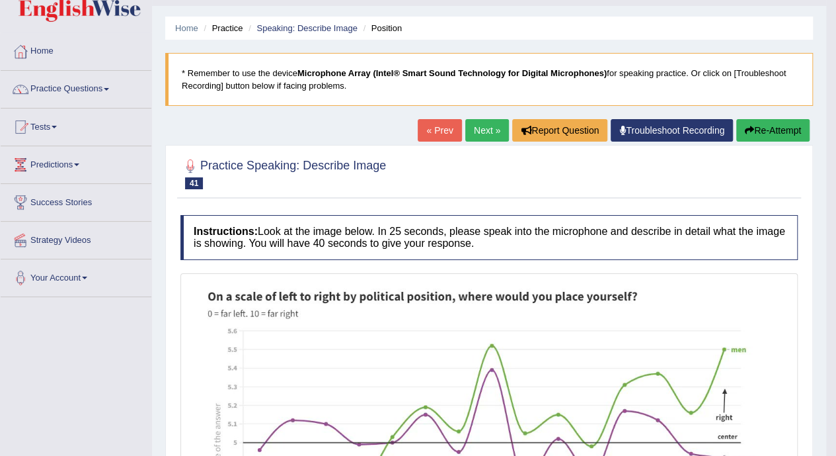
scroll to position [20, 0]
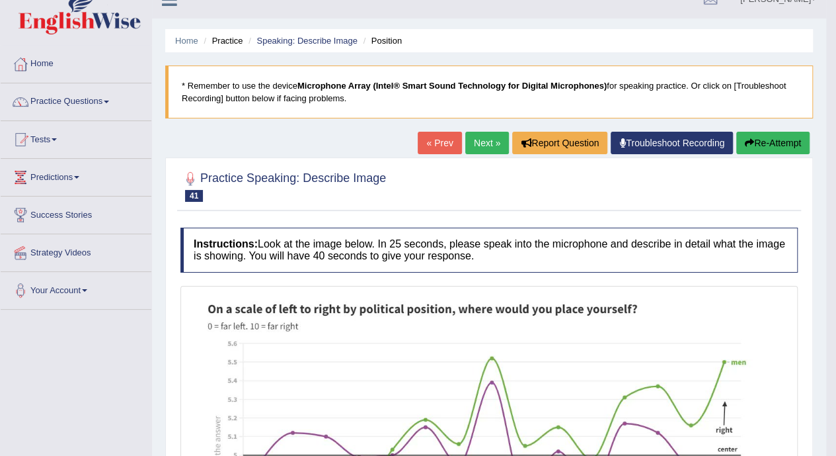
click at [750, 141] on icon "button" at bounding box center [749, 142] width 9 height 9
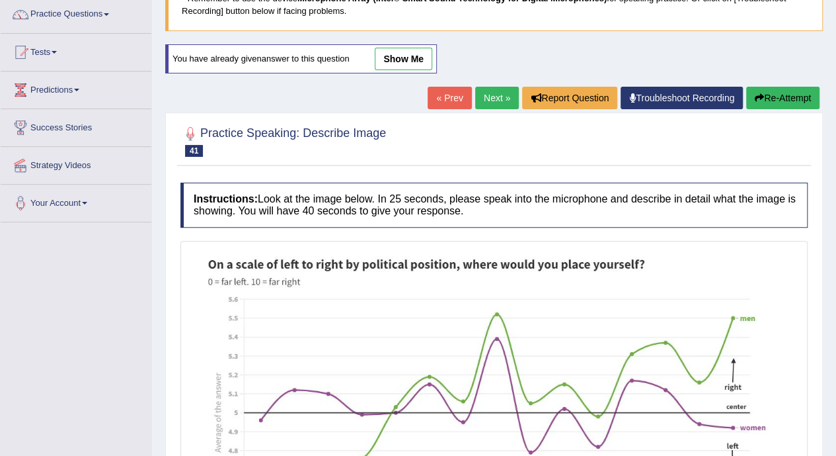
scroll to position [103, 0]
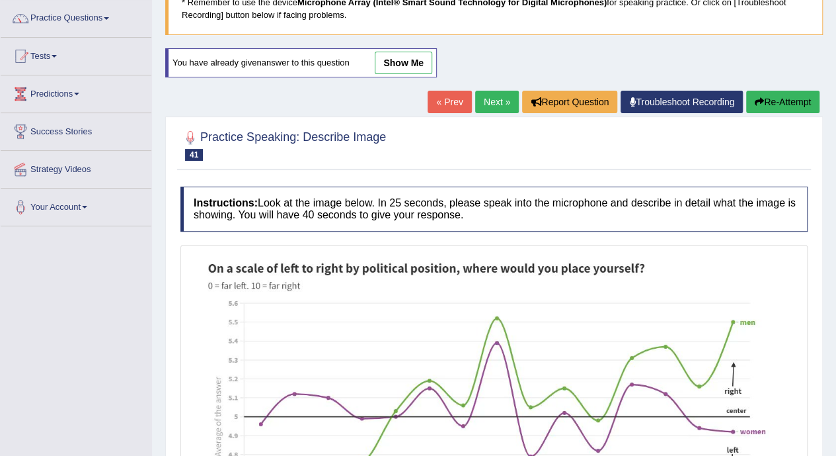
click at [480, 100] on link "Next »" at bounding box center [497, 102] width 44 height 22
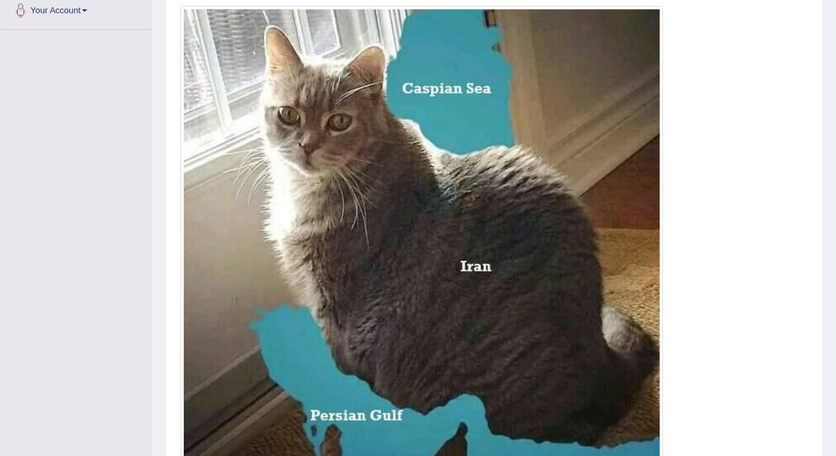
scroll to position [387, 0]
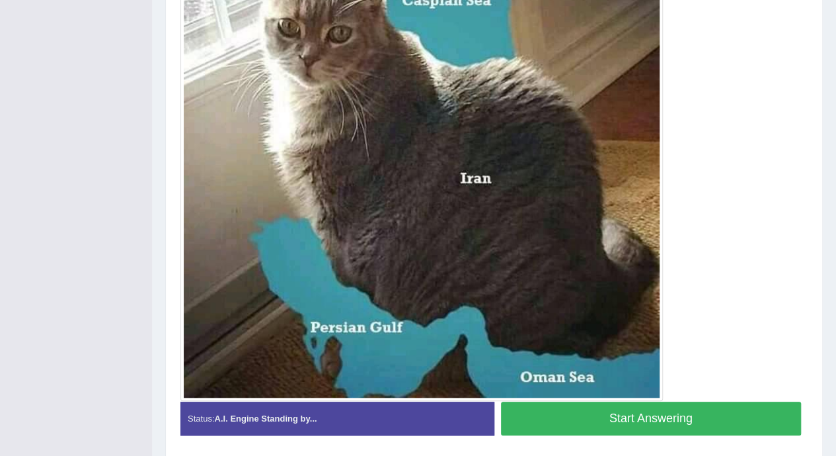
click at [774, 261] on div at bounding box center [493, 159] width 627 height 483
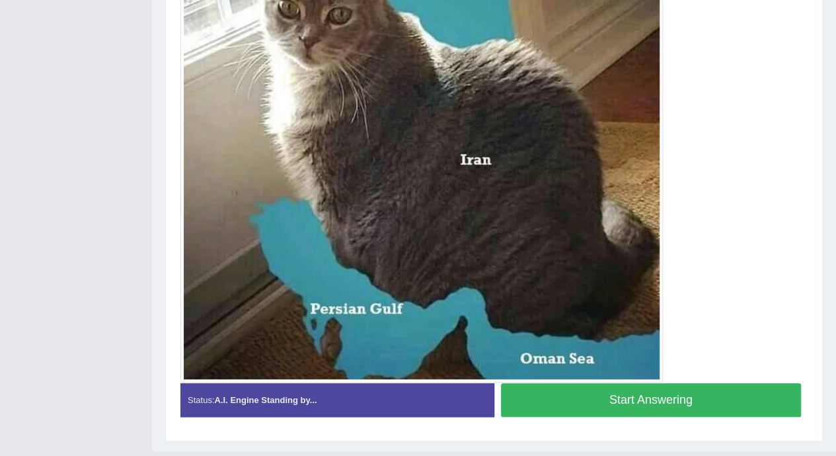
scroll to position [431, 0]
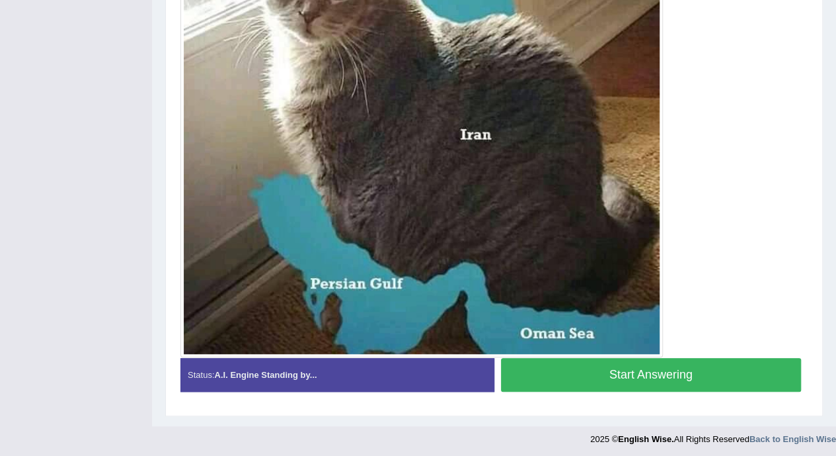
click at [763, 262] on div at bounding box center [493, 115] width 627 height 483
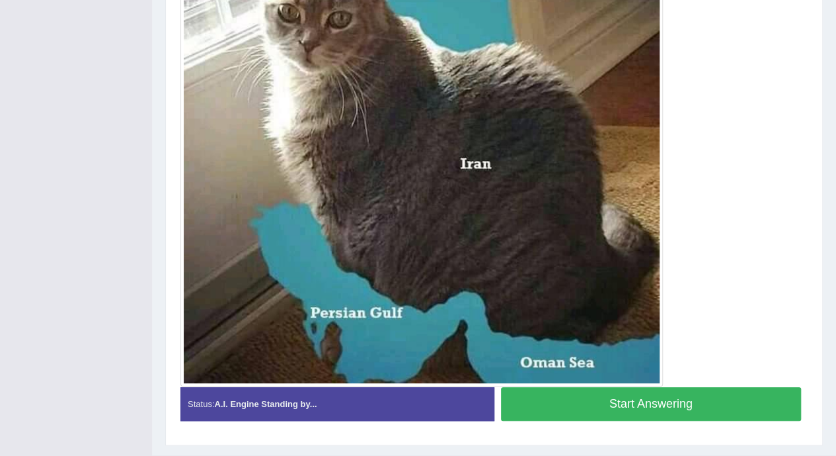
scroll to position [404, 0]
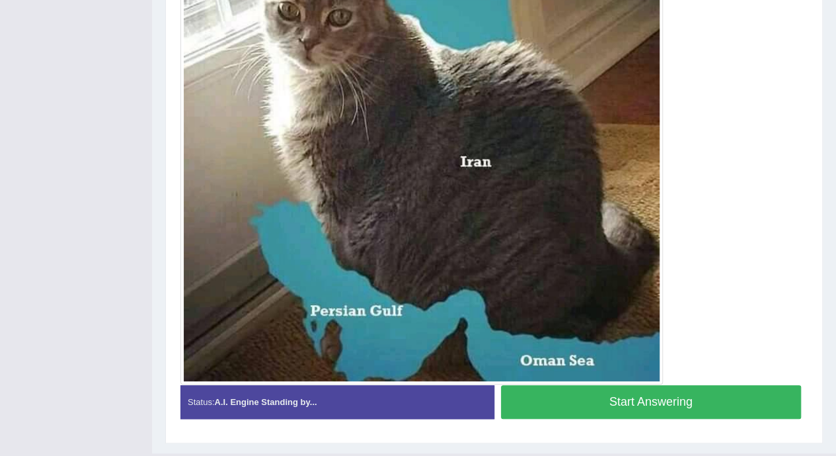
click at [738, 305] on div at bounding box center [493, 142] width 627 height 483
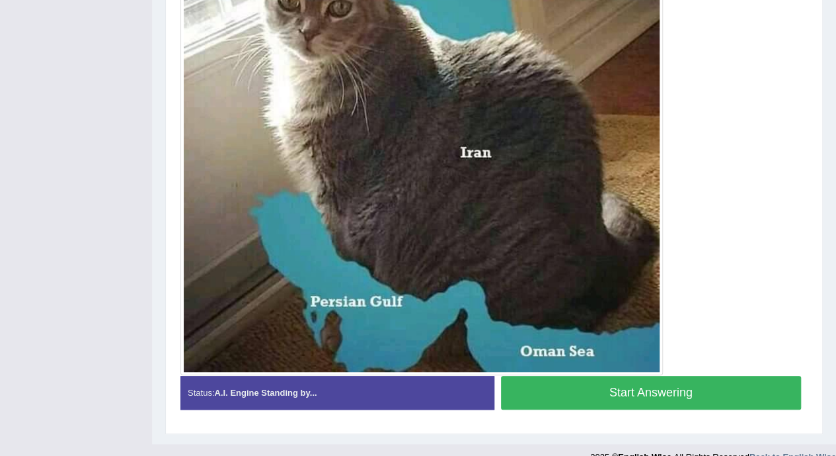
scroll to position [415, 0]
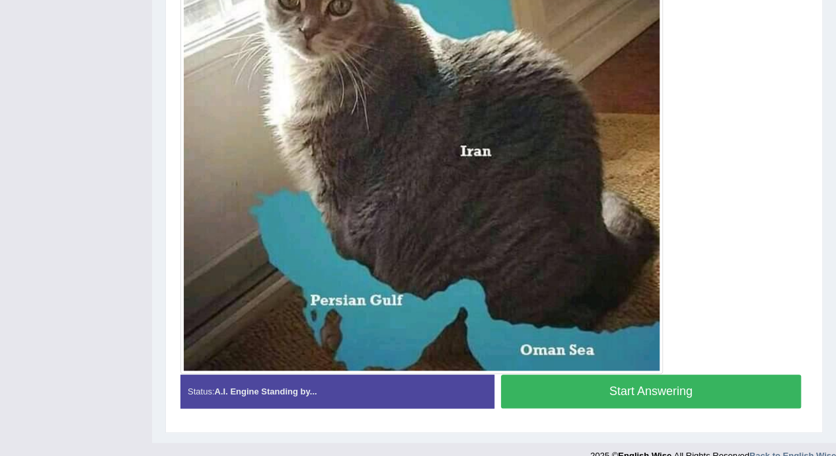
click at [555, 379] on button "Start Answering" at bounding box center [651, 391] width 301 height 34
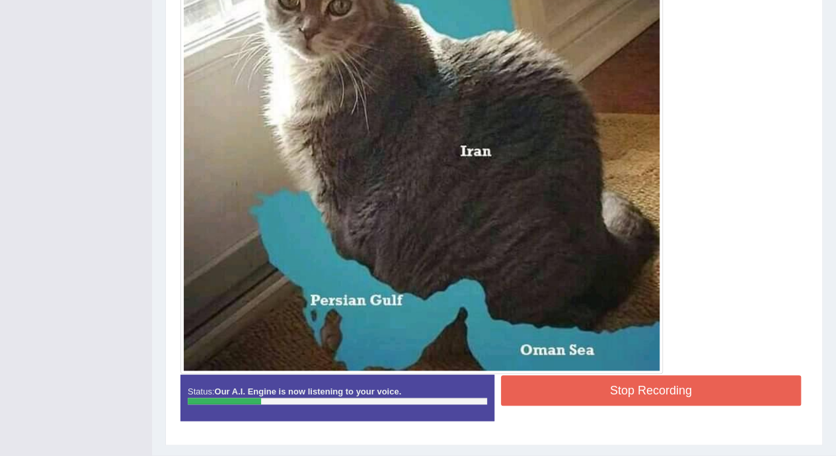
click at [555, 379] on button "Stop Recording" at bounding box center [651, 390] width 301 height 30
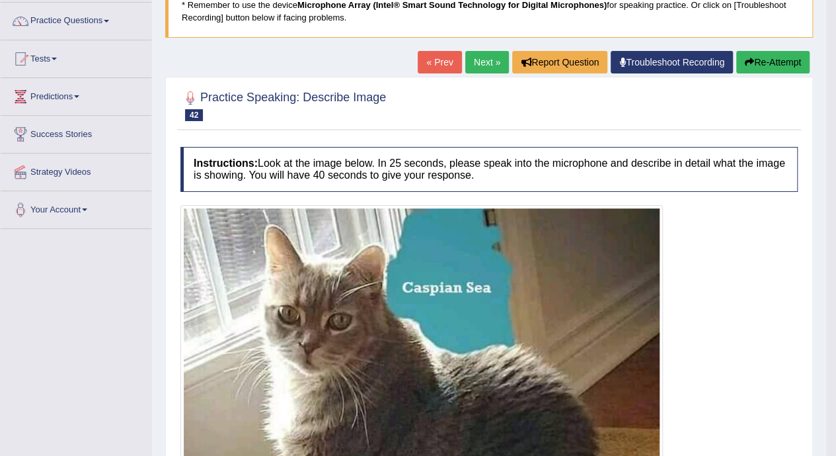
scroll to position [97, 0]
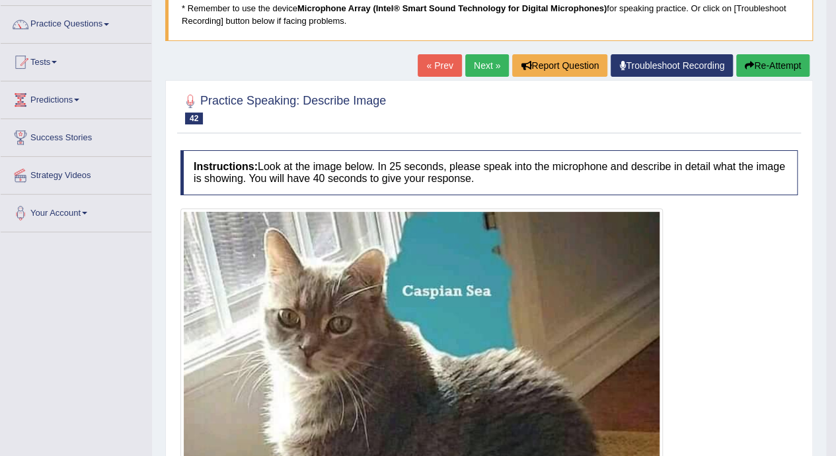
click at [796, 72] on button "Re-Attempt" at bounding box center [772, 65] width 73 height 22
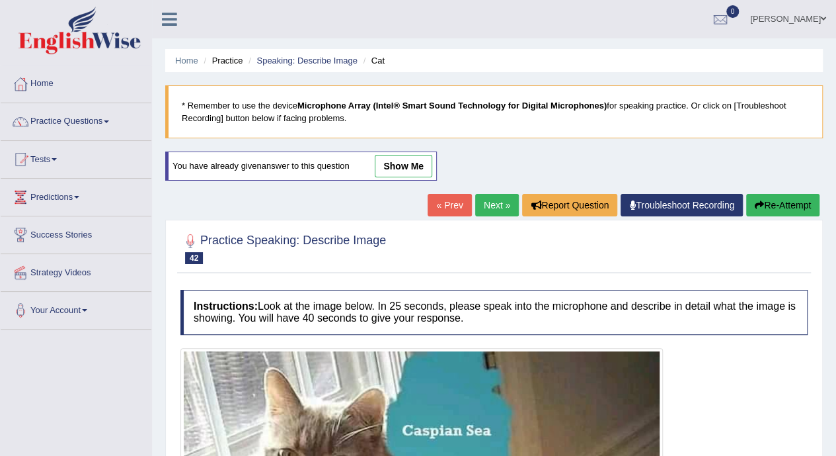
click at [487, 204] on link "Next »" at bounding box center [497, 205] width 44 height 22
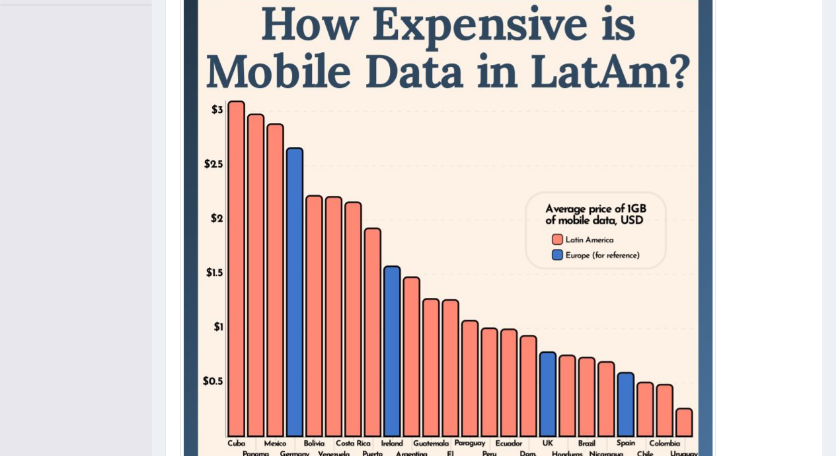
scroll to position [484, 0]
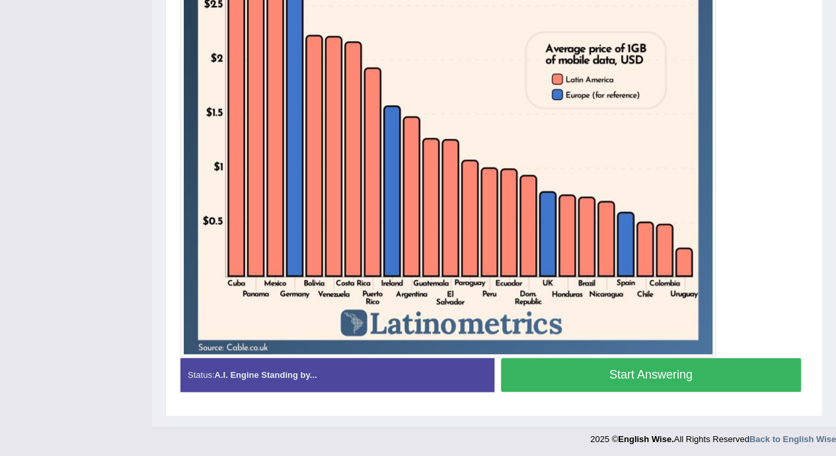
click at [711, 370] on button "Start Answering" at bounding box center [651, 375] width 301 height 34
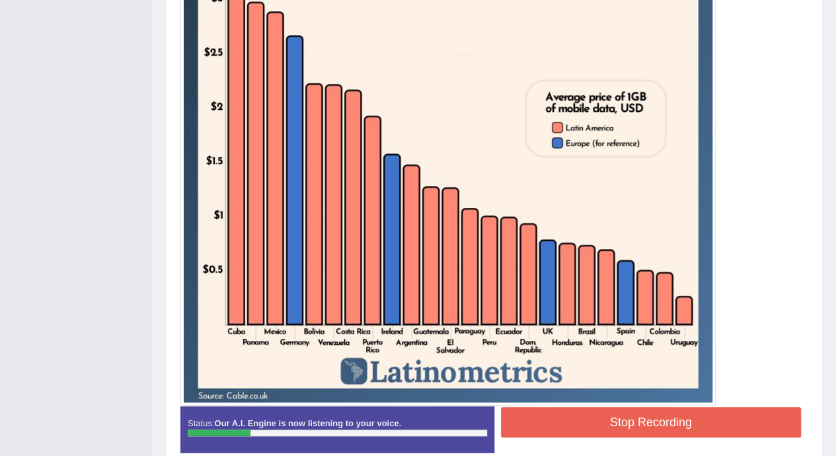
scroll to position [497, 0]
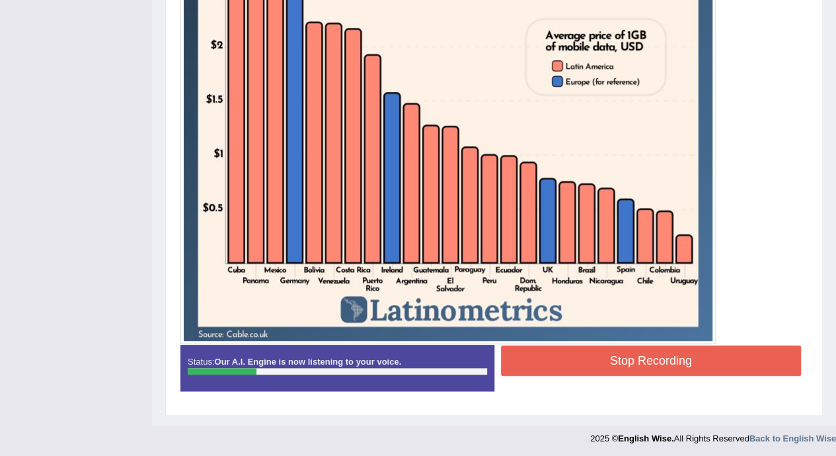
click at [737, 364] on button "Stop Recording" at bounding box center [651, 360] width 301 height 30
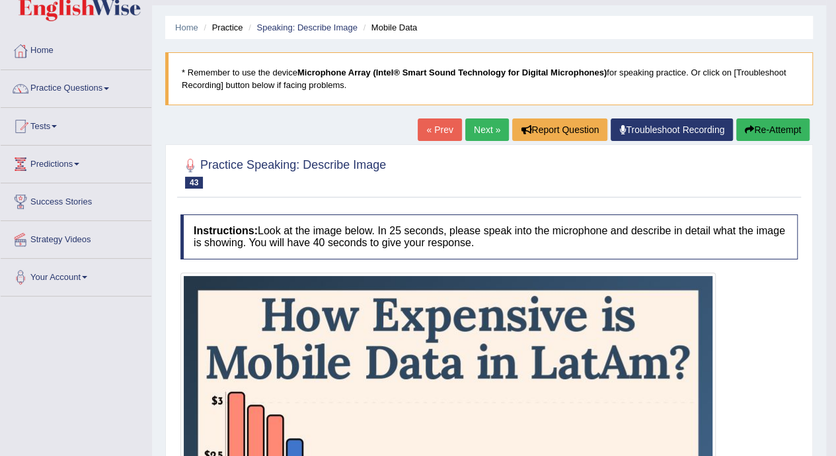
scroll to position [0, 0]
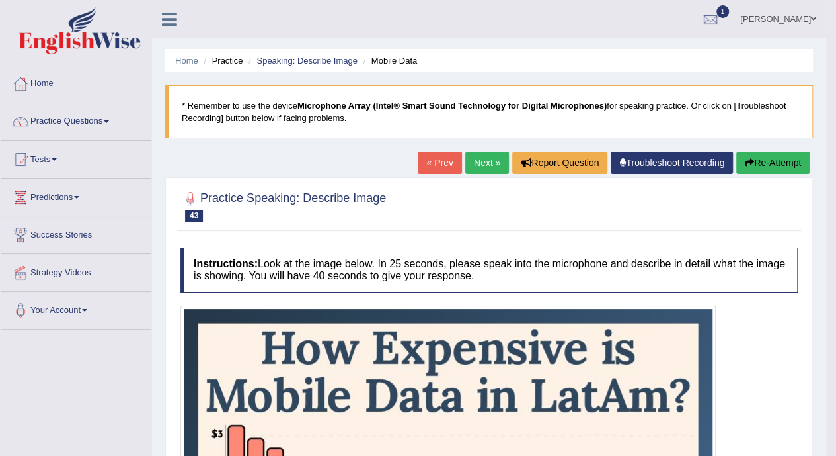
click at [65, 114] on link "Practice Questions" at bounding box center [76, 119] width 151 height 33
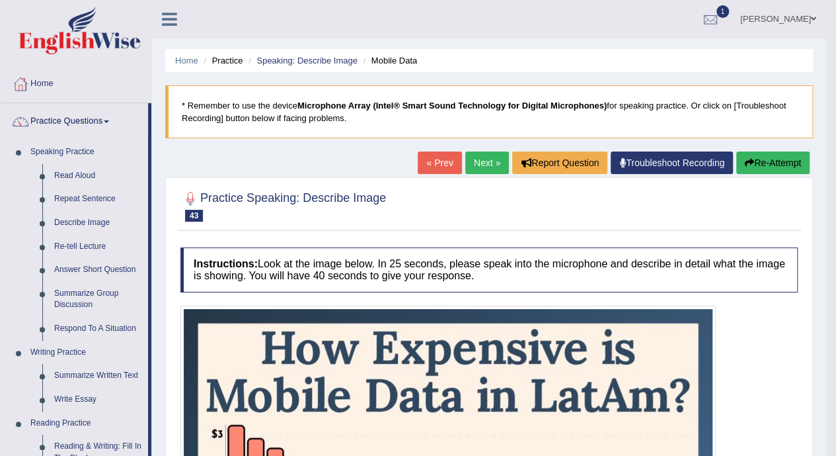
click at [60, 174] on link "Read Aloud" at bounding box center [98, 176] width 100 height 24
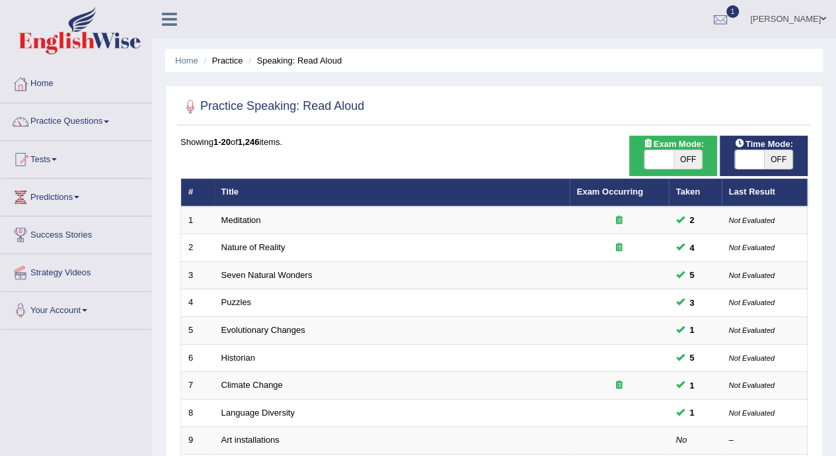
click at [54, 122] on link "Practice Questions" at bounding box center [76, 119] width 151 height 33
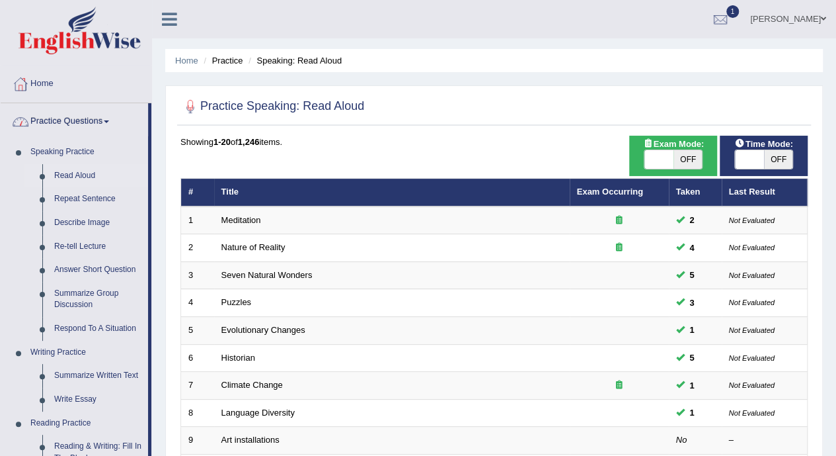
click at [65, 194] on link "Repeat Sentence" at bounding box center [98, 199] width 100 height 24
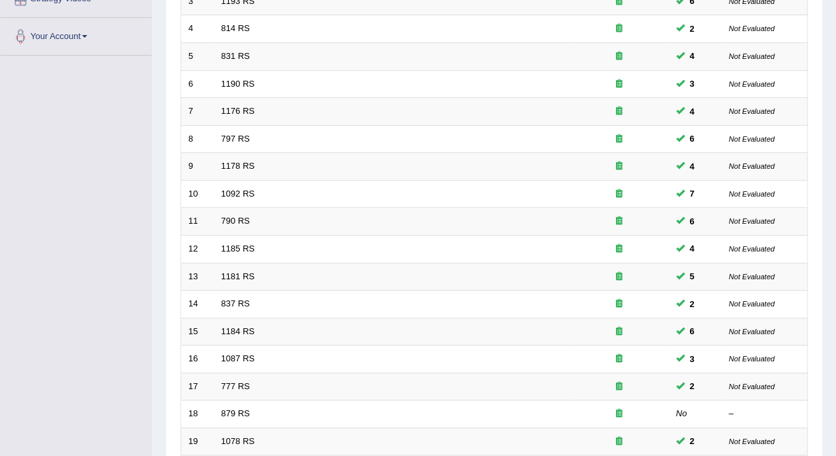
scroll to position [413, 0]
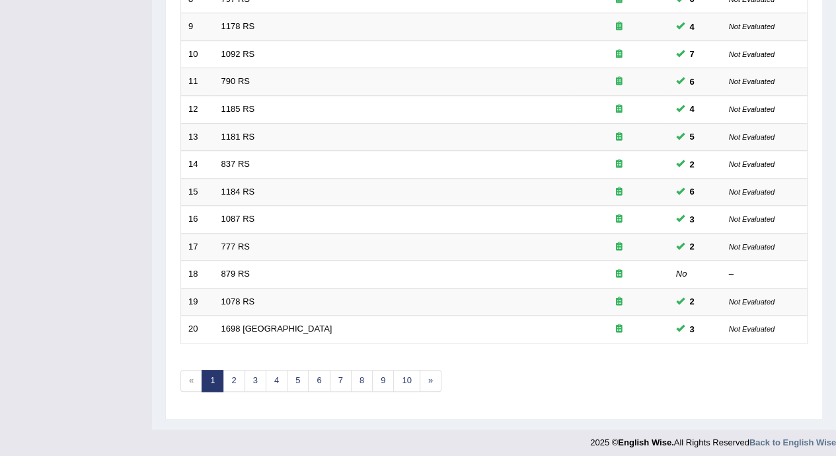
click at [233, 374] on link "2" at bounding box center [234, 381] width 22 height 22
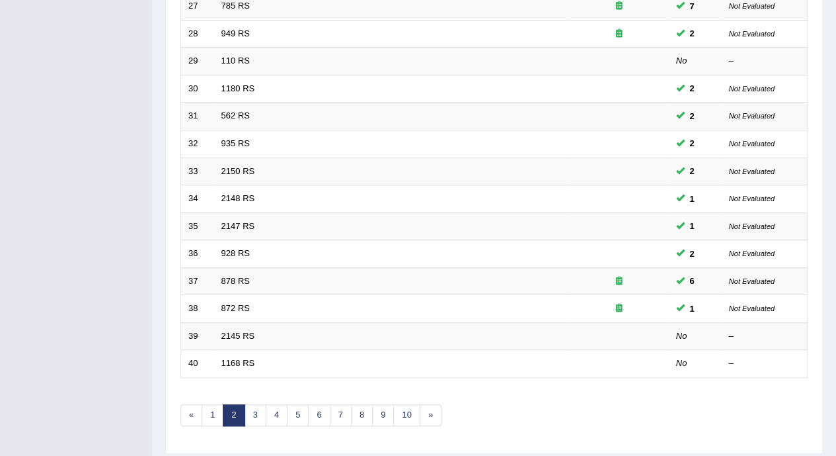
scroll to position [413, 0]
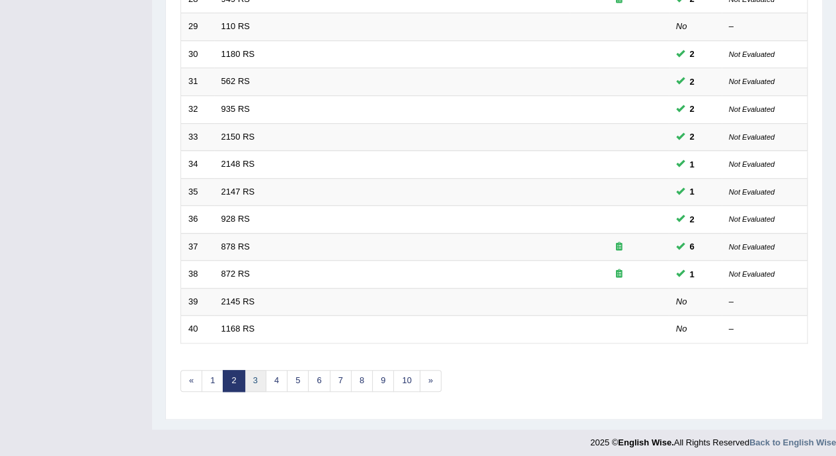
click at [253, 374] on link "3" at bounding box center [256, 381] width 22 height 22
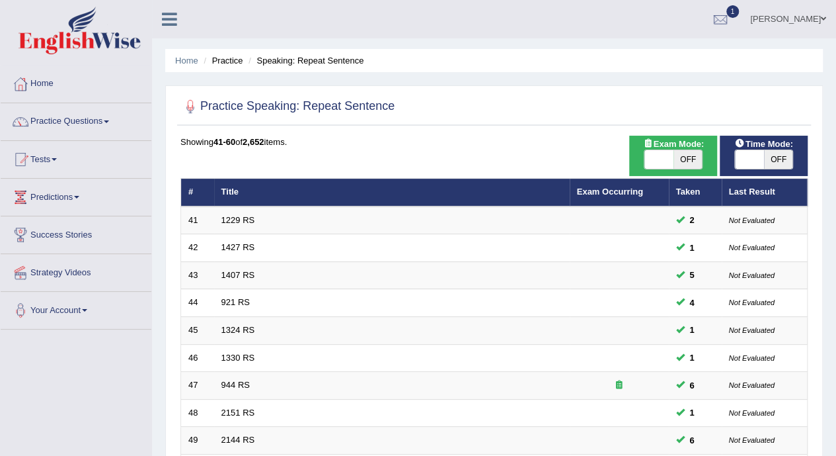
click at [233, 219] on link "1229 RS" at bounding box center [238, 220] width 34 height 10
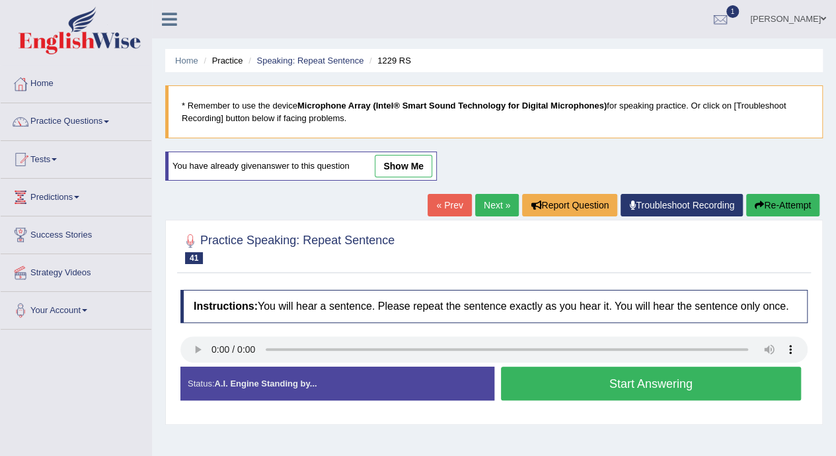
click at [727, 387] on button "Start Answering" at bounding box center [651, 383] width 301 height 34
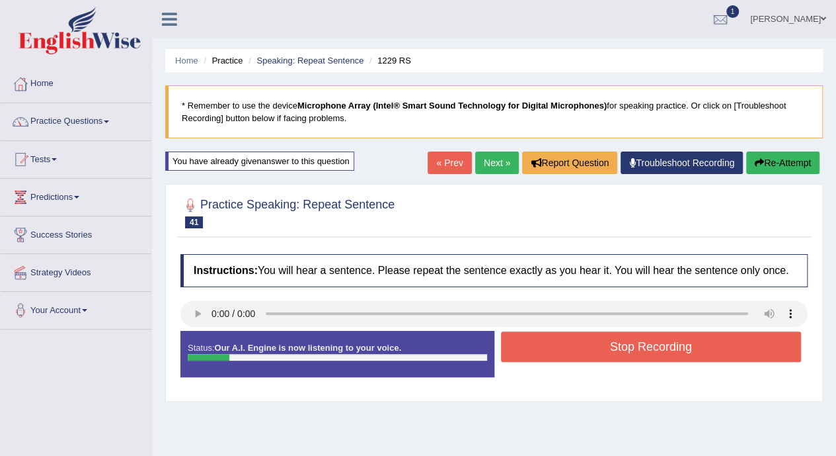
click at [709, 331] on button "Stop Recording" at bounding box center [651, 346] width 301 height 30
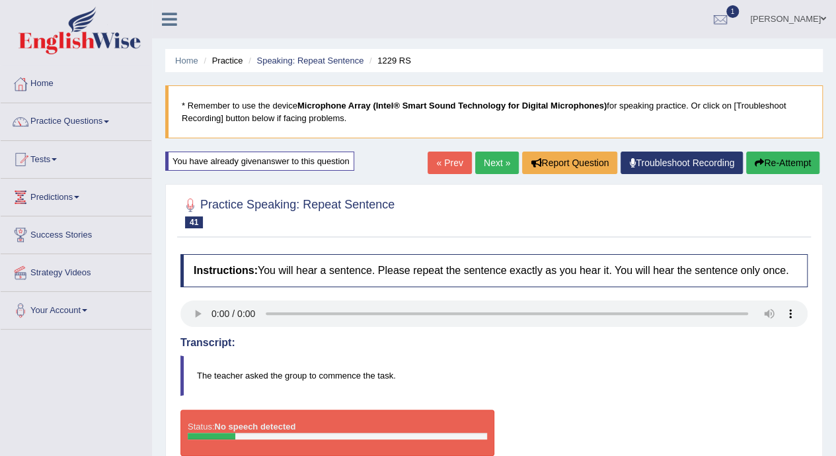
click at [758, 161] on icon "button" at bounding box center [759, 162] width 9 height 9
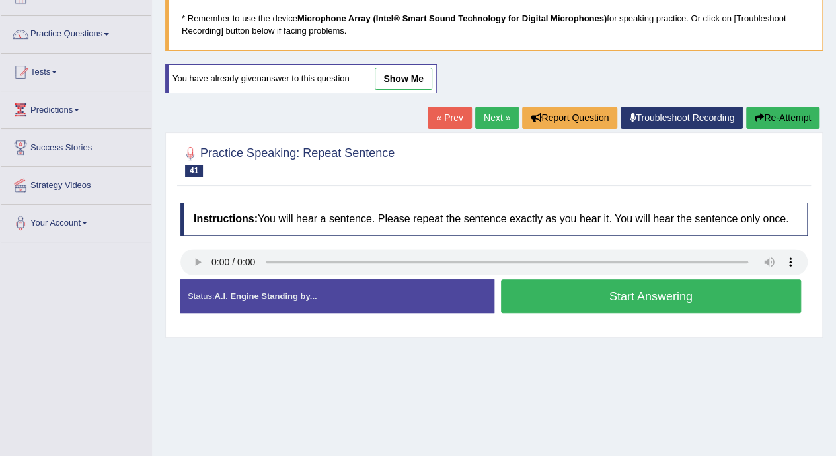
scroll to position [95, 0]
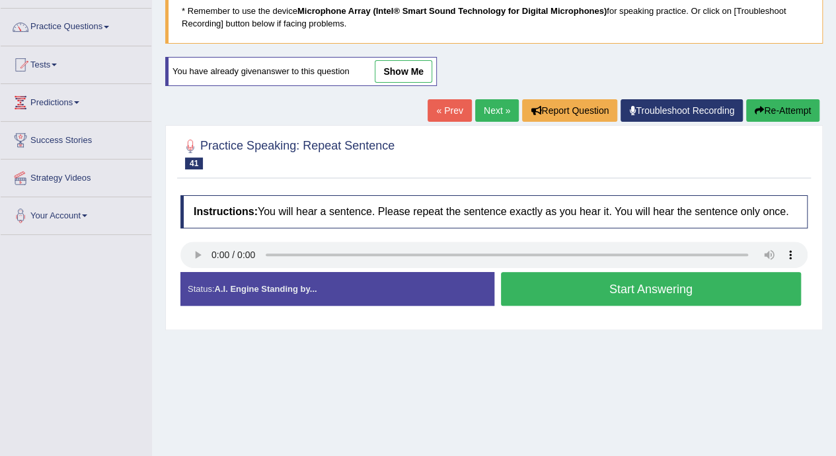
click at [686, 282] on button "Start Answering" at bounding box center [651, 289] width 301 height 34
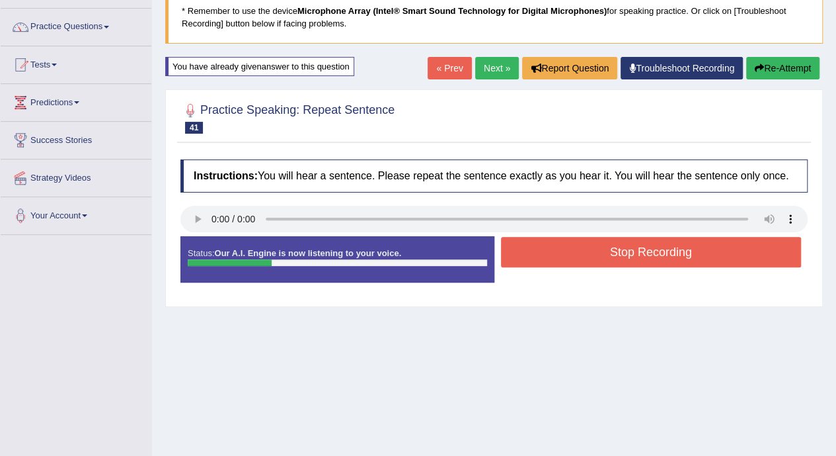
click at [681, 252] on button "Stop Recording" at bounding box center [651, 252] width 301 height 30
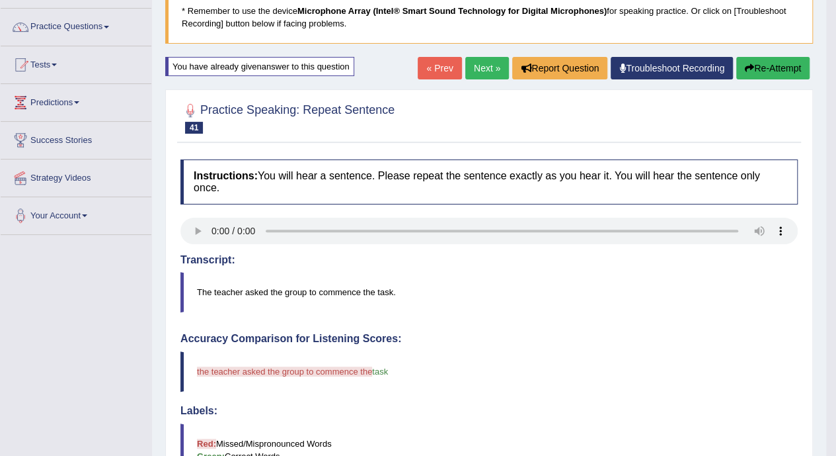
click at [777, 69] on button "Re-Attempt" at bounding box center [772, 68] width 73 height 22
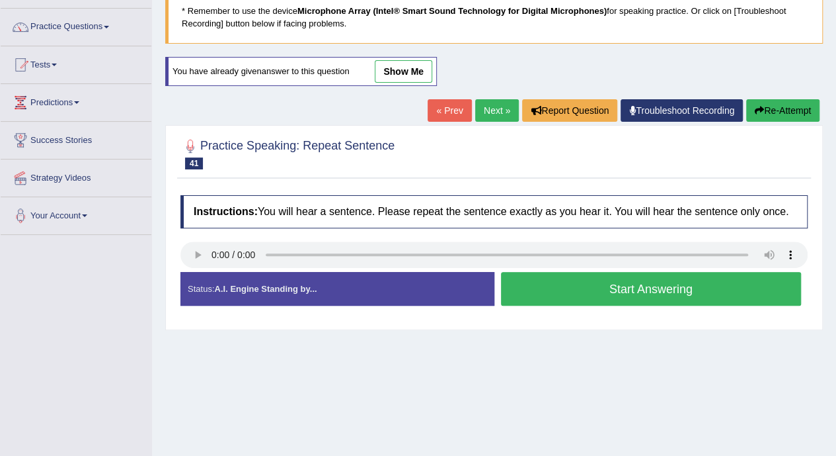
click at [716, 287] on button "Start Answering" at bounding box center [651, 289] width 301 height 34
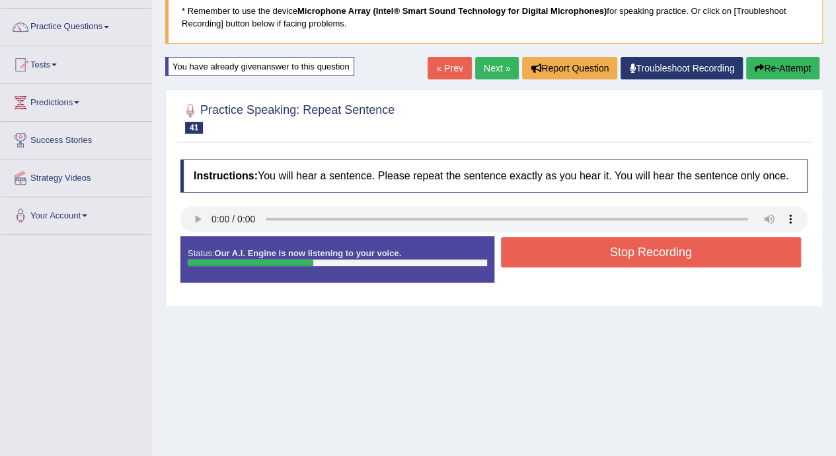
click at [744, 257] on button "Stop Recording" at bounding box center [651, 252] width 301 height 30
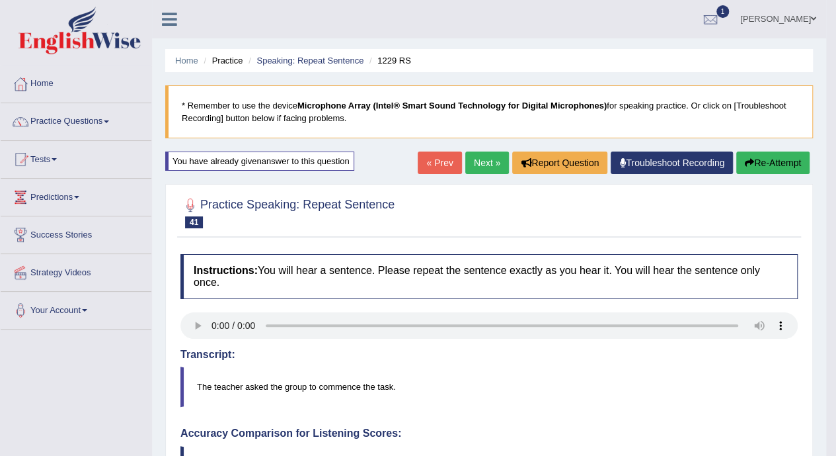
click at [481, 163] on link "Next »" at bounding box center [487, 162] width 44 height 22
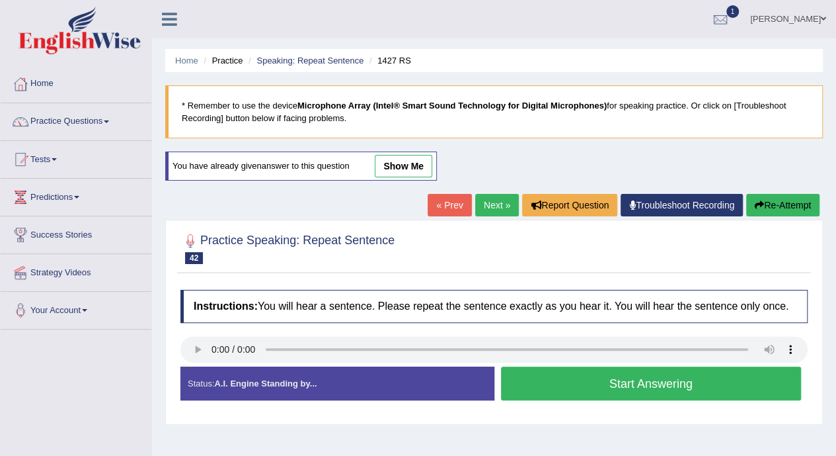
click at [194, 366] on div "Created with Highcharts 7.1.2 Too low Too high Time Pitch meter: 0 2.5 5 7.5 10" at bounding box center [334, 366] width 321 height 1
click at [200, 366] on div "Created with Highcharts 7.1.2 Too low Too high Time Pitch meter: 0 2.5 5 7.5 10" at bounding box center [334, 366] width 321 height 1
click at [700, 383] on button "Start Answering" at bounding box center [651, 383] width 301 height 34
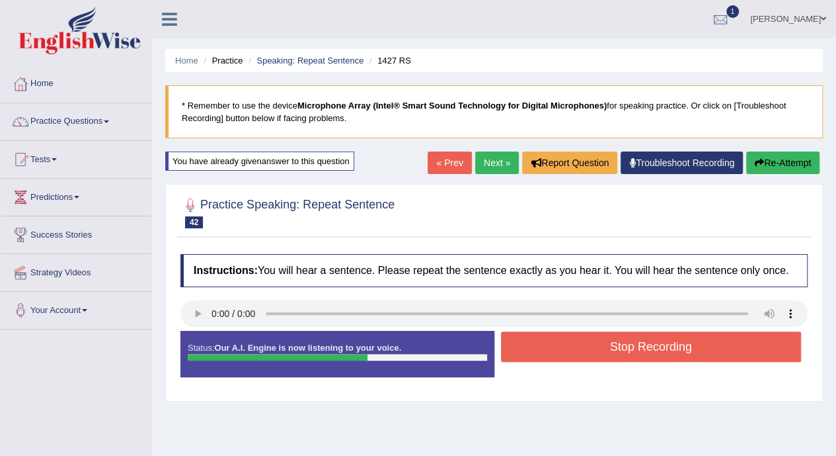
click at [723, 340] on button "Stop Recording" at bounding box center [651, 346] width 301 height 30
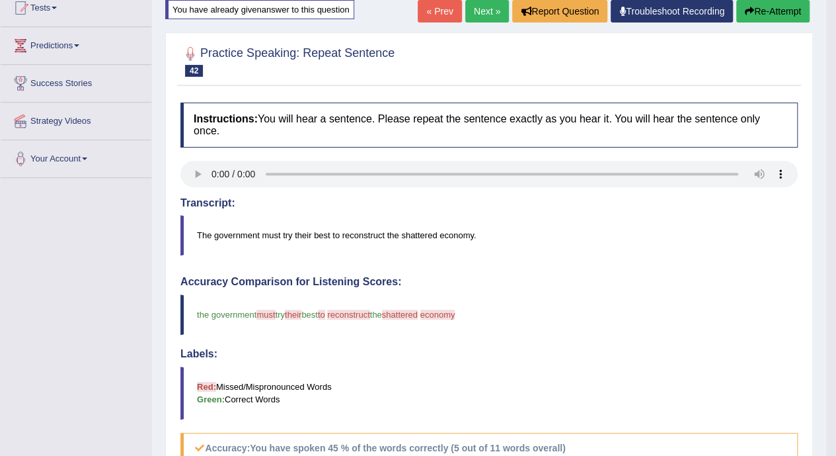
scroll to position [72, 0]
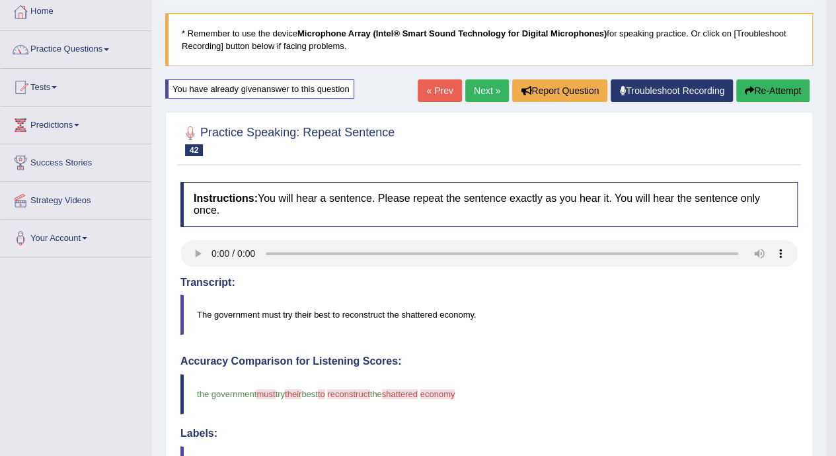
click at [784, 85] on button "Re-Attempt" at bounding box center [772, 90] width 73 height 22
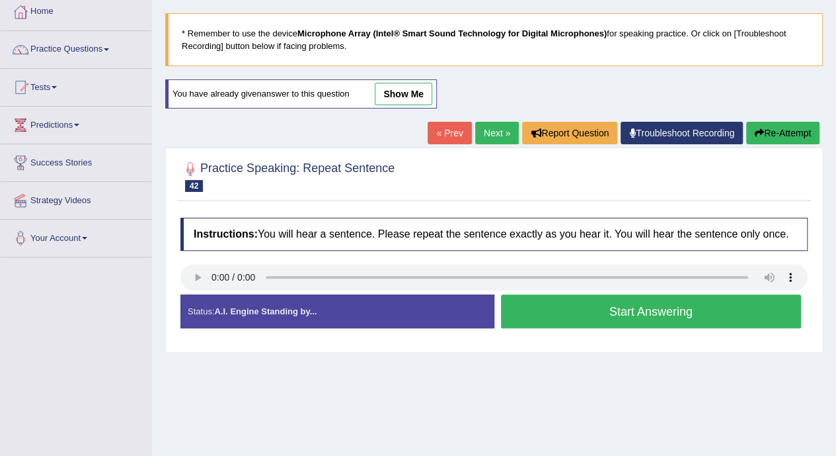
click at [538, 296] on button "Start Answering" at bounding box center [651, 311] width 301 height 34
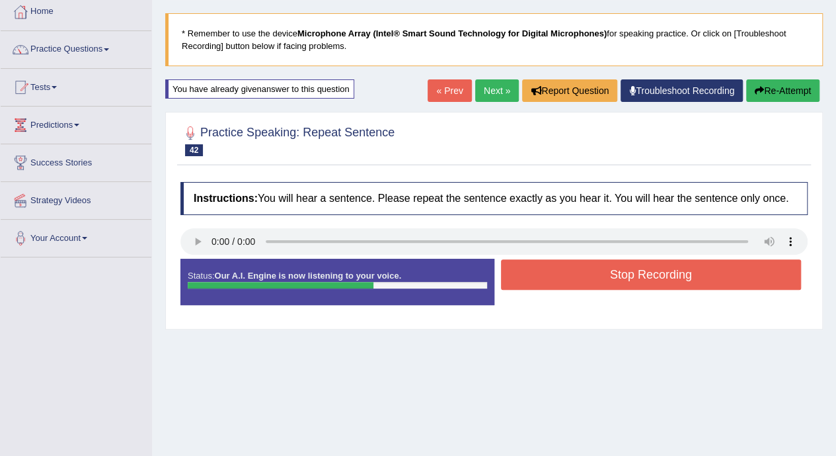
click at [545, 288] on div "Stop Recording" at bounding box center [652, 276] width 314 height 34
click at [554, 277] on button "Stop Recording" at bounding box center [651, 274] width 301 height 30
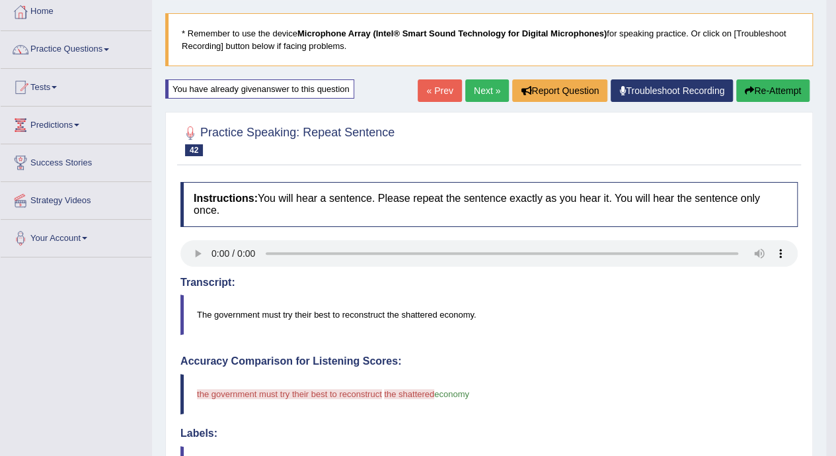
click at [756, 93] on button "Re-Attempt" at bounding box center [772, 90] width 73 height 22
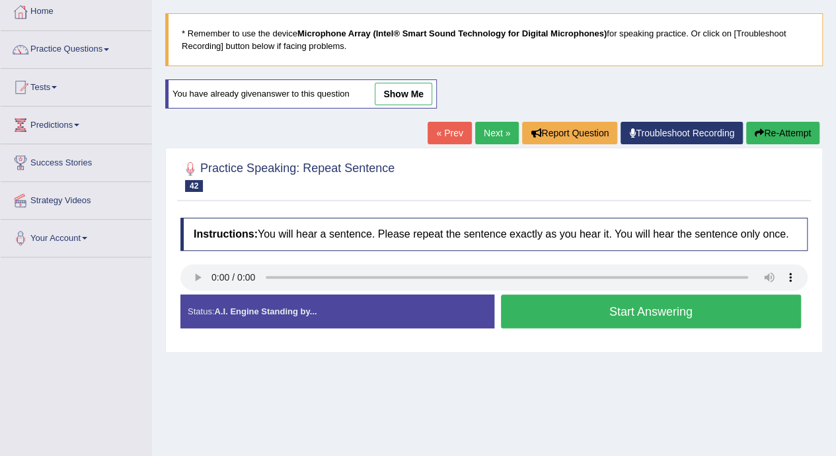
click at [552, 387] on div "Home Practice Speaking: Repeat Sentence 1427 RS * Remember to use the device Mi…" at bounding box center [494, 258] width 684 height 661
click at [595, 303] on button "Start Answering" at bounding box center [651, 311] width 301 height 34
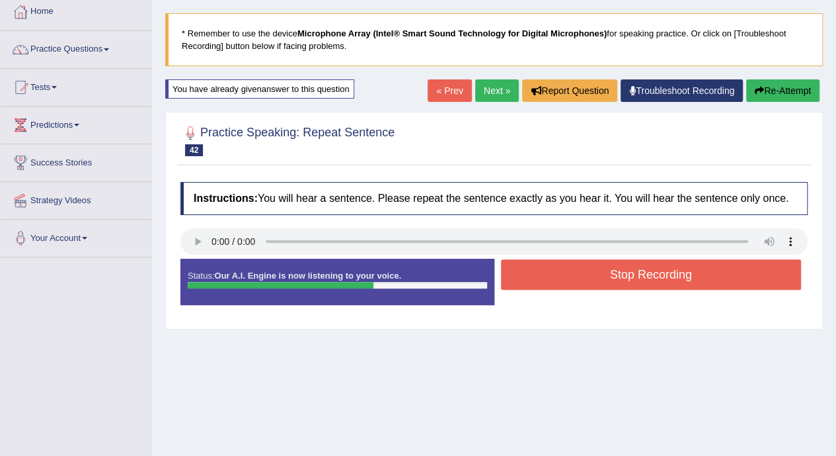
click at [606, 288] on button "Stop Recording" at bounding box center [651, 274] width 301 height 30
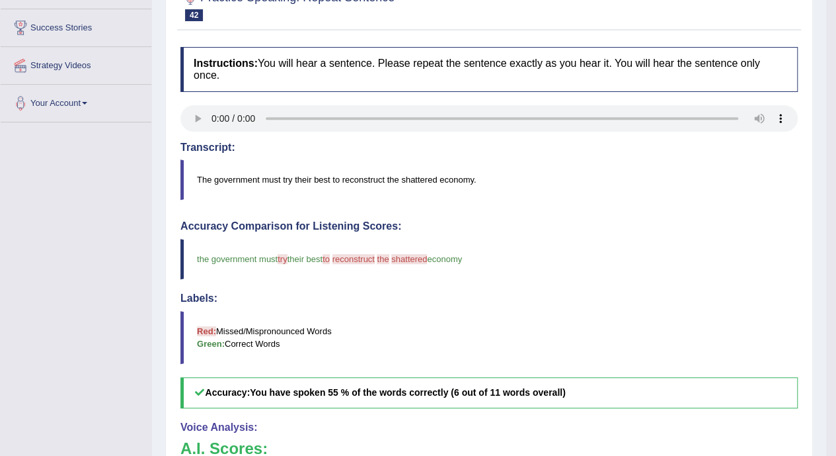
scroll to position [46, 0]
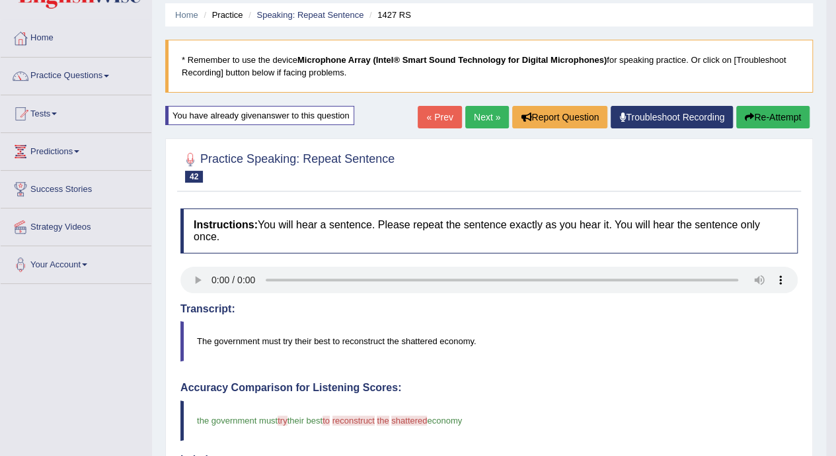
click at [491, 110] on link "Next »" at bounding box center [487, 117] width 44 height 22
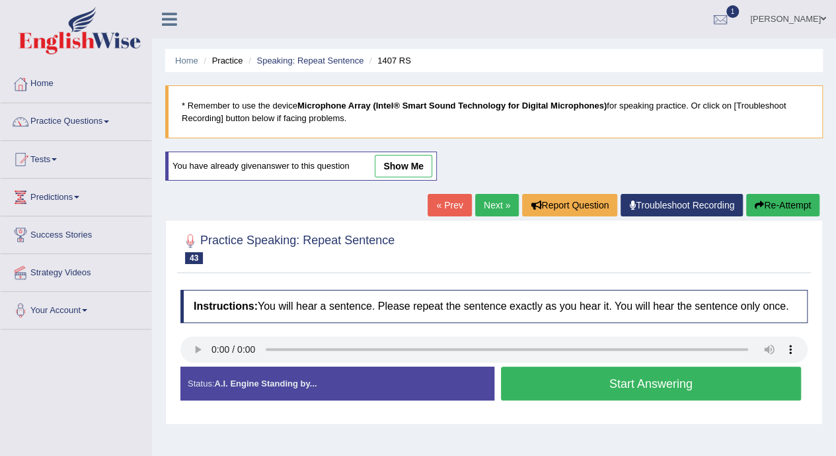
click at [789, 194] on button "Re-Attempt" at bounding box center [782, 205] width 73 height 22
click at [781, 210] on button "Re-Attempt" at bounding box center [782, 205] width 73 height 22
click at [537, 388] on button "Start Answering" at bounding box center [651, 383] width 301 height 34
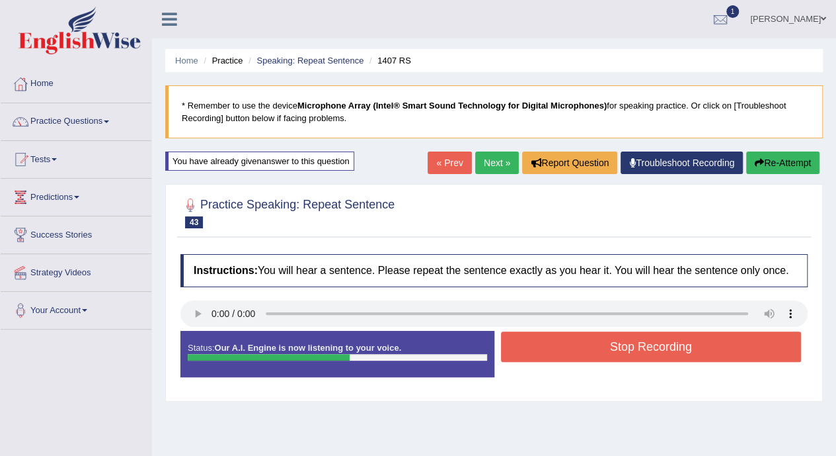
click at [549, 338] on button "Stop Recording" at bounding box center [651, 346] width 301 height 30
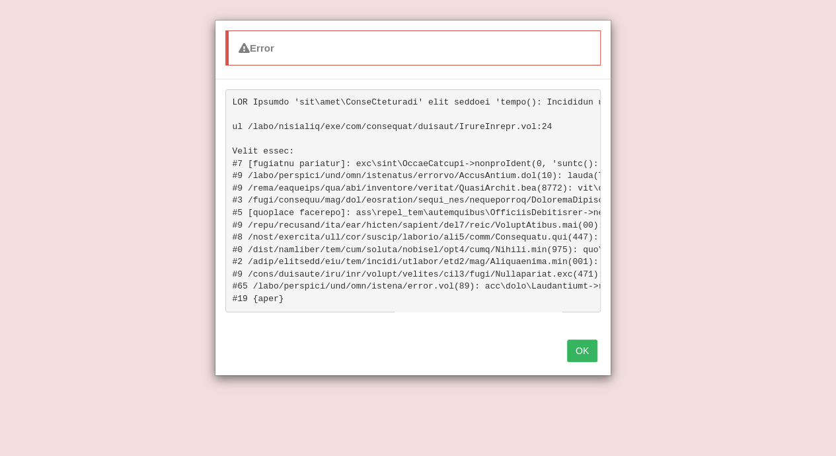
click at [569, 356] on button "OK" at bounding box center [582, 350] width 30 height 22
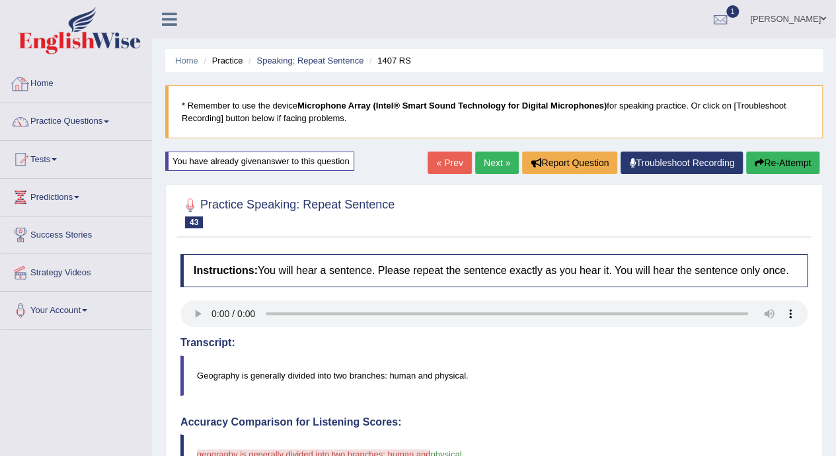
click at [43, 90] on link "Home" at bounding box center [76, 81] width 151 height 33
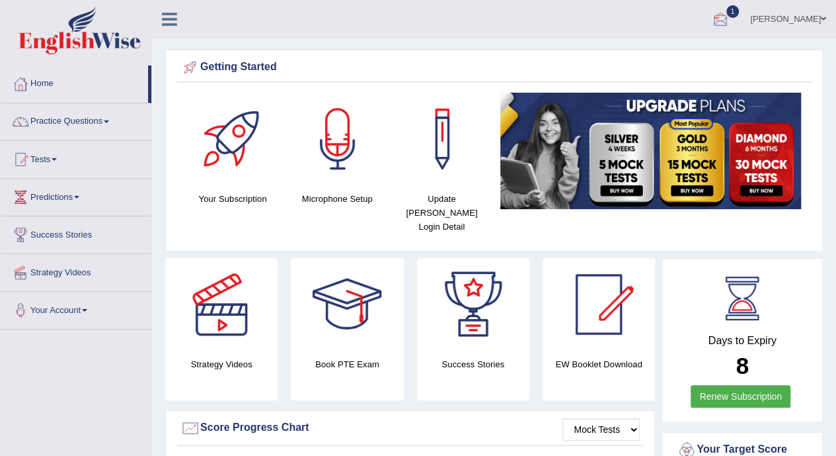
click at [711, 24] on div at bounding box center [721, 20] width 20 height 20
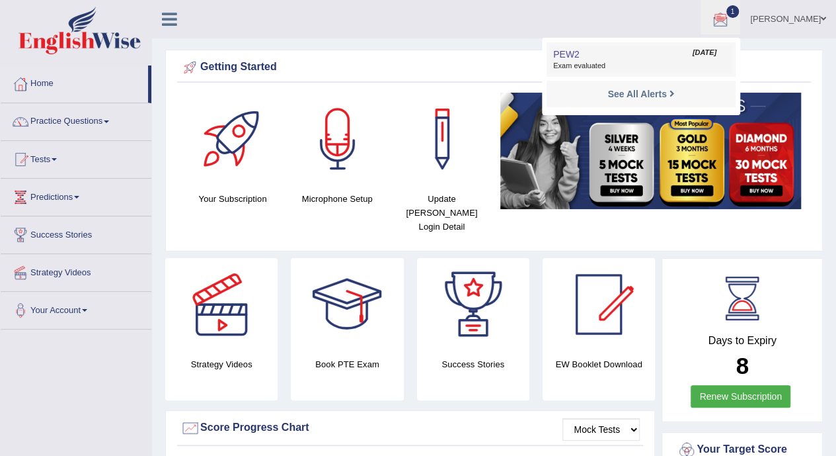
click at [693, 55] on span "Sep 24, 2025" at bounding box center [705, 53] width 24 height 11
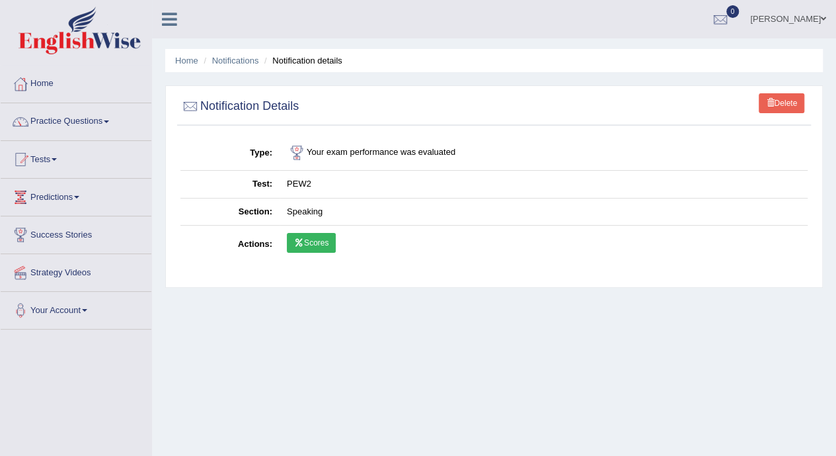
click at [316, 243] on link "Scores" at bounding box center [311, 243] width 49 height 20
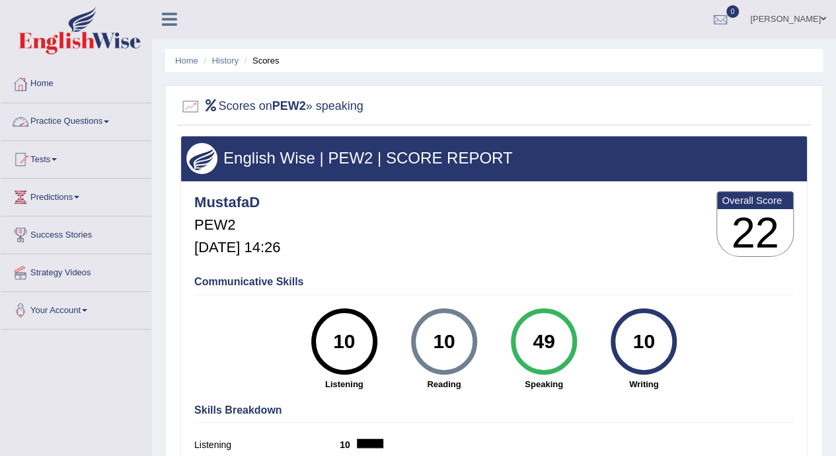
click at [87, 130] on link "Practice Questions" at bounding box center [76, 119] width 151 height 33
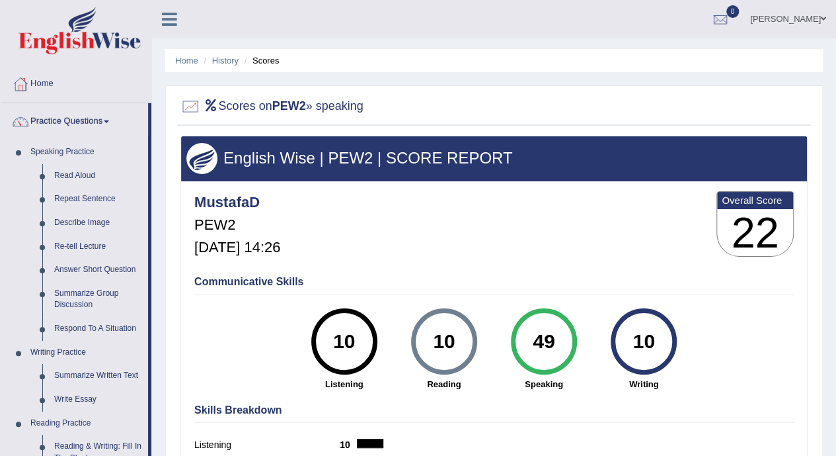
click at [88, 196] on link "Repeat Sentence" at bounding box center [98, 199] width 100 height 24
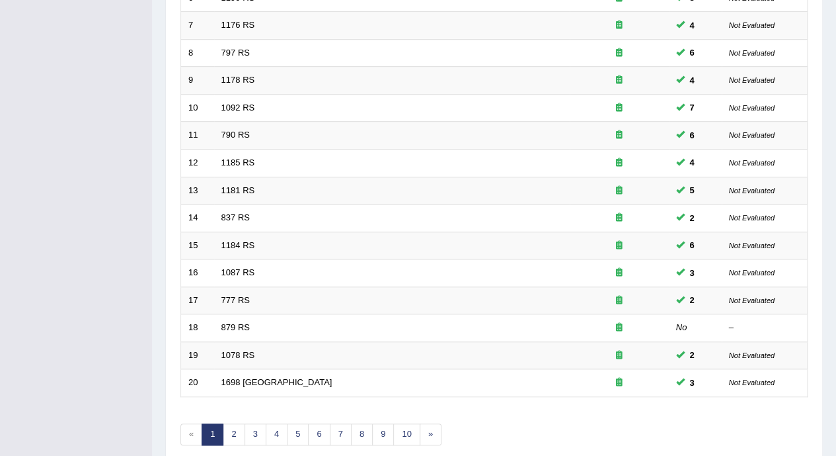
scroll to position [413, 0]
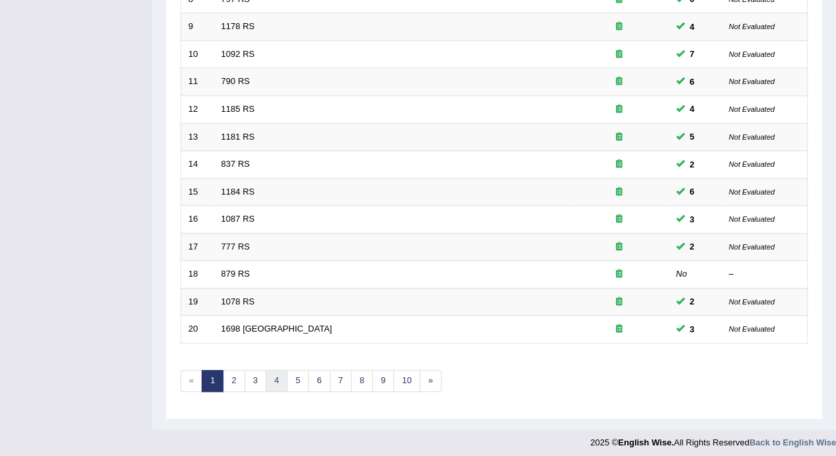
click at [266, 370] on link "4" at bounding box center [277, 381] width 22 height 22
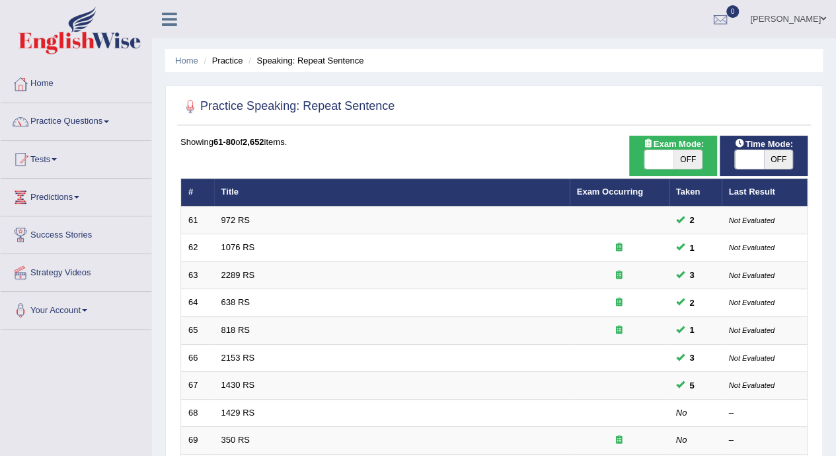
click at [243, 410] on link "1429 RS" at bounding box center [238, 412] width 34 height 10
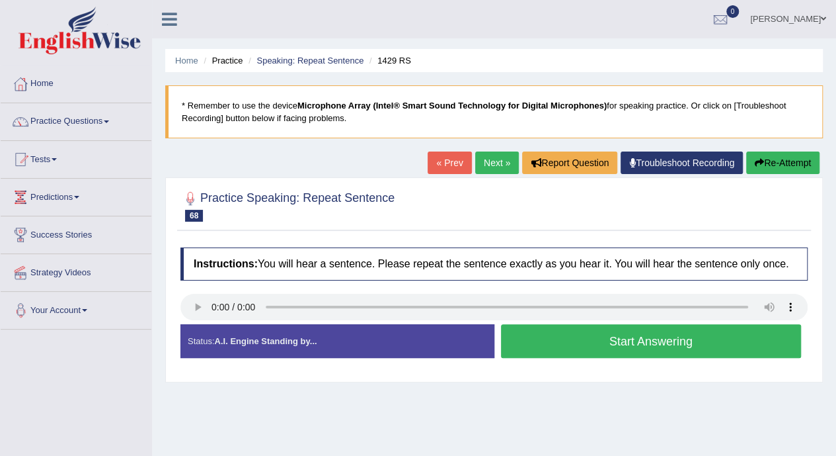
click at [518, 331] on button "Start Answering" at bounding box center [651, 341] width 301 height 34
click at [518, 331] on div "Status: A.I. Engine Standing by... Start Answering Stop Recording" at bounding box center [493, 347] width 627 height 47
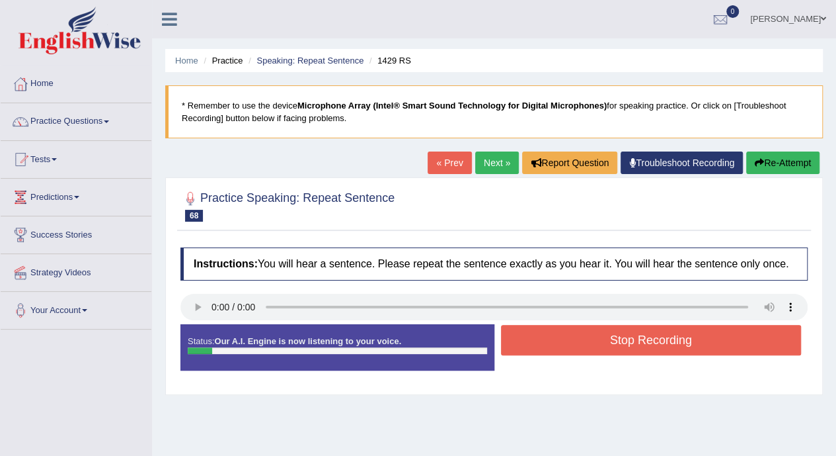
click at [518, 331] on button "Stop Recording" at bounding box center [651, 340] width 301 height 30
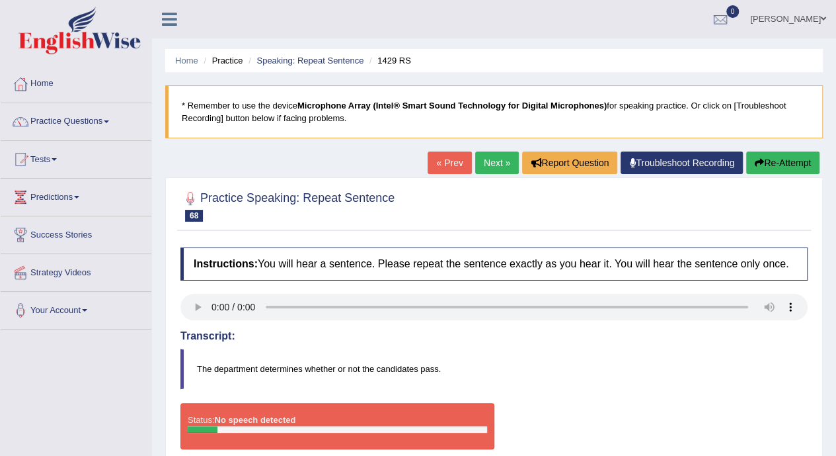
click at [497, 155] on link "Next »" at bounding box center [497, 162] width 44 height 22
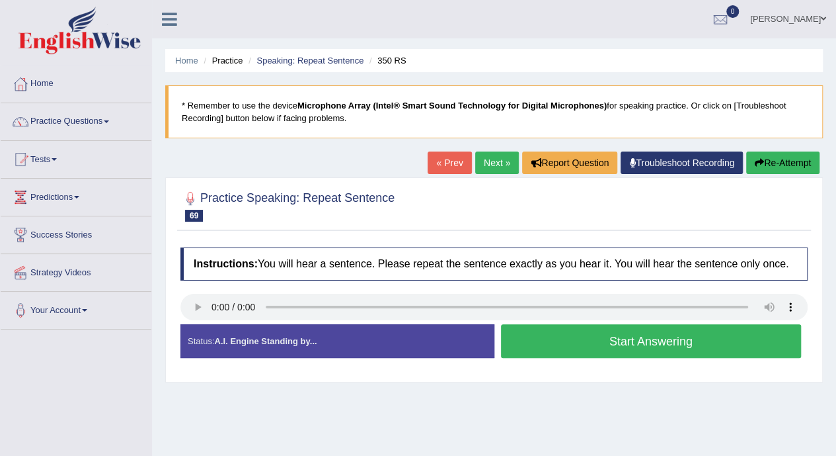
click at [500, 160] on link "Next »" at bounding box center [497, 162] width 44 height 22
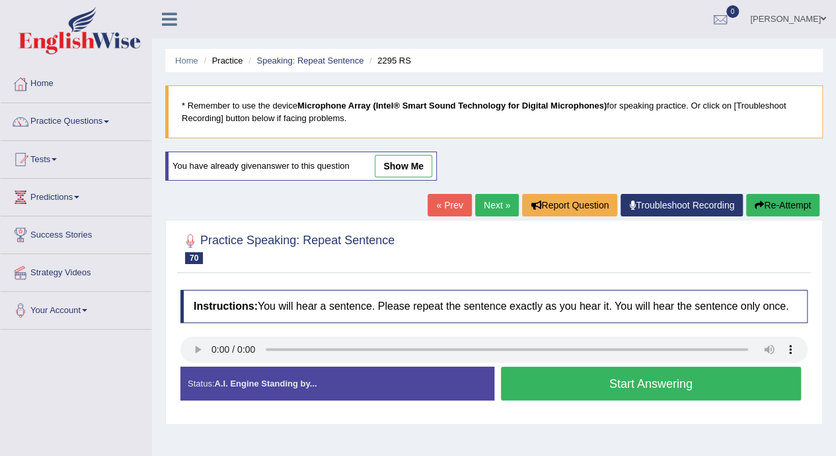
click at [504, 388] on button "Start Answering" at bounding box center [651, 383] width 301 height 34
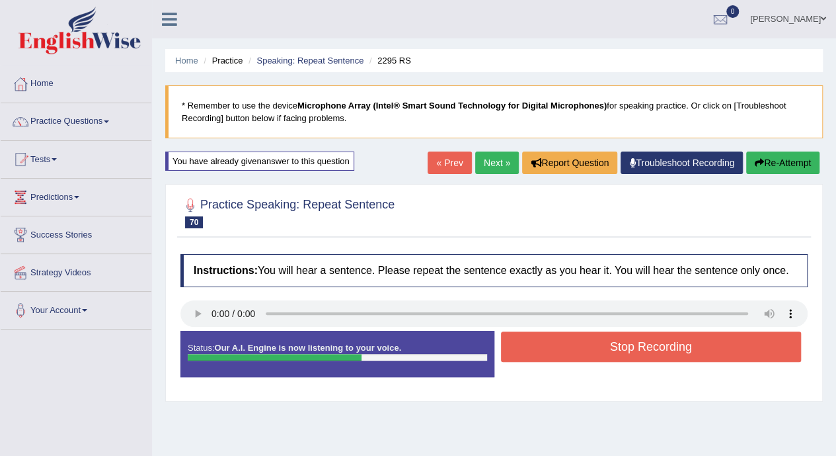
click at [542, 357] on button "Stop Recording" at bounding box center [651, 346] width 301 height 30
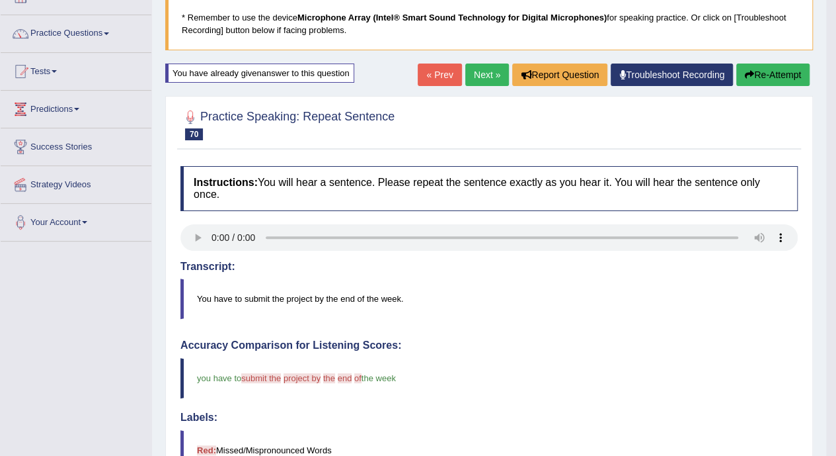
scroll to position [26, 0]
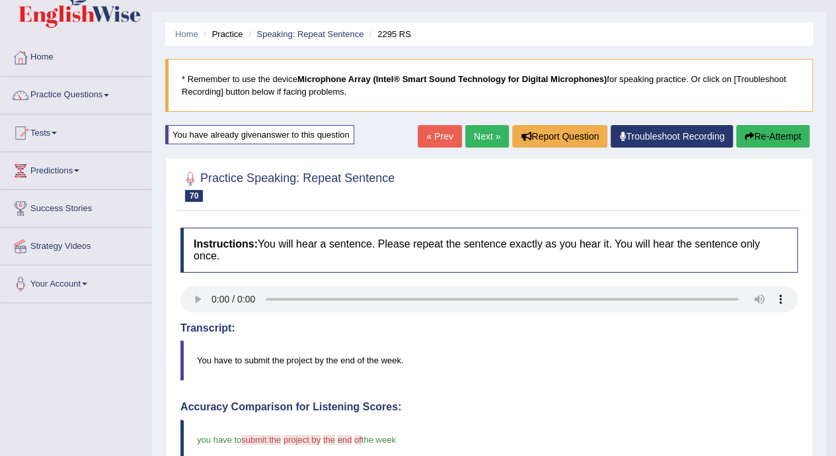
click at [482, 132] on link "Next »" at bounding box center [487, 136] width 44 height 22
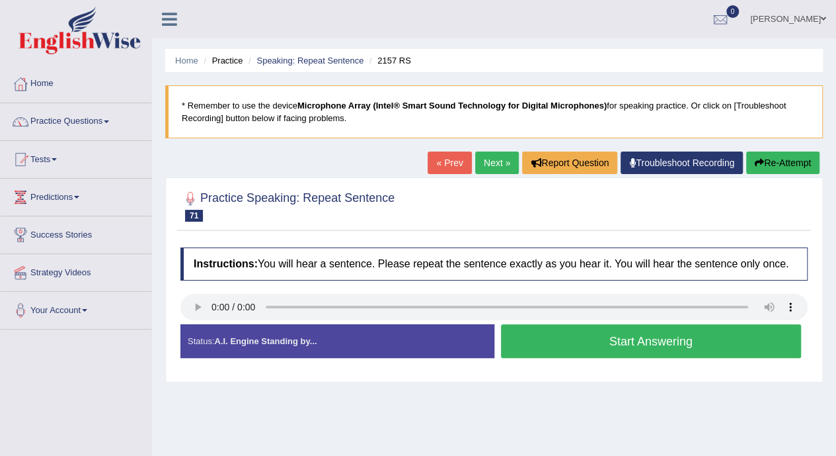
click at [665, 333] on button "Start Answering" at bounding box center [651, 341] width 301 height 34
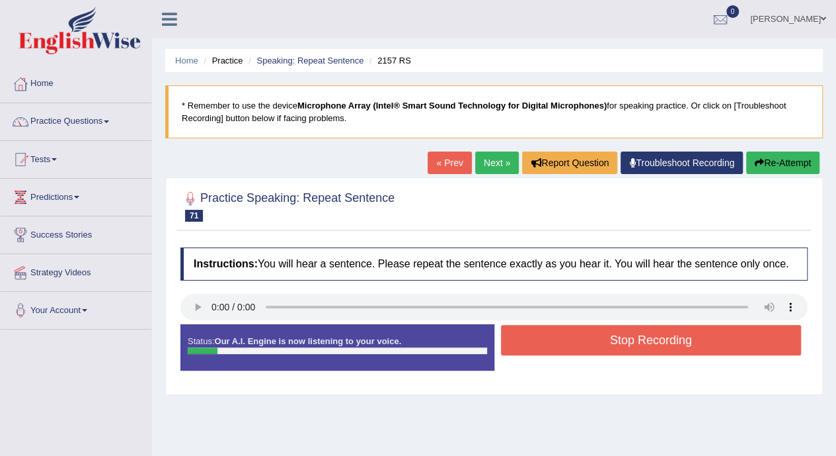
click at [526, 341] on button "Stop Recording" at bounding box center [651, 340] width 301 height 30
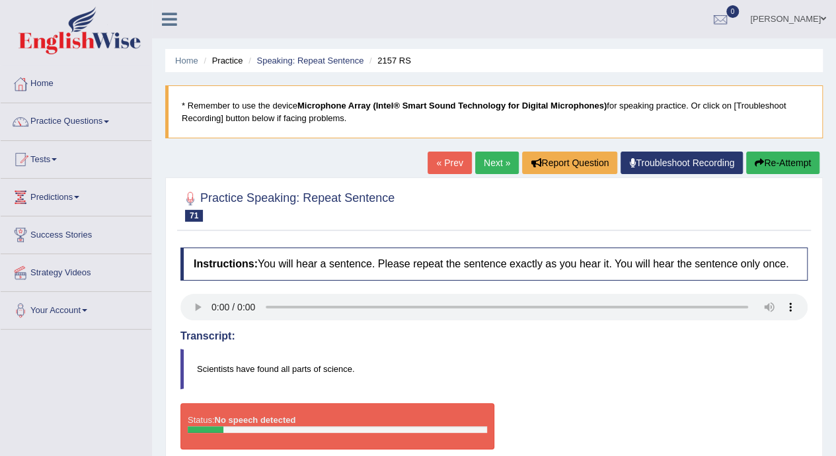
click at [498, 161] on link "Next »" at bounding box center [497, 162] width 44 height 22
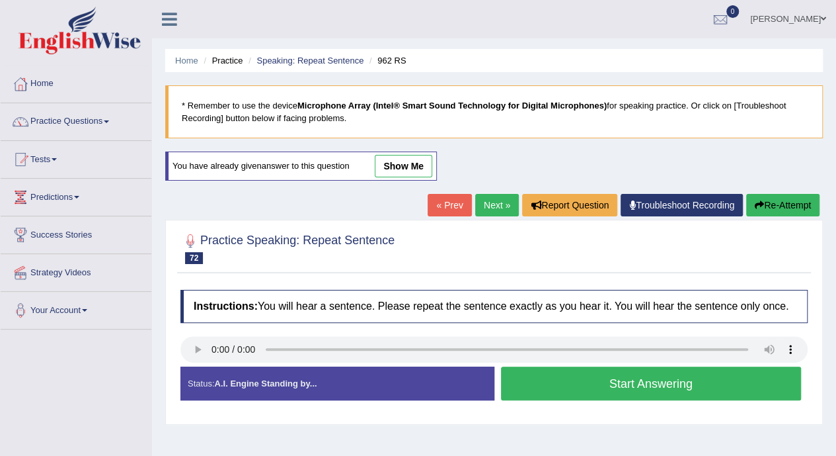
click at [616, 378] on button "Start Answering" at bounding box center [651, 383] width 301 height 34
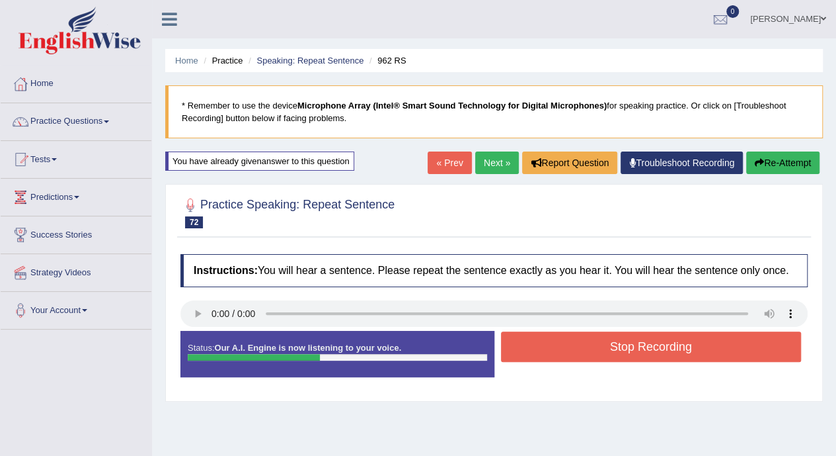
click at [602, 351] on button "Stop Recording" at bounding box center [651, 346] width 301 height 30
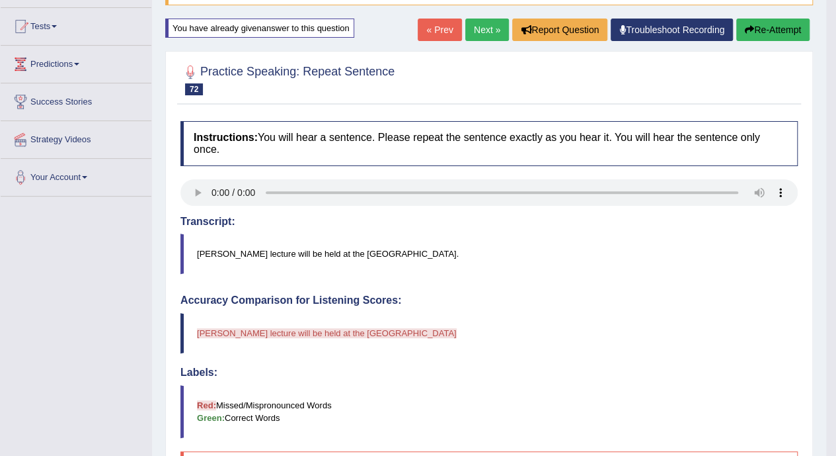
scroll to position [26, 0]
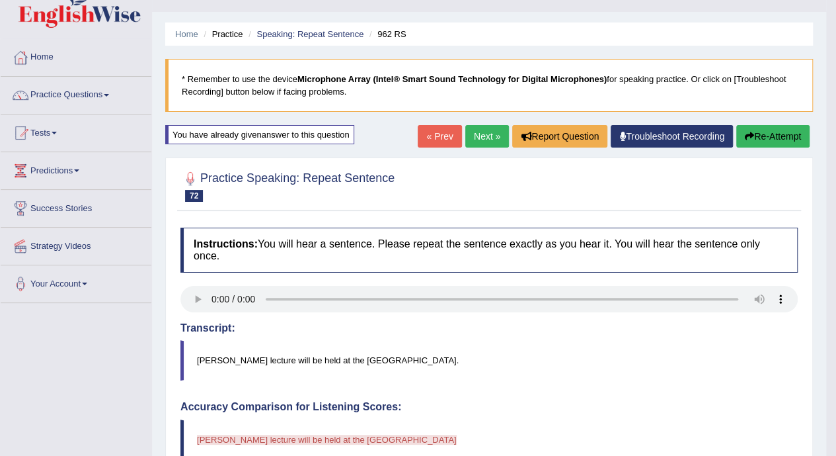
click at [469, 136] on link "Next »" at bounding box center [487, 136] width 44 height 22
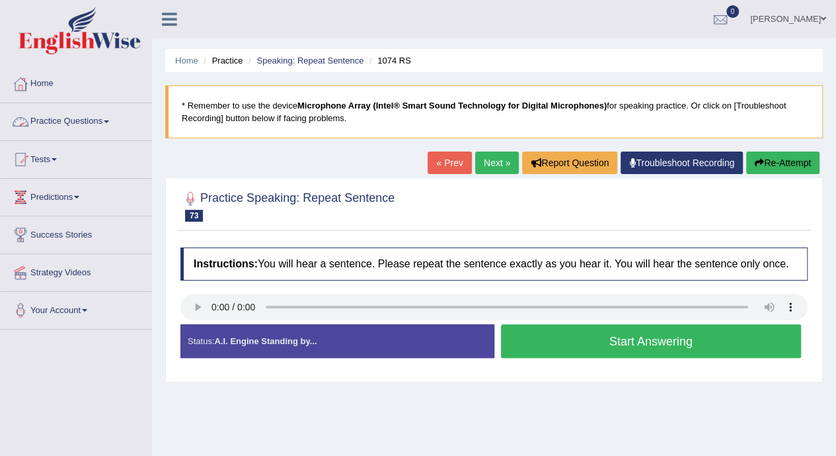
click at [109, 120] on span at bounding box center [106, 121] width 5 height 3
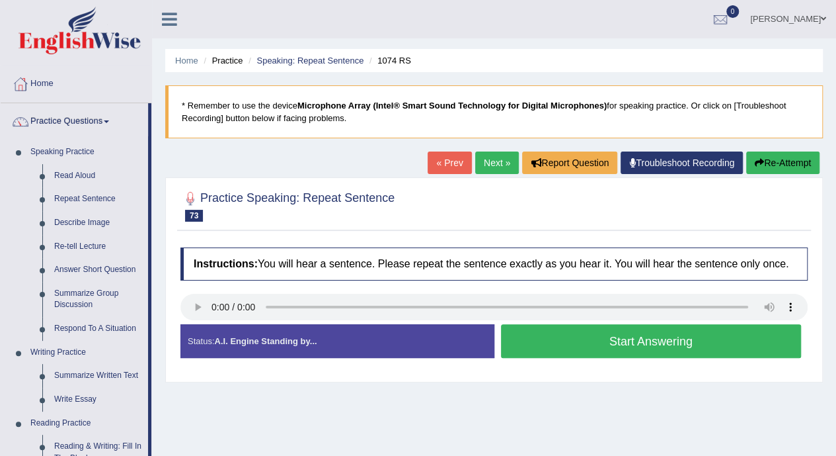
click at [86, 327] on link "Respond To A Situation" at bounding box center [98, 329] width 100 height 24
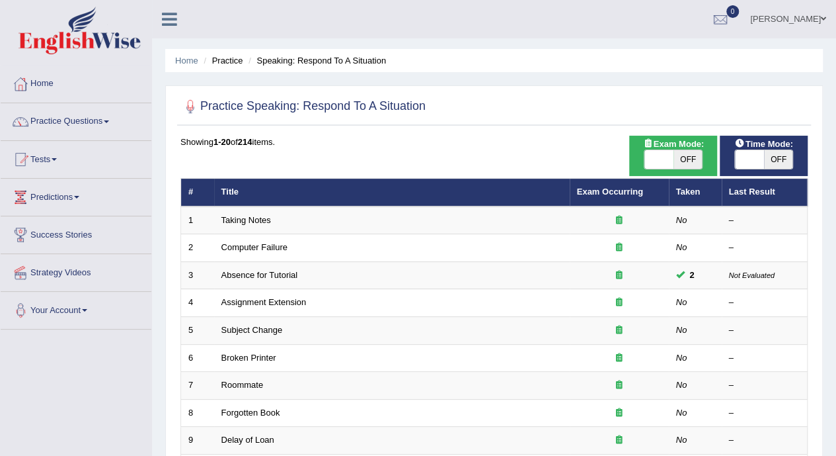
click at [245, 221] on td "Taking Notes" at bounding box center [392, 220] width 356 height 28
click at [257, 245] on link "Computer Failure" at bounding box center [254, 247] width 66 height 10
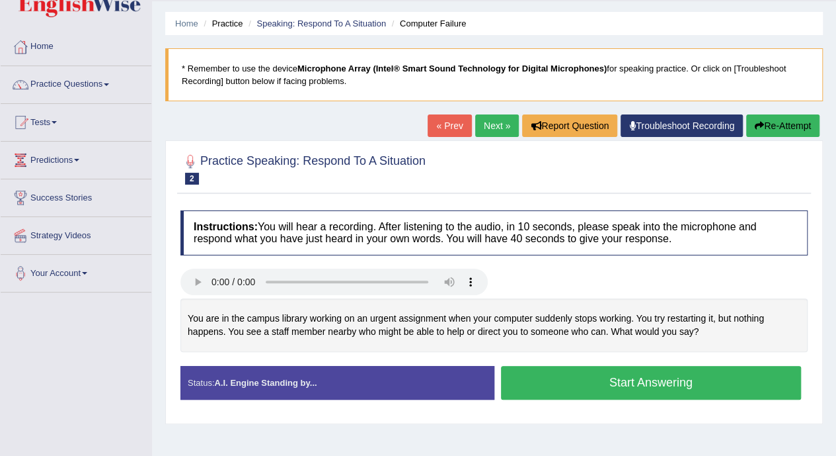
scroll to position [79, 0]
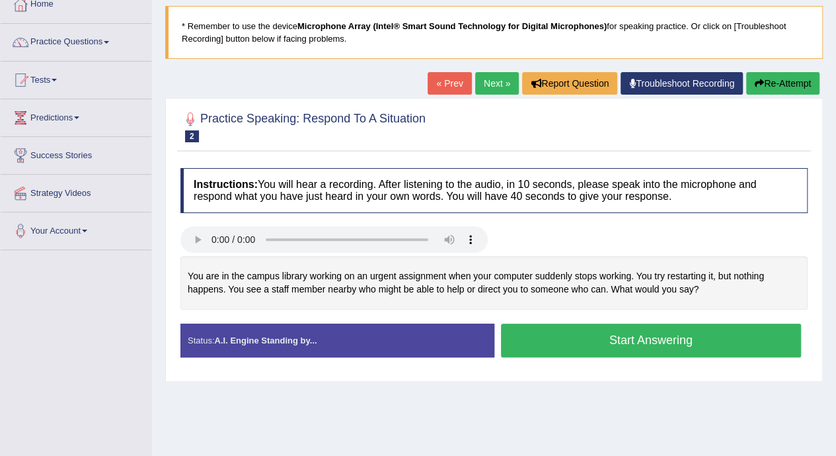
click at [623, 337] on button "Start Answering" at bounding box center [651, 340] width 301 height 34
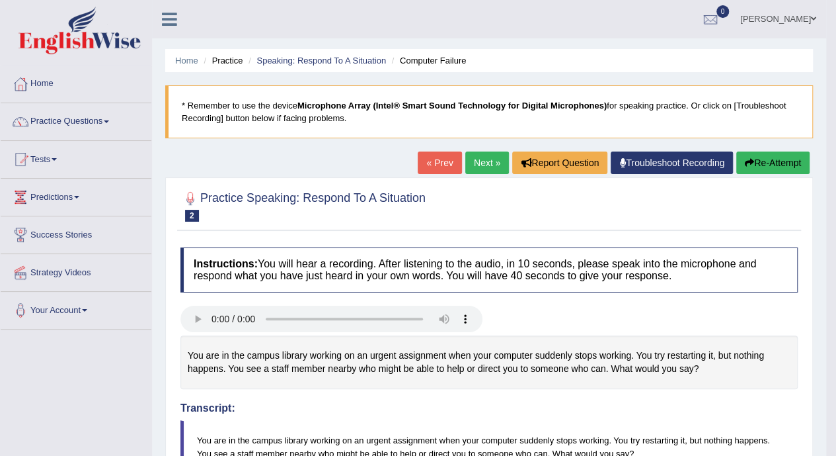
scroll to position [26, 0]
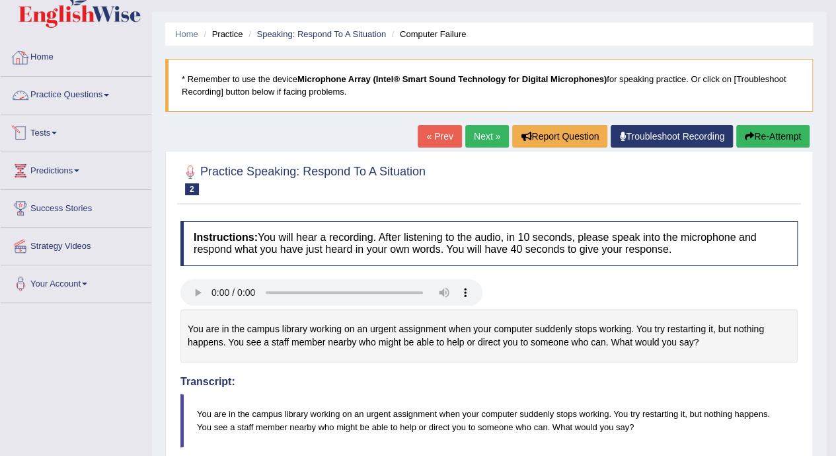
click at [108, 99] on link "Practice Questions" at bounding box center [76, 93] width 151 height 33
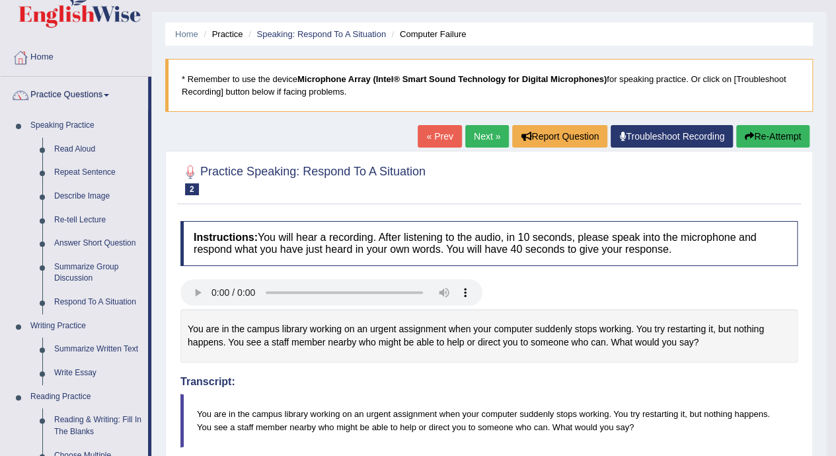
click at [79, 375] on link "Write Essay" at bounding box center [98, 373] width 100 height 24
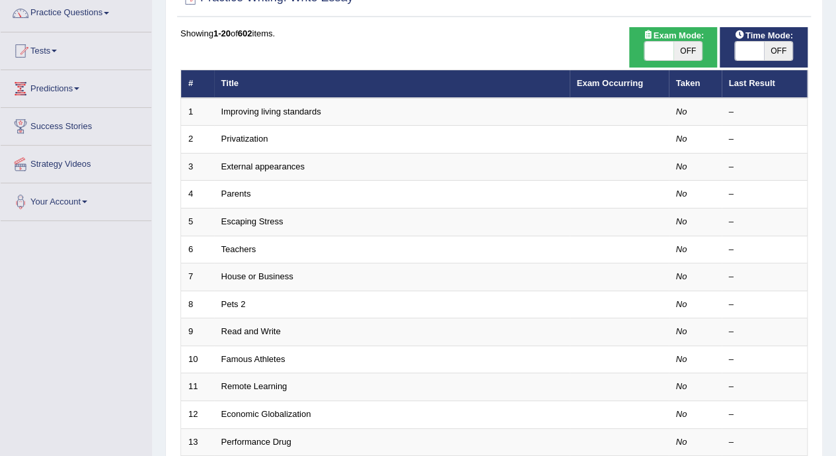
scroll to position [132, 0]
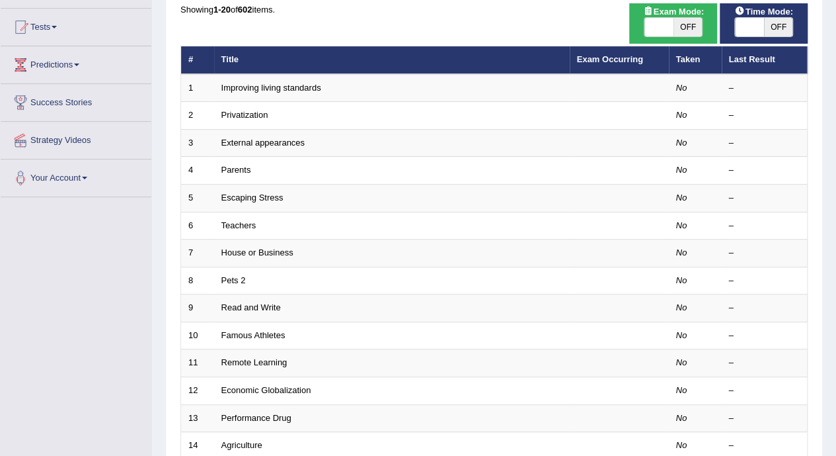
click at [278, 87] on link "Improving living standards" at bounding box center [271, 88] width 100 height 10
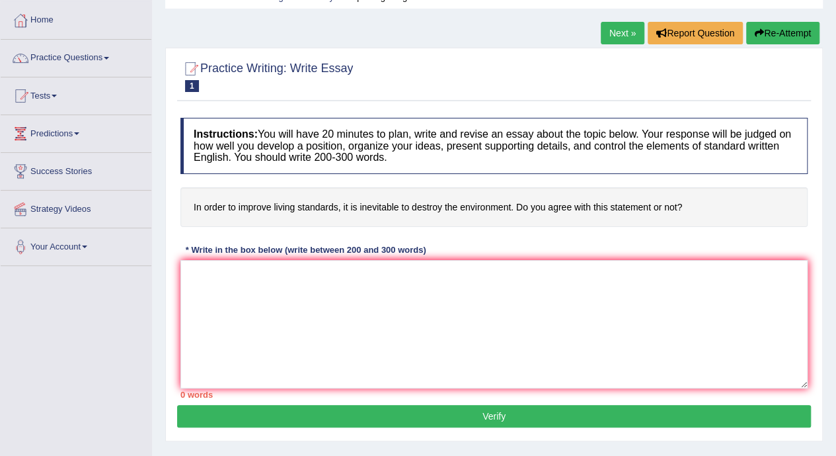
scroll to position [79, 0]
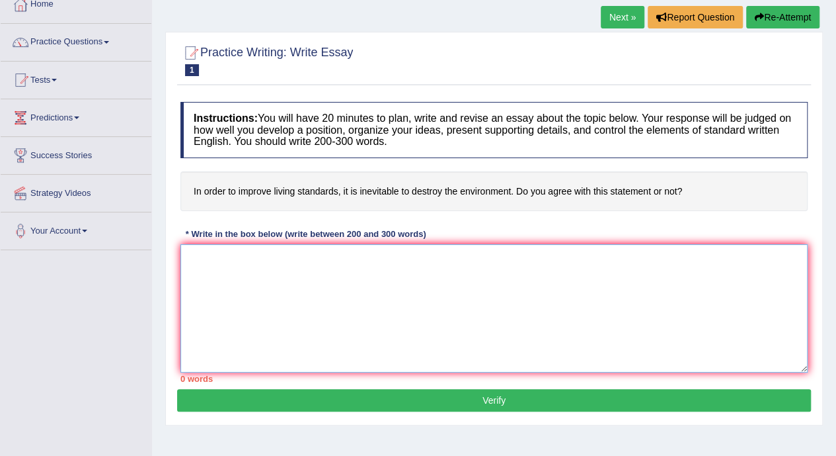
click at [567, 261] on textarea at bounding box center [493, 308] width 627 height 128
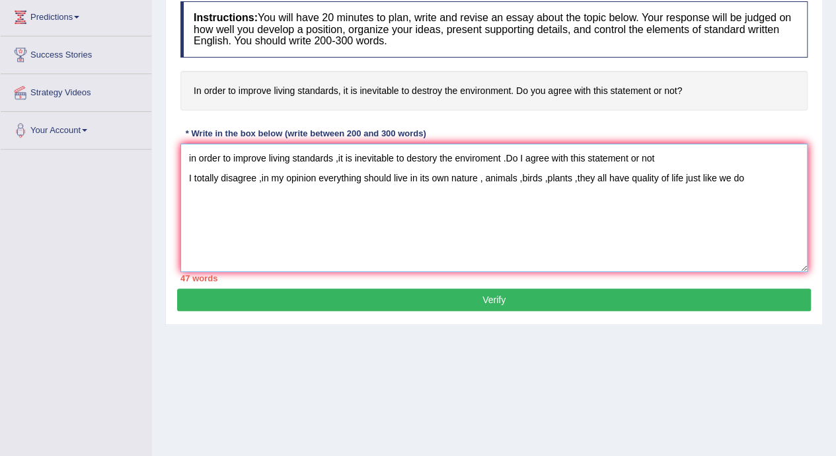
scroll to position [180, 0]
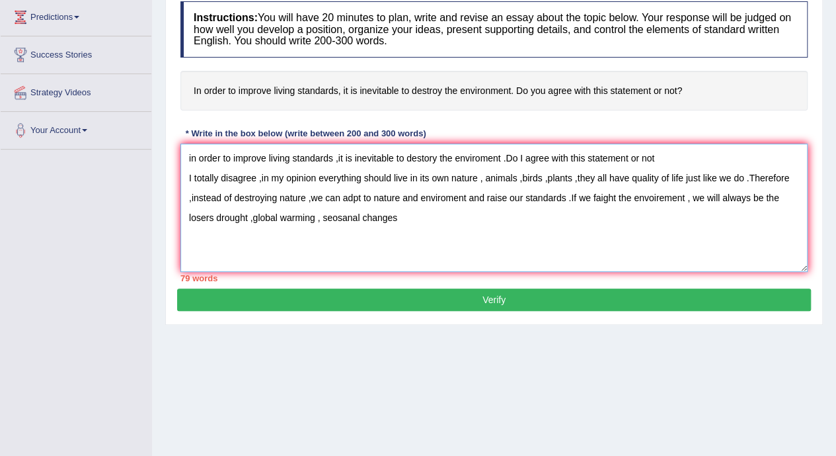
type textarea "in order to improve living standards ,it is inevitable to destory the enviromen…"
click at [526, 290] on button "Verify" at bounding box center [494, 299] width 634 height 22
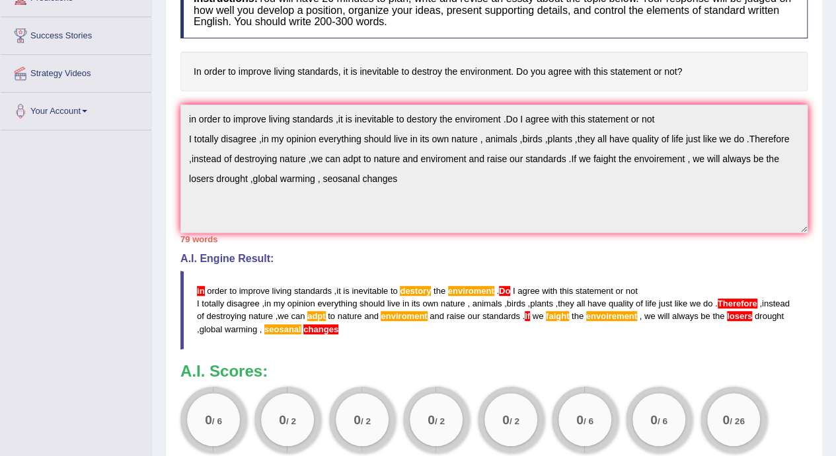
scroll to position [180, 0]
